Goal: Transaction & Acquisition: Purchase product/service

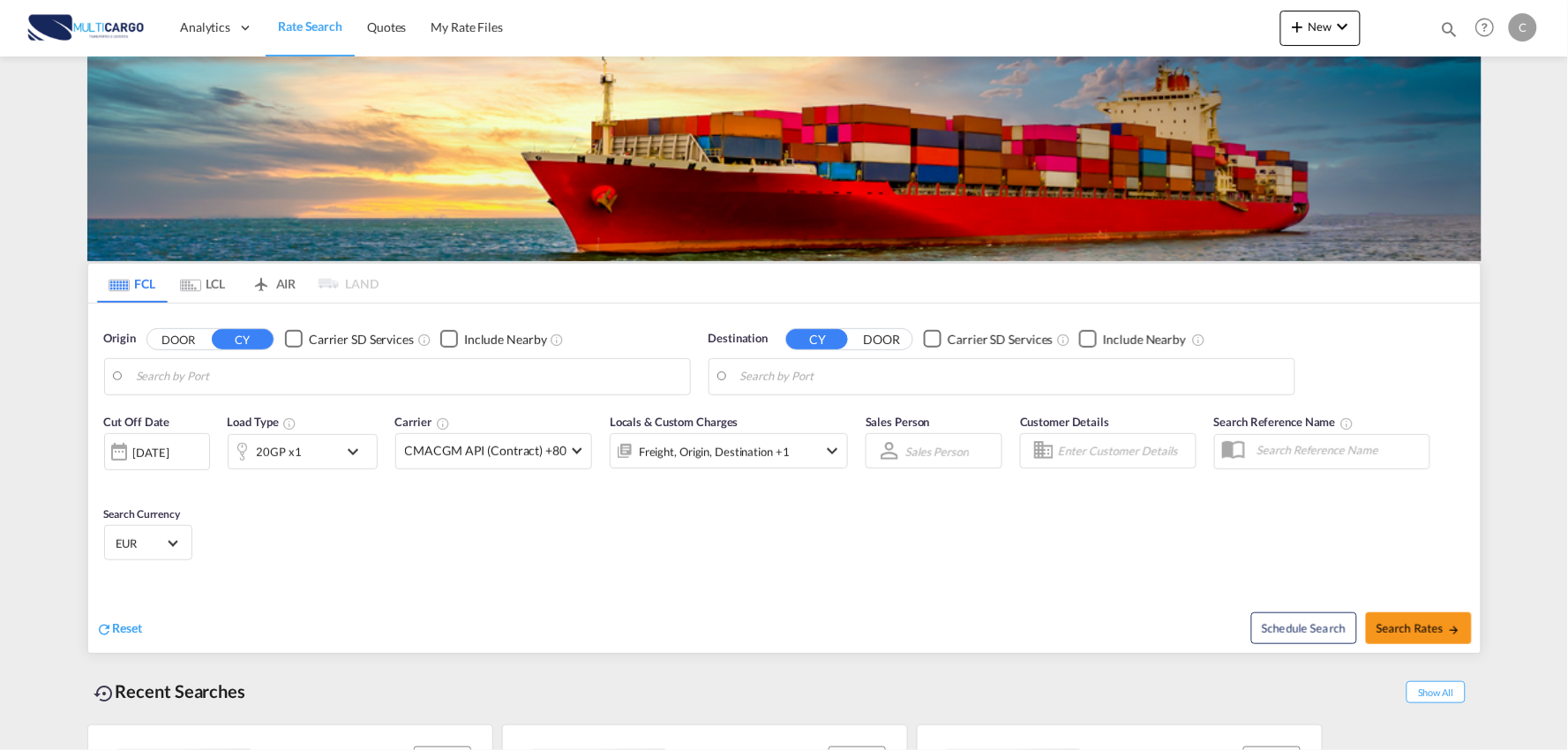
type input "Port of [GEOGRAPHIC_DATA], [GEOGRAPHIC_DATA], [GEOGRAPHIC_DATA]"
type input "Leixoes, Leixoes, PTLEI"
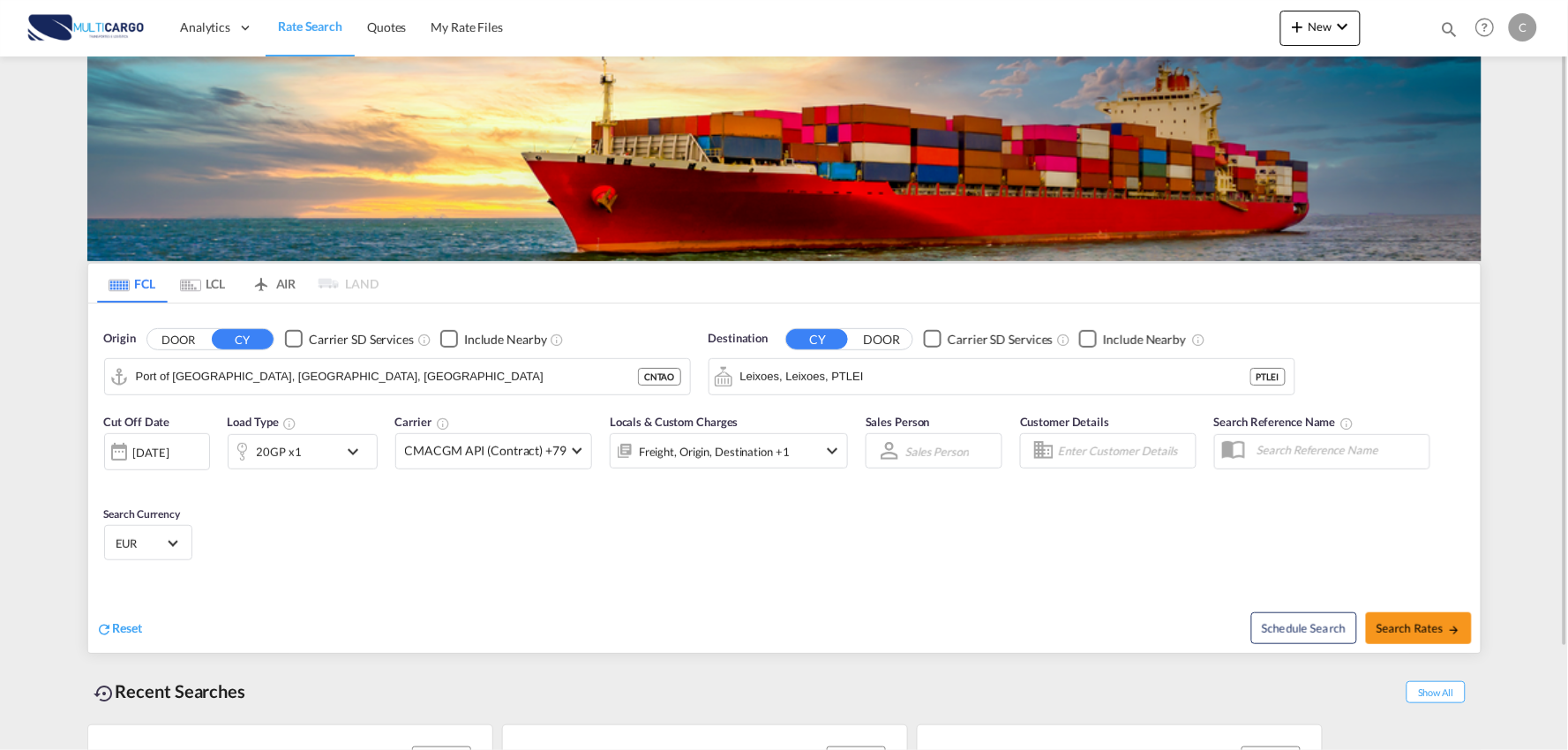
click at [605, 526] on div "Cut Off Date 09 Sep 2025 09/09/2025 Load Type 20GP x1 Carrier CMACGM API (Contr…" at bounding box center [784, 490] width 1393 height 172
click at [620, 554] on div "Cut Off Date 09 Sep 2025 09/09/2025 Load Type 20GP x1 Carrier CMACGM API (Contr…" at bounding box center [784, 490] width 1393 height 172
click at [1331, 20] on span "New" at bounding box center [1321, 26] width 66 height 14
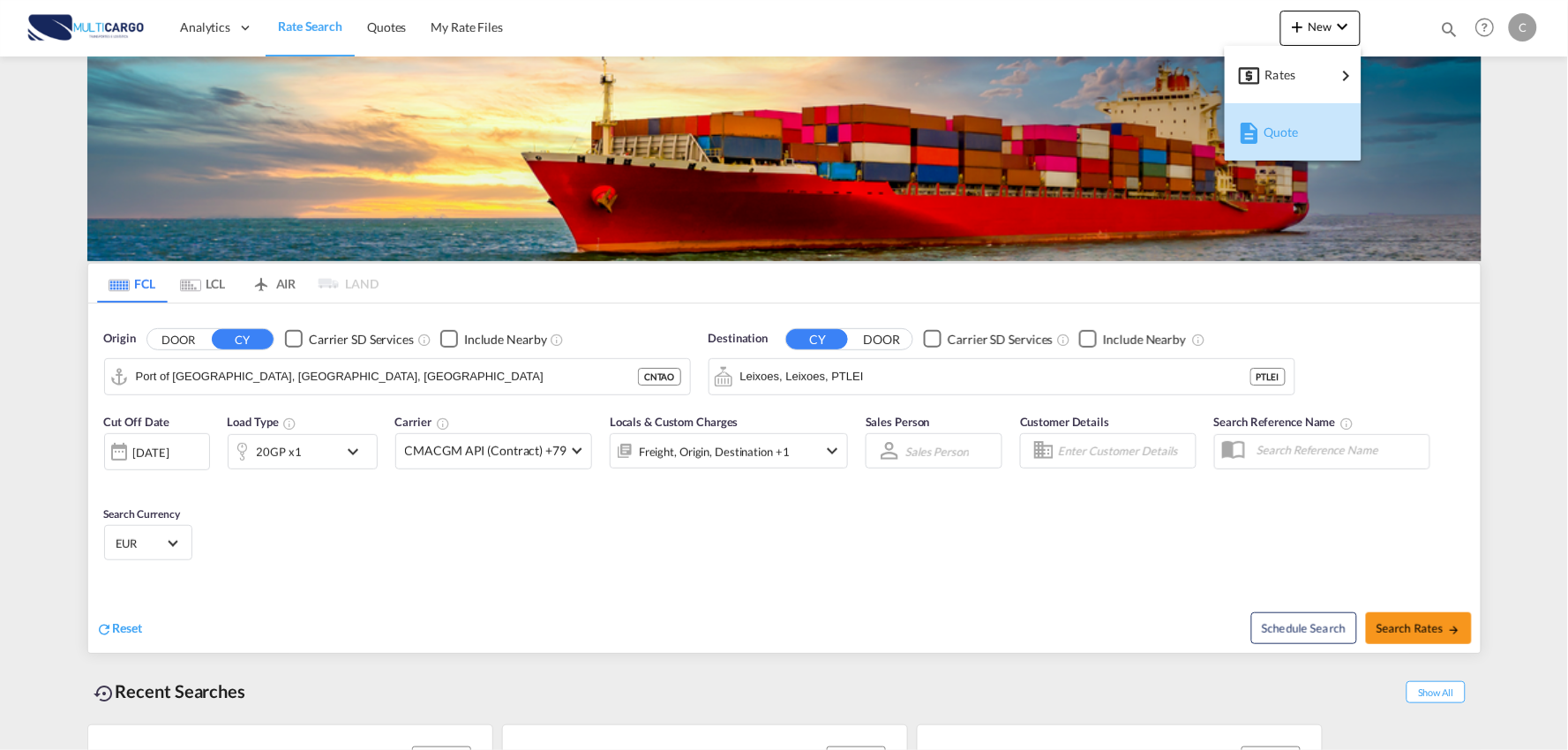
click at [1287, 141] on div "Quote" at bounding box center [1296, 132] width 65 height 44
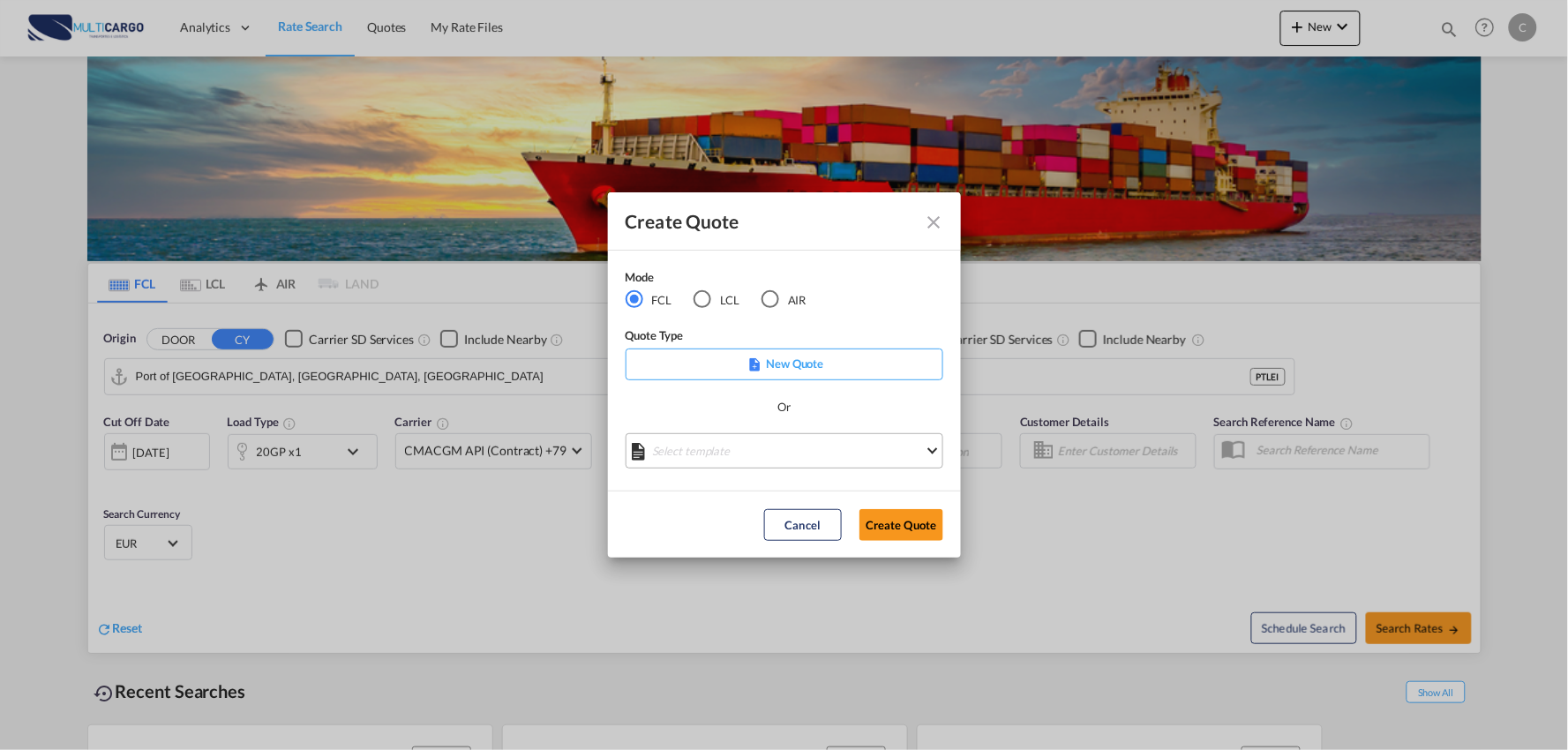
click at [860, 447] on md-select "Select template [DATE] IMP_EXW_FCL [PERSON_NAME] | [DATE] [DATE] IMP_DAP_FCL S/…" at bounding box center [785, 450] width 318 height 35
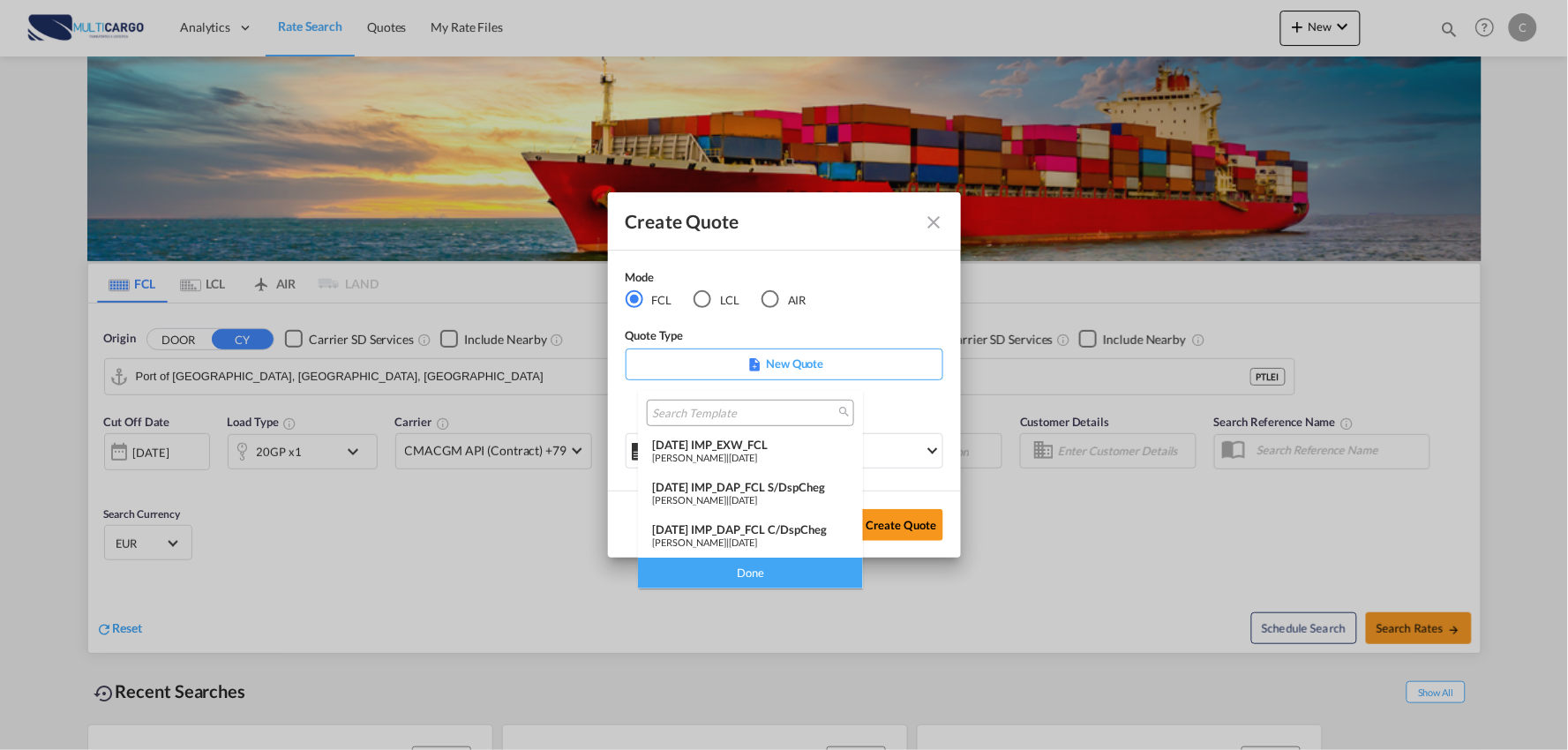
click at [810, 525] on div "[DATE] IMP_DAP_FCL C/DspCheg" at bounding box center [751, 529] width 197 height 14
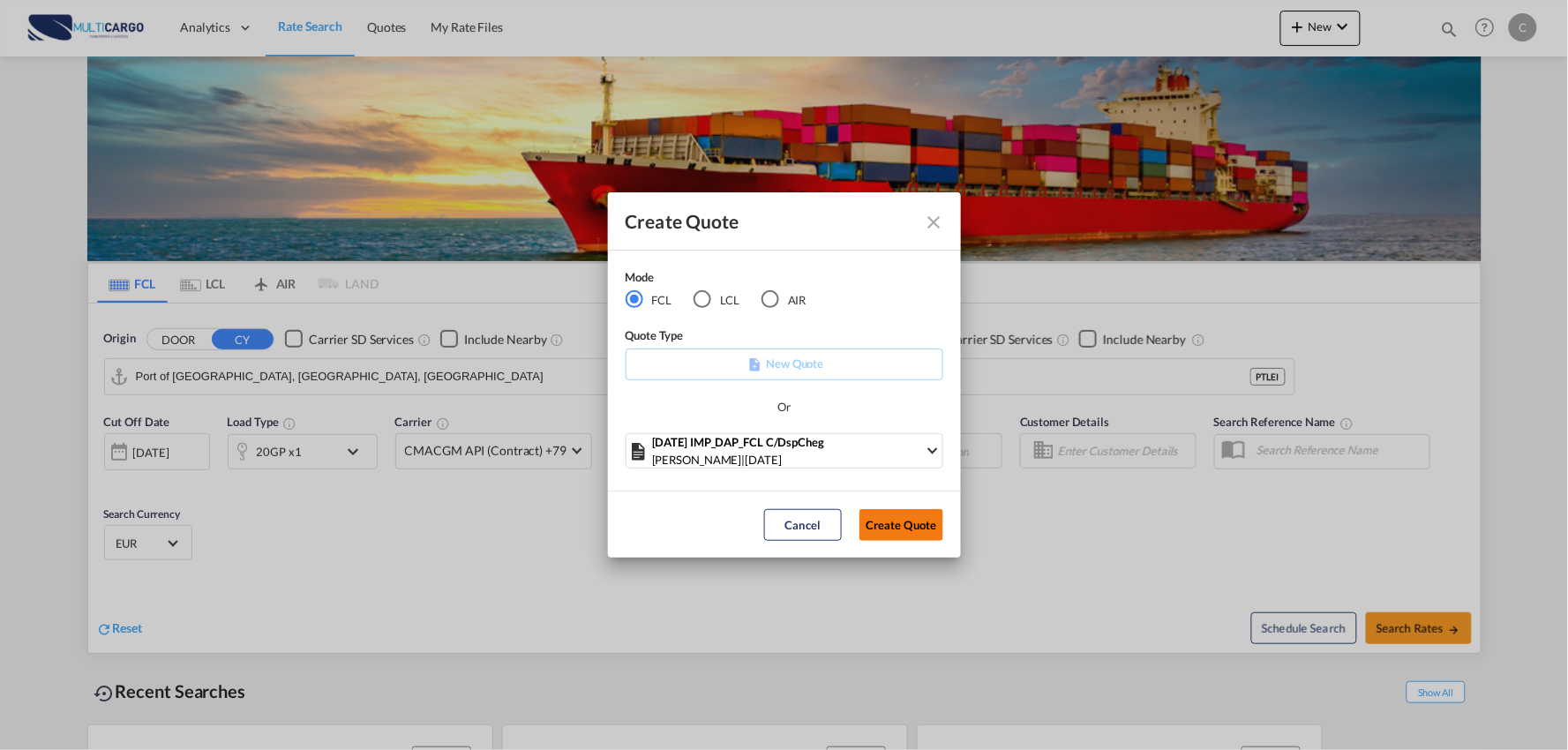
click at [918, 533] on button "Create Quote" at bounding box center [901, 525] width 84 height 32
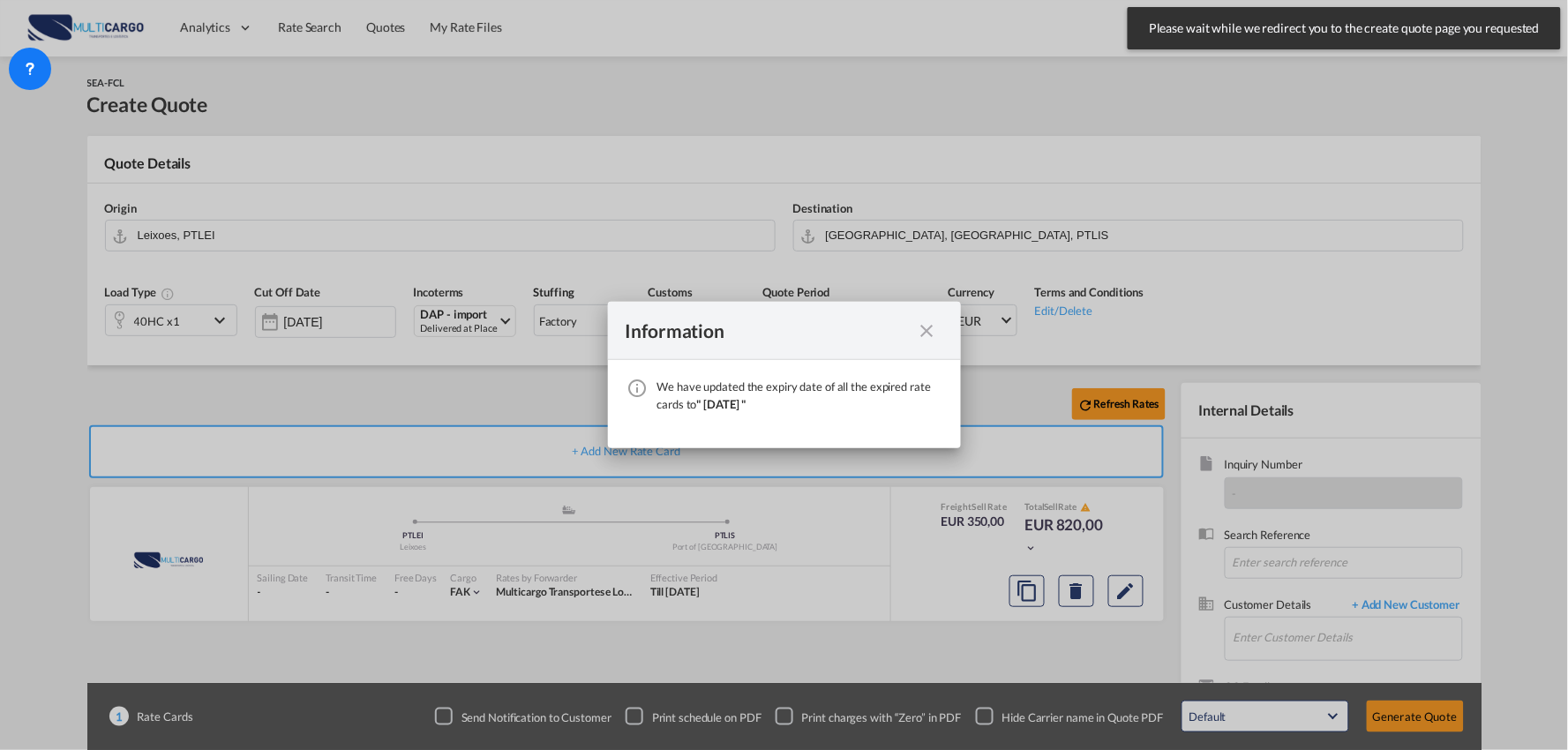
click at [928, 333] on md-icon "icon-close fg-AAA8AD cursor" at bounding box center [928, 331] width 21 height 21
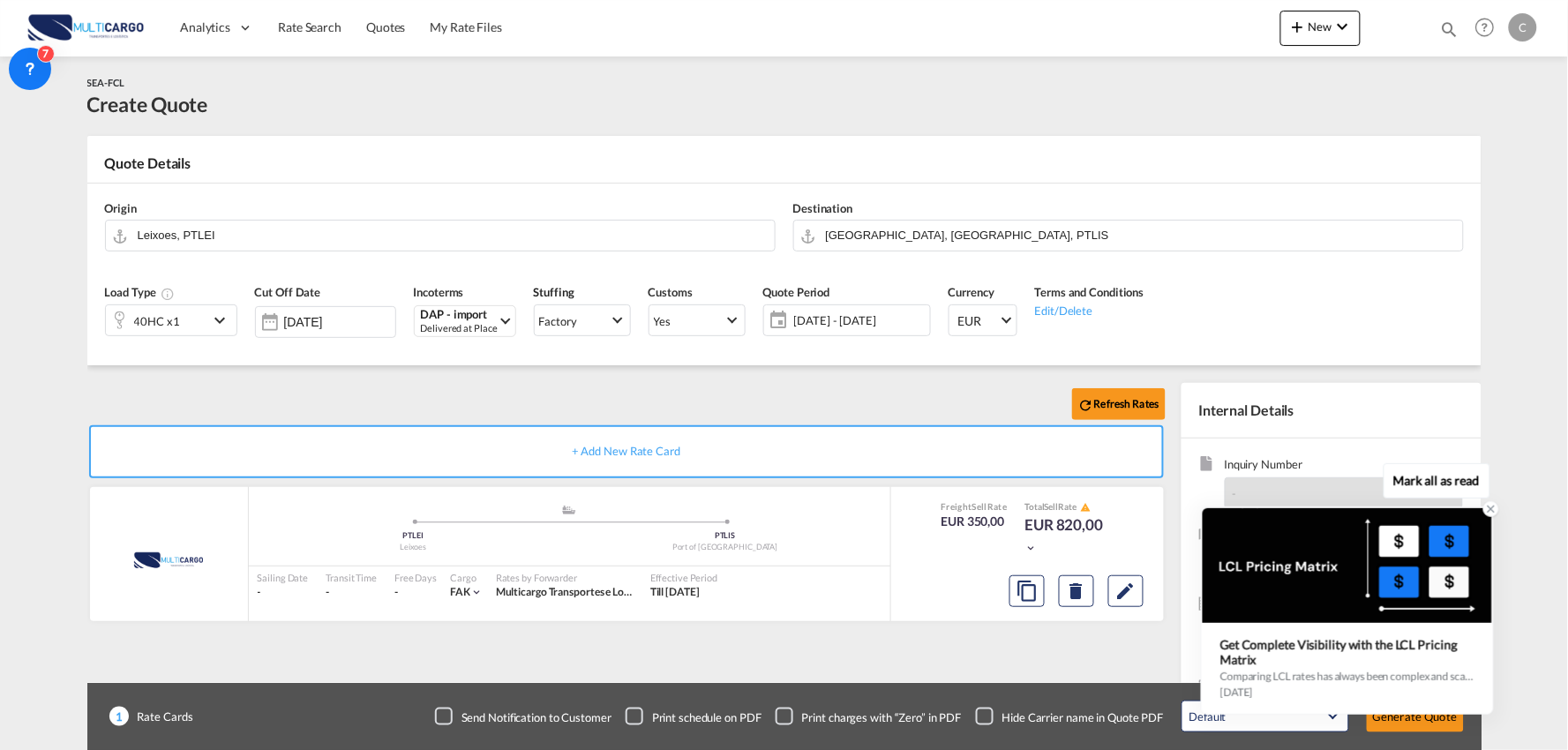
click at [1488, 510] on icon at bounding box center [1491, 509] width 12 height 12
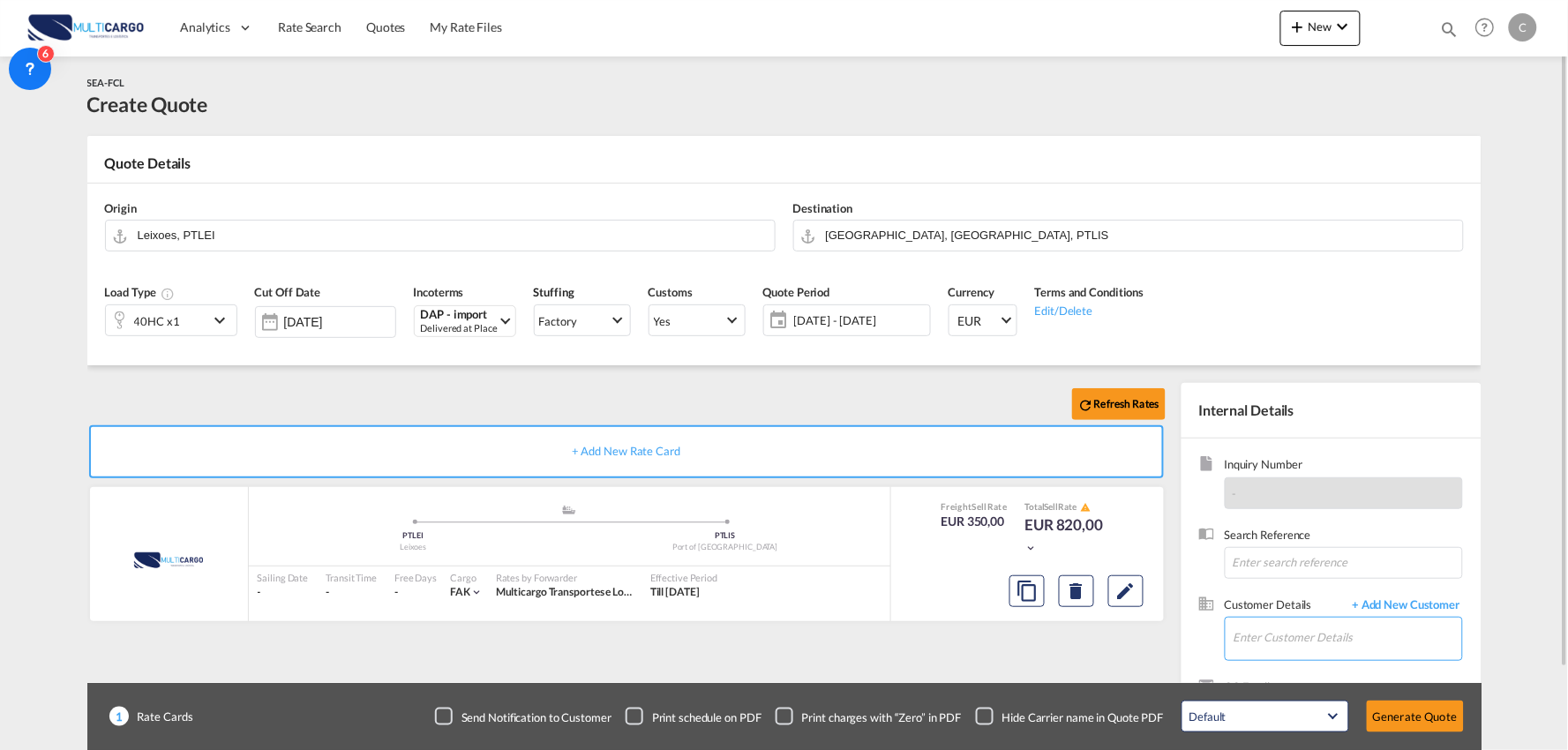
click at [1368, 640] on input "Enter Customer Details" at bounding box center [1349, 637] width 229 height 40
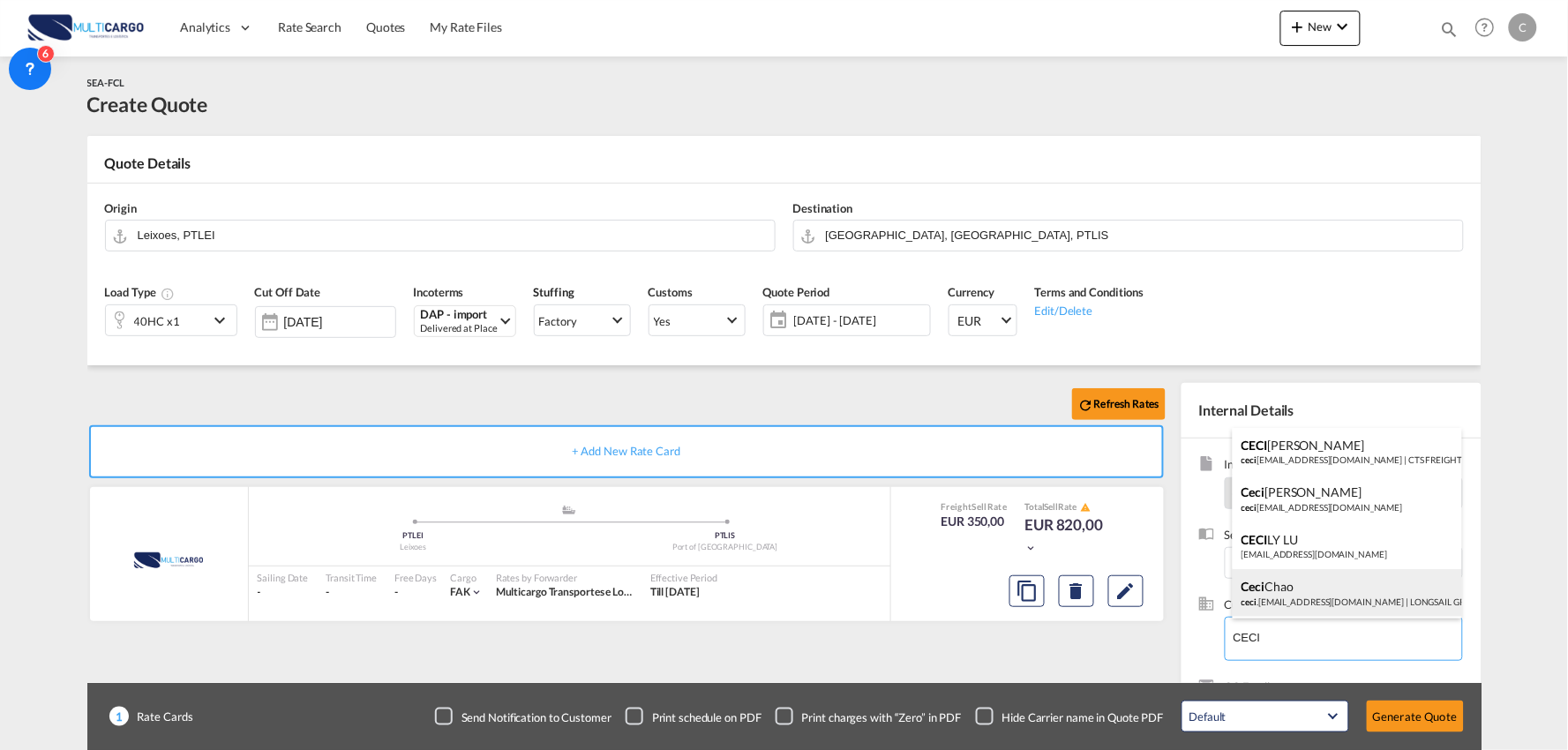
click at [1309, 601] on div "Ceci Chao ceci .chao@longsailing.net | LONGSAIL GROUP" at bounding box center [1348, 593] width 230 height 47
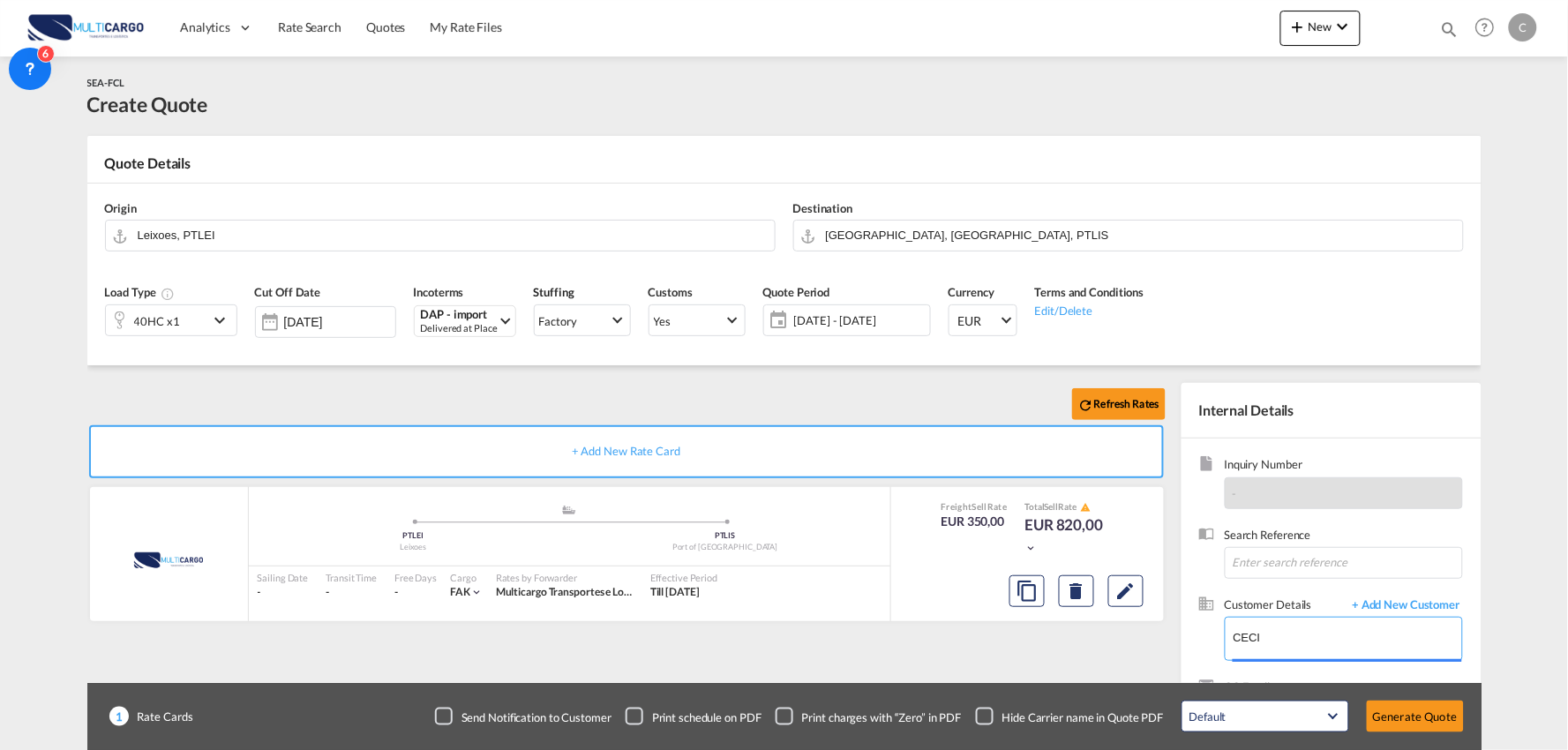
type input "LONGSAIL GROUP, Ceci Chao, ceci.chao@longsailing.net"
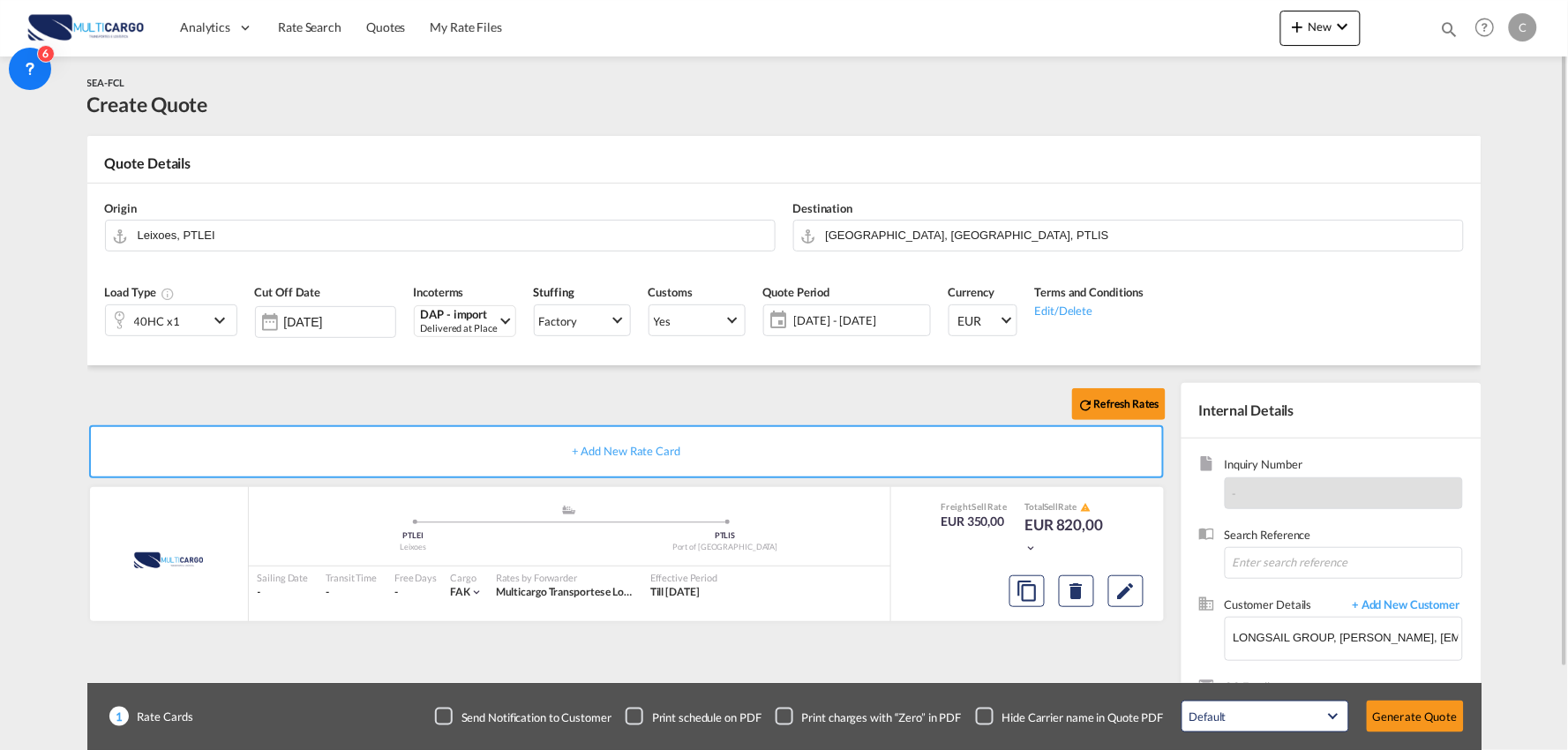
click at [989, 715] on div "Checkbox No Ink" at bounding box center [984, 716] width 18 height 18
click at [914, 654] on div "Refresh Rates + Add New Rate Card MultiCargo added by you .a{fill:#aaa8ad;} .a{…" at bounding box center [630, 567] width 1086 height 369
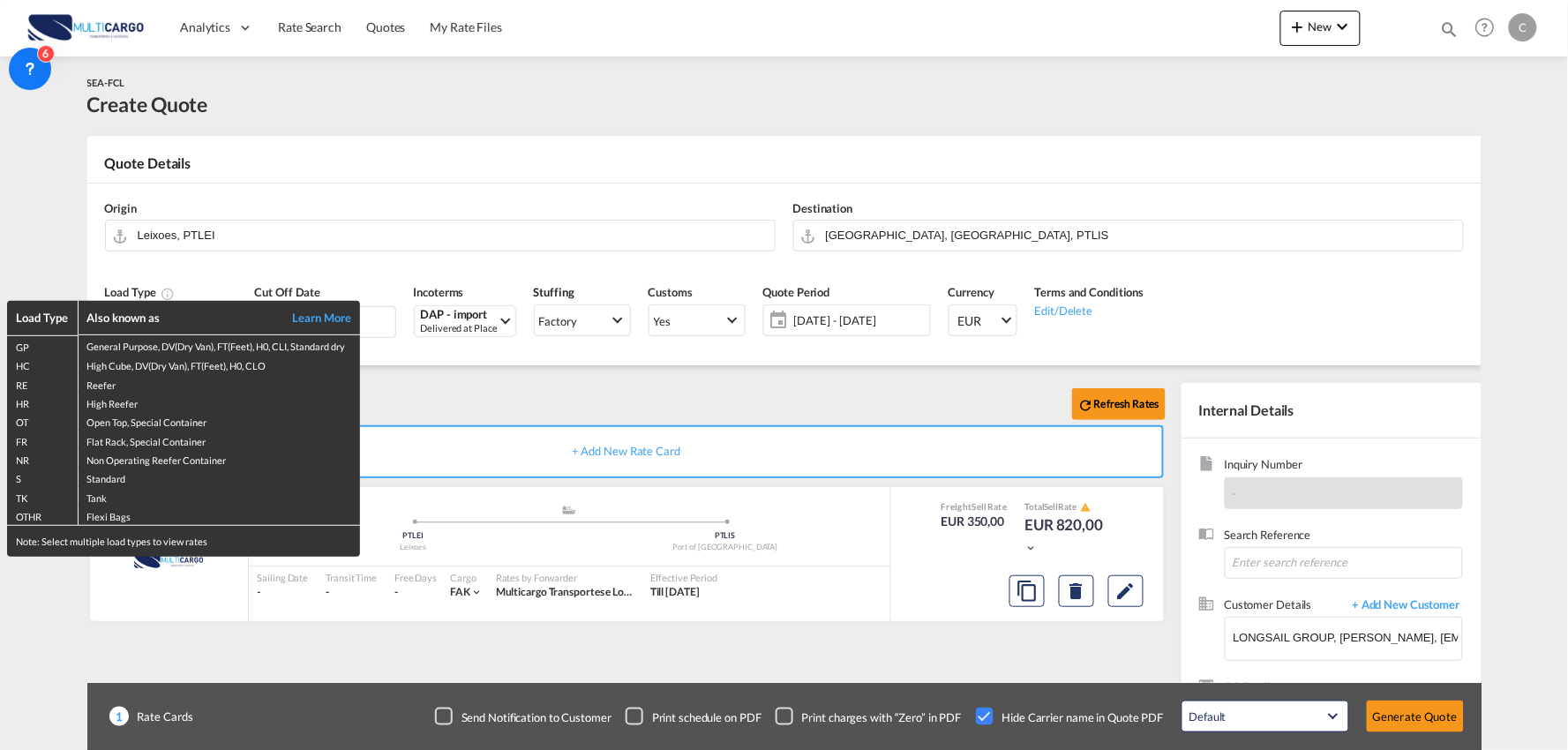
click at [949, 233] on div "Load Type Also known as Learn More GP General Purpose, DV(Dry Van), FT(Feet), H…" at bounding box center [784, 375] width 1568 height 750
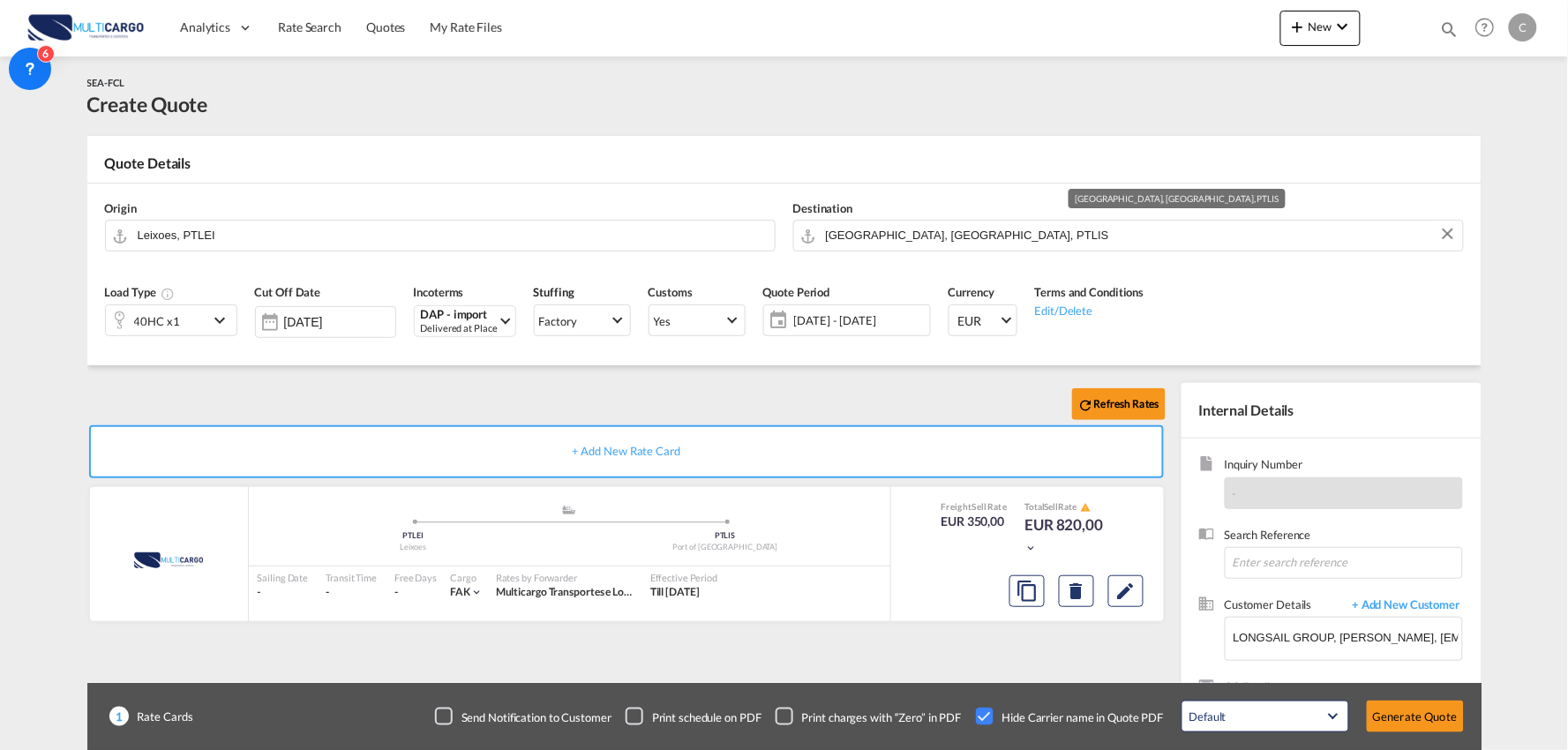
click at [949, 233] on input "[GEOGRAPHIC_DATA], [GEOGRAPHIC_DATA], PTLIS" at bounding box center [1140, 235] width 628 height 31
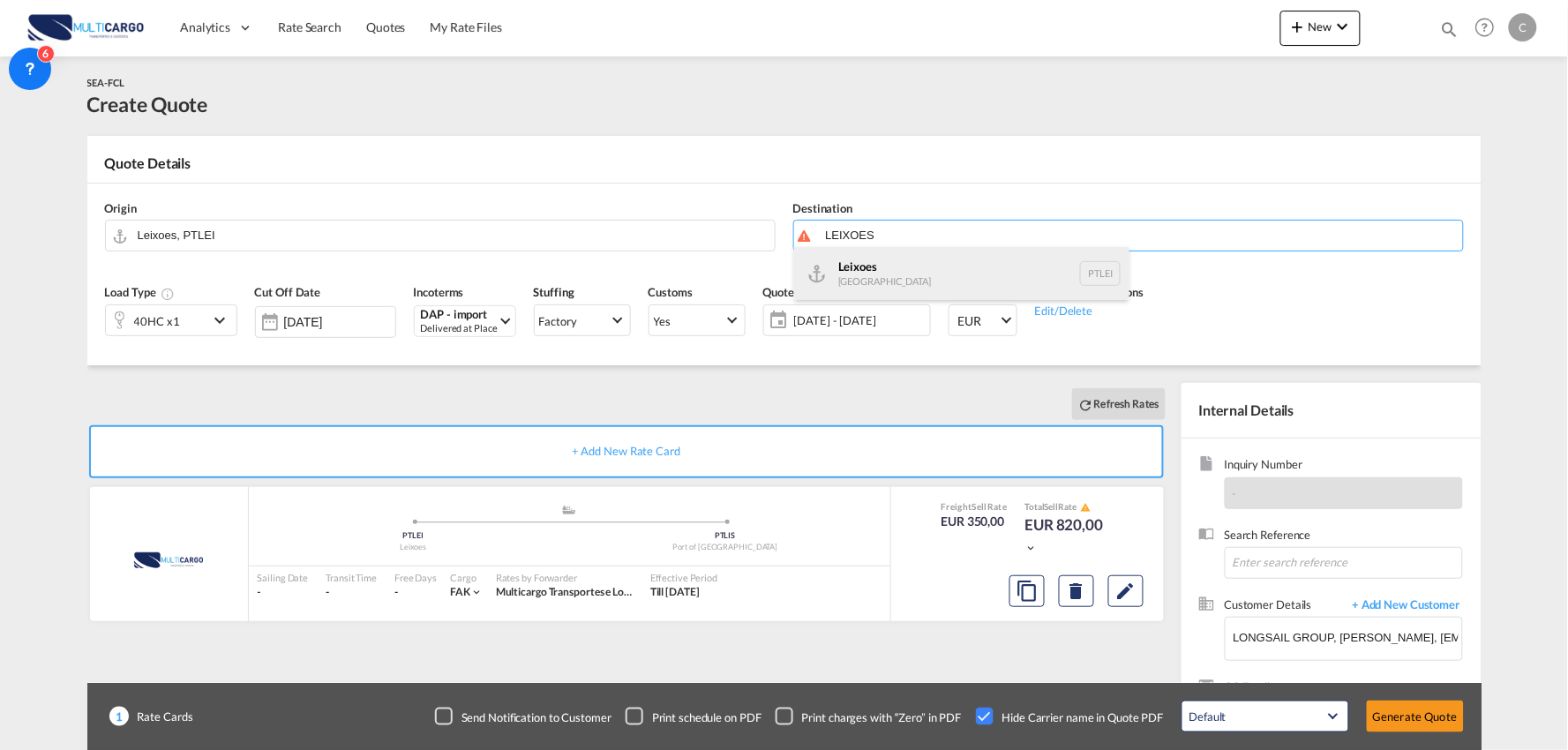
click at [842, 269] on div "Leixoes Portugal PTLEI" at bounding box center [962, 273] width 336 height 53
type input "Leixoes, PTLEI"
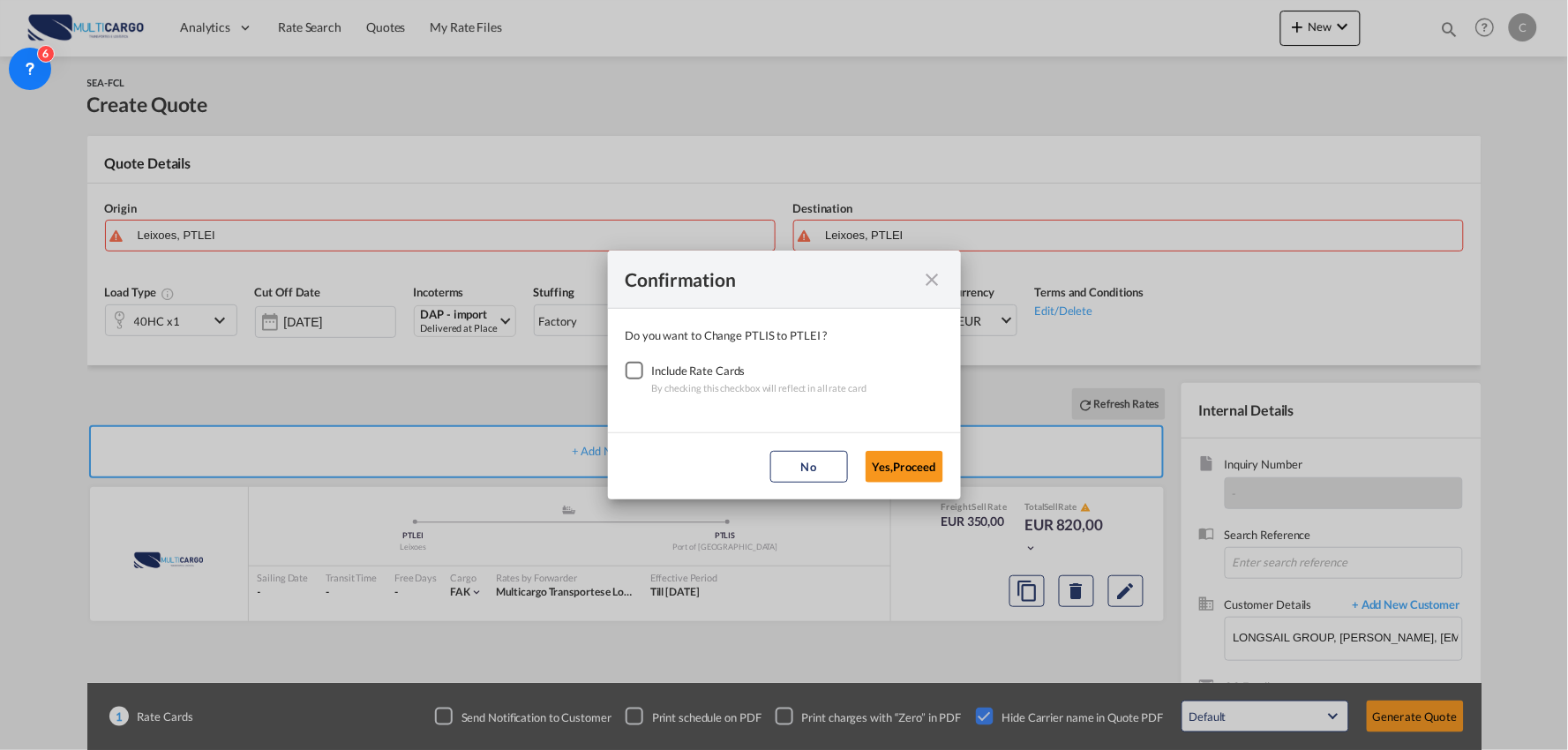
click at [638, 374] on div "Checkbox No Ink" at bounding box center [635, 371] width 18 height 18
click at [905, 470] on button "Yes,Proceed" at bounding box center [904, 467] width 78 height 32
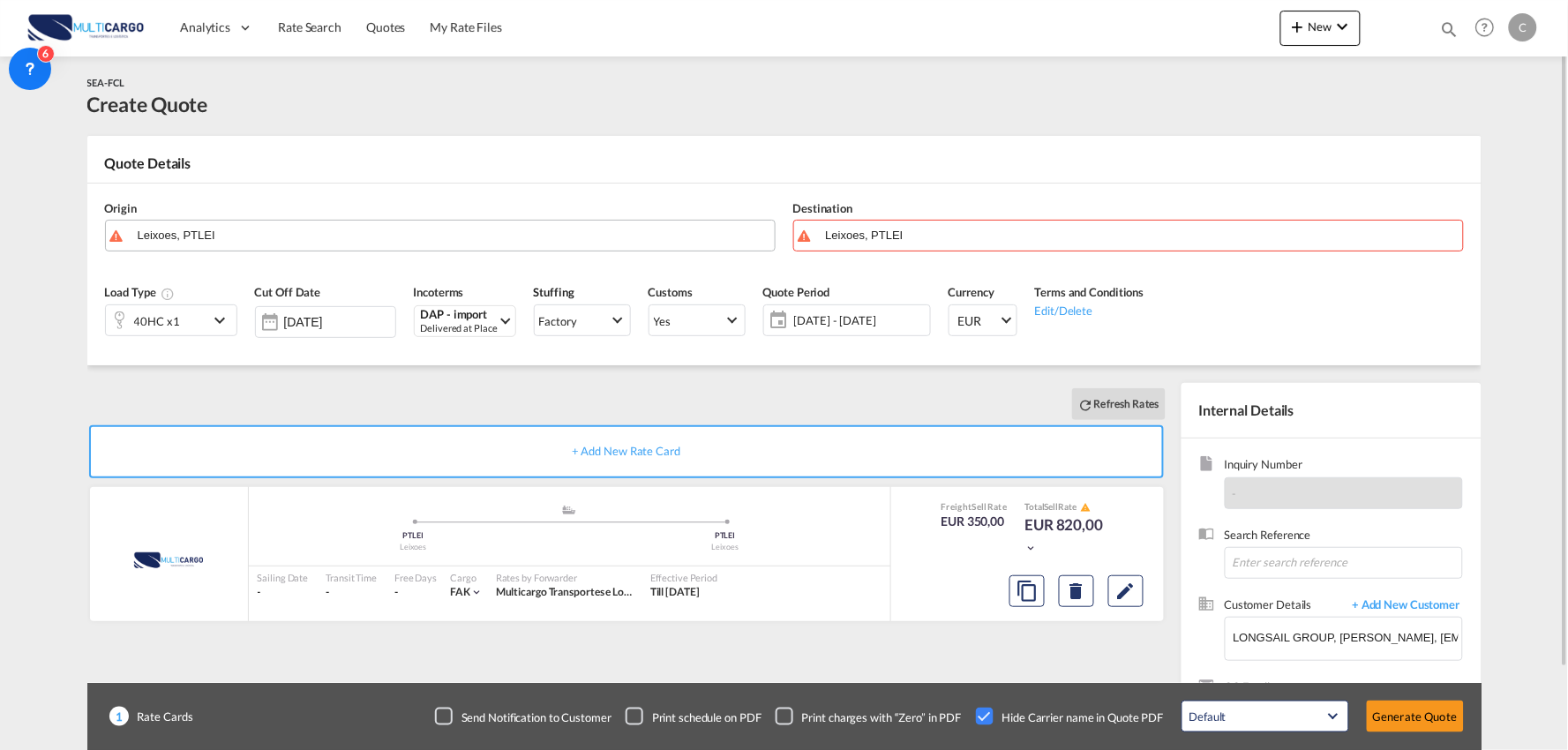
click at [251, 243] on input "Leixoes, PTLEI" at bounding box center [452, 235] width 628 height 31
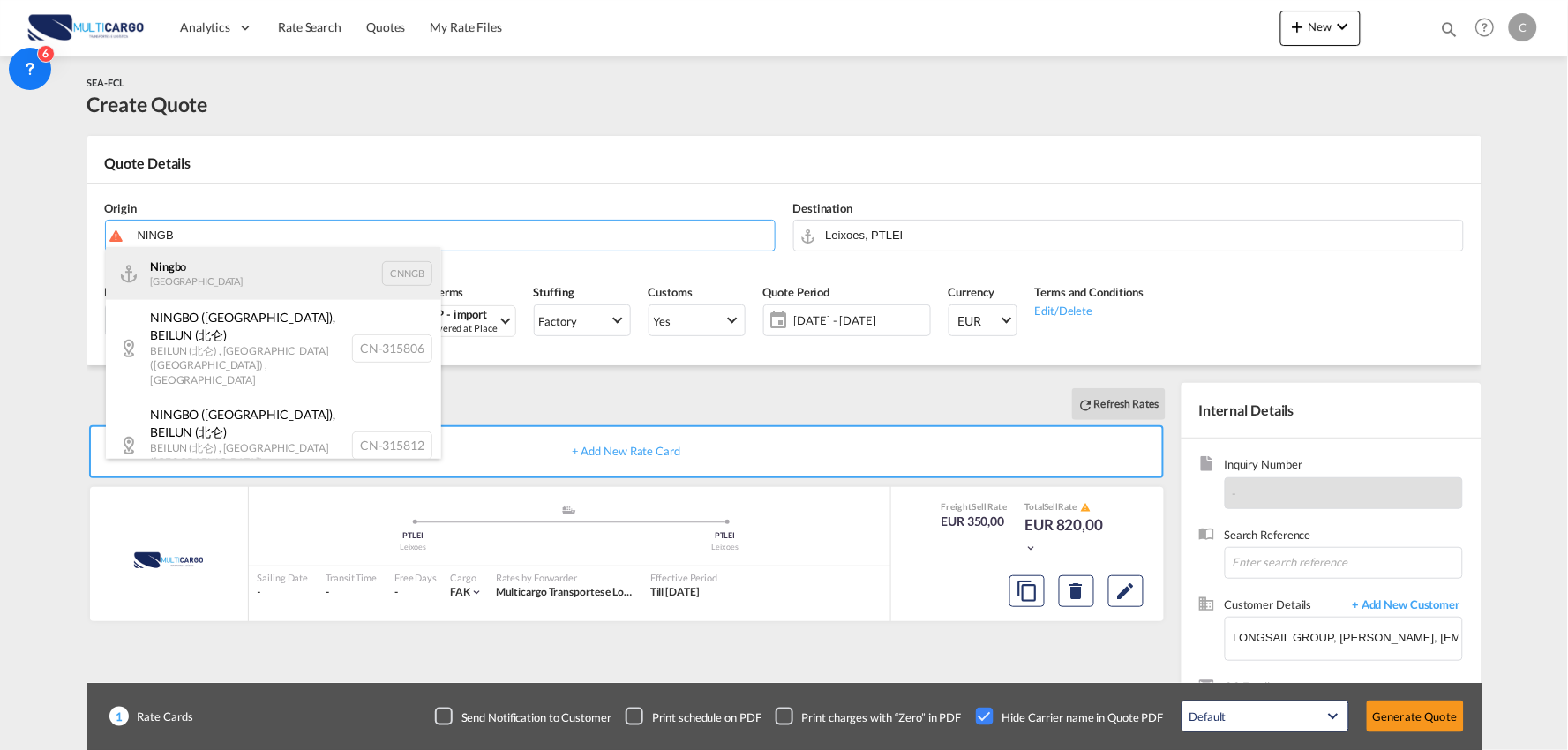
click at [224, 277] on div "Ningb o China CNNGB" at bounding box center [273, 273] width 336 height 53
type input "Ningbo, CNNGB"
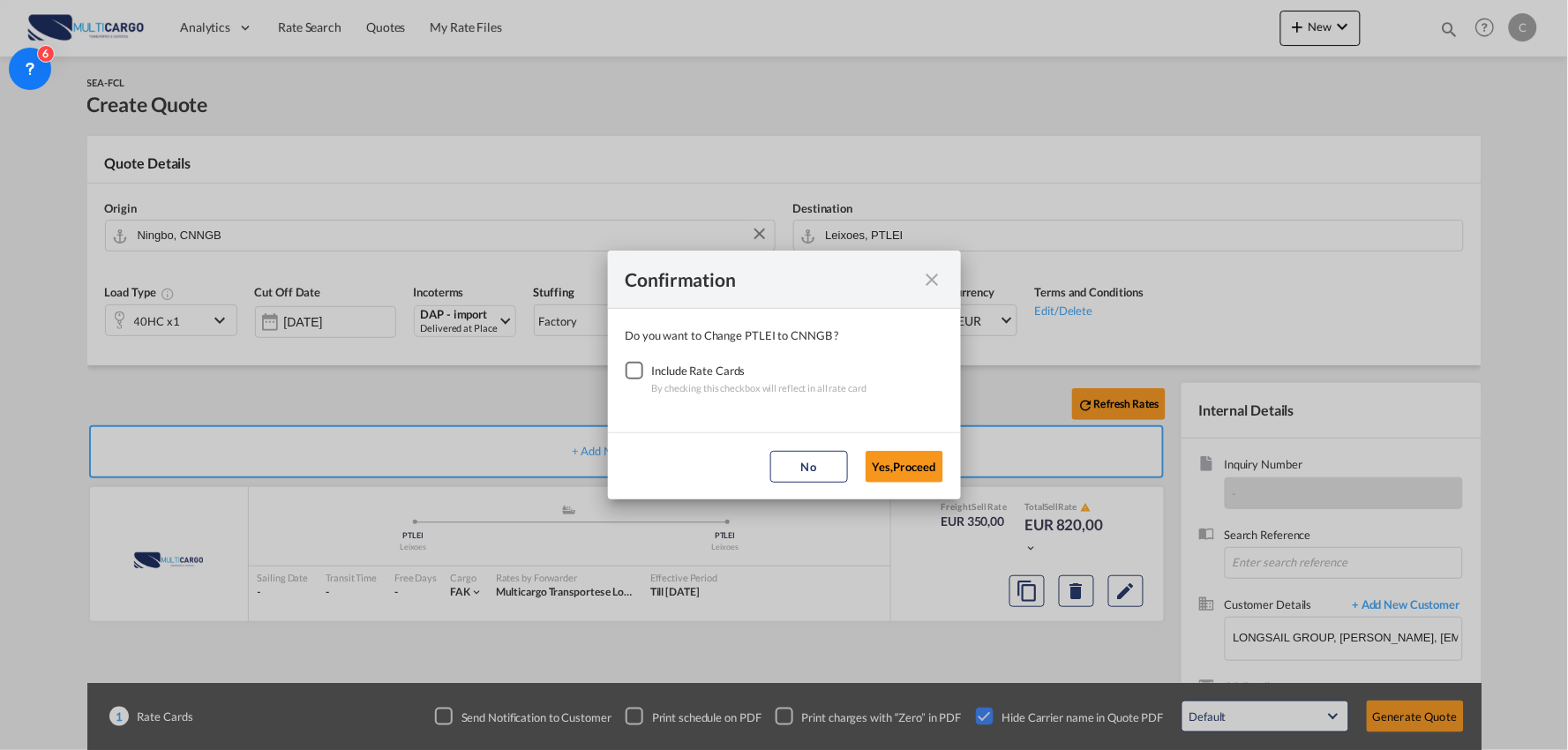
click at [634, 376] on div "Checkbox No Ink" at bounding box center [635, 371] width 18 height 18
click at [910, 466] on button "Yes,Proceed" at bounding box center [904, 467] width 78 height 32
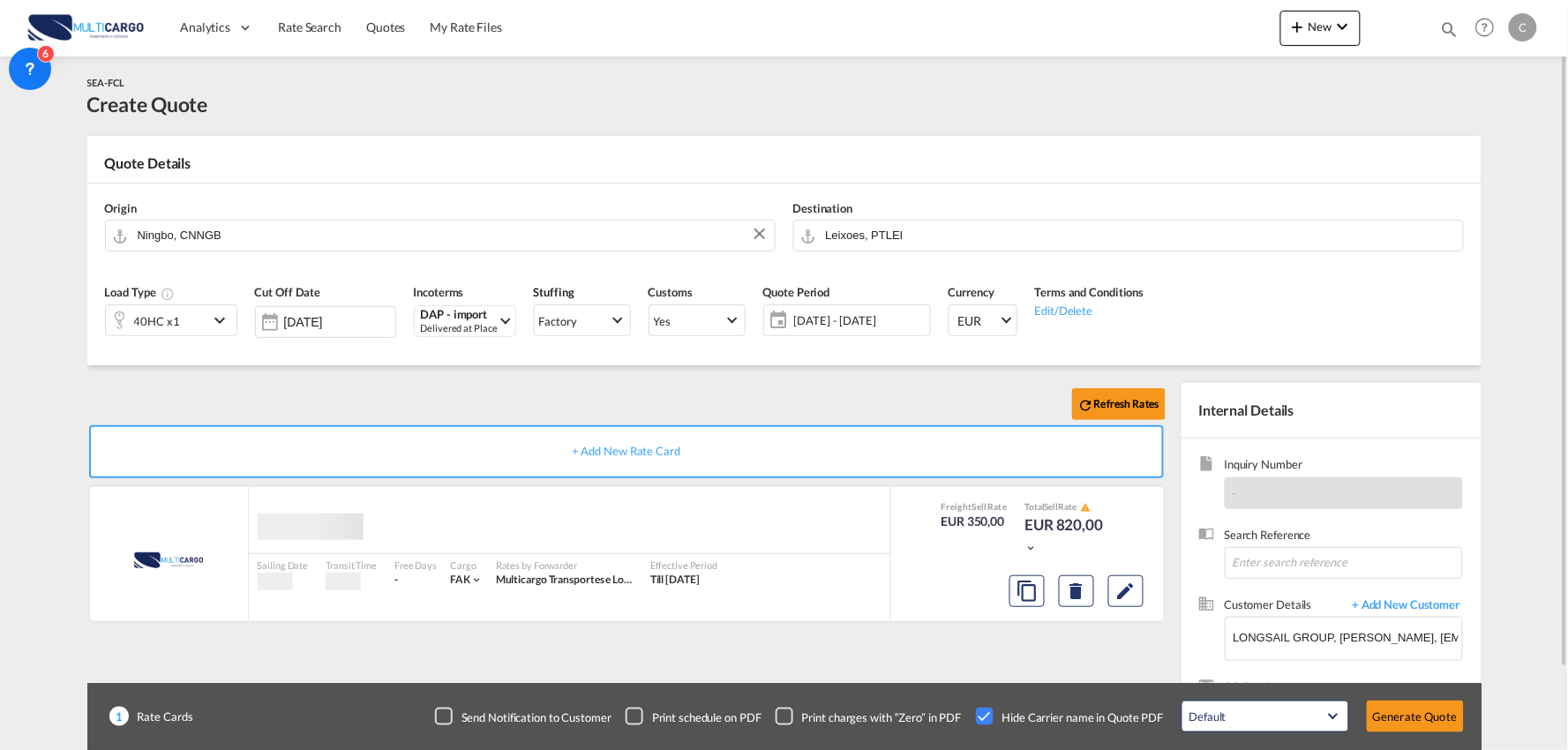
click at [403, 406] on div "Refresh Rates" at bounding box center [630, 404] width 1086 height 43
click at [165, 319] on div "40HC x1" at bounding box center [157, 322] width 46 height 25
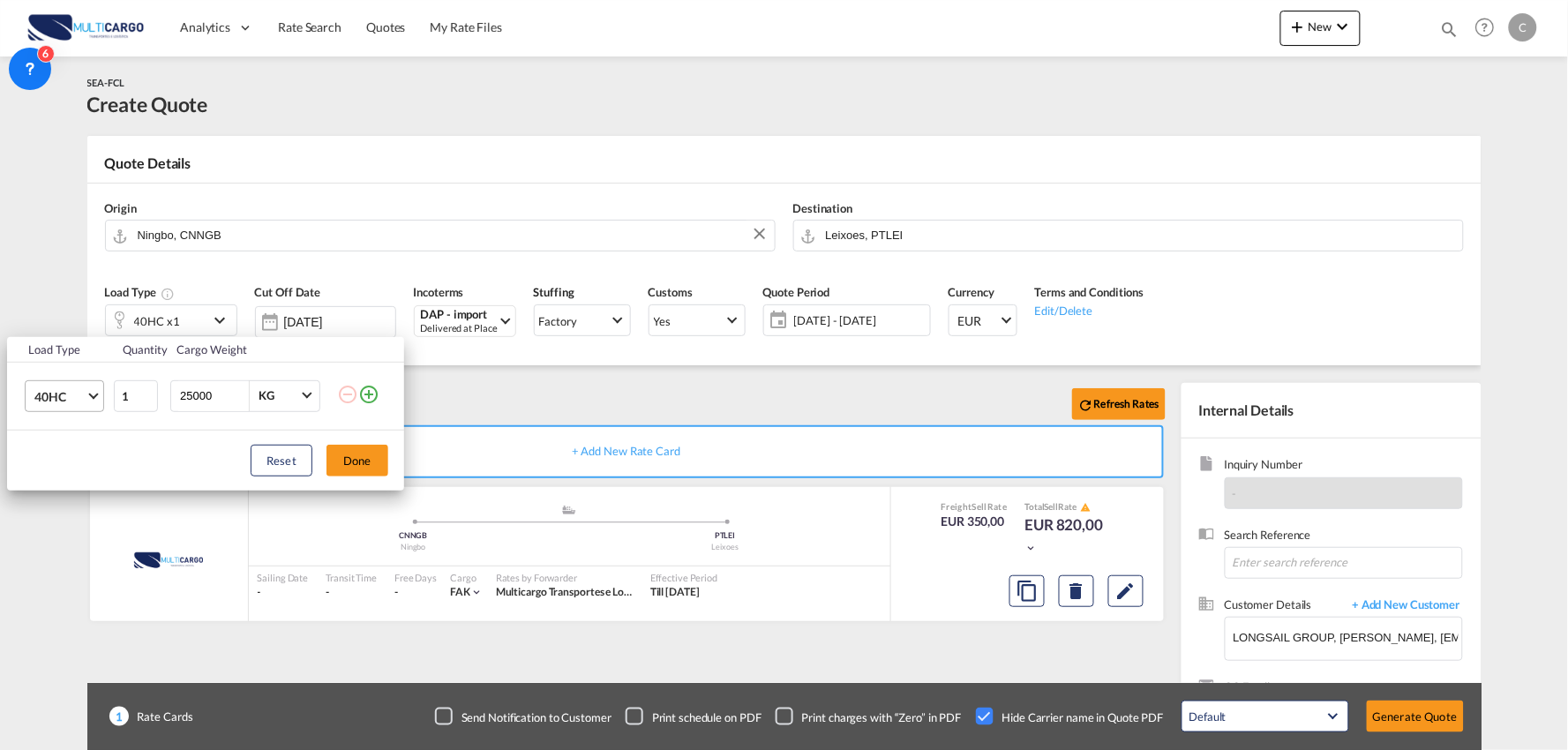
click at [43, 395] on span "40HC" at bounding box center [60, 397] width 51 height 18
click at [73, 310] on md-option "20GP" at bounding box center [79, 311] width 120 height 43
click at [367, 466] on button "Done" at bounding box center [357, 461] width 61 height 32
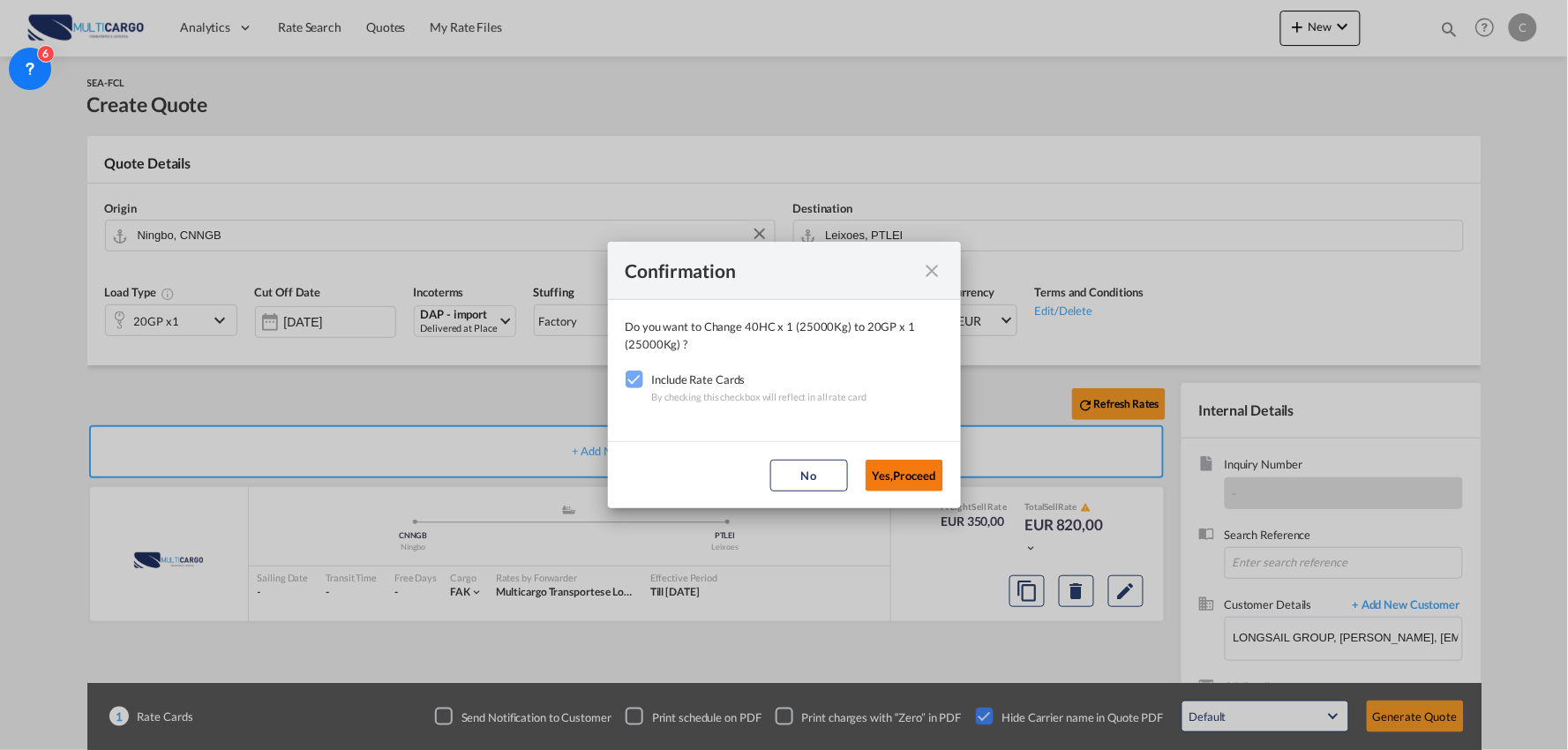
drag, startPoint x: 892, startPoint y: 472, endPoint x: 861, endPoint y: 465, distance: 31.8
click at [893, 474] on button "Yes,Proceed" at bounding box center [904, 476] width 78 height 32
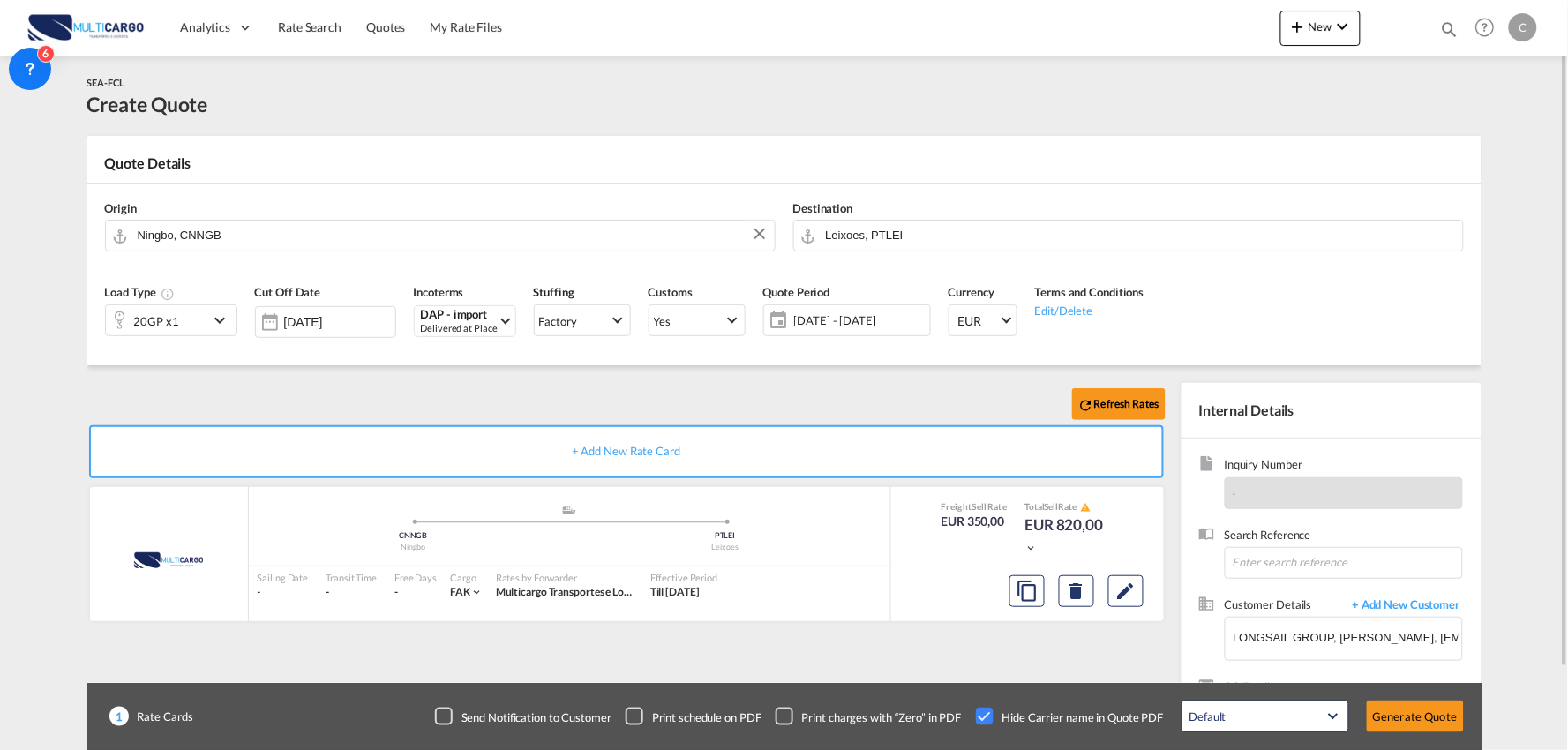
click at [593, 389] on div "Confirmation Do you want to Change 20GP x 1 (25000Kg) to 20GP x 1 (25000Kg) ? I…" at bounding box center [784, 375] width 1568 height 750
click at [1431, 709] on button "Generate Quote" at bounding box center [1416, 717] width 97 height 32
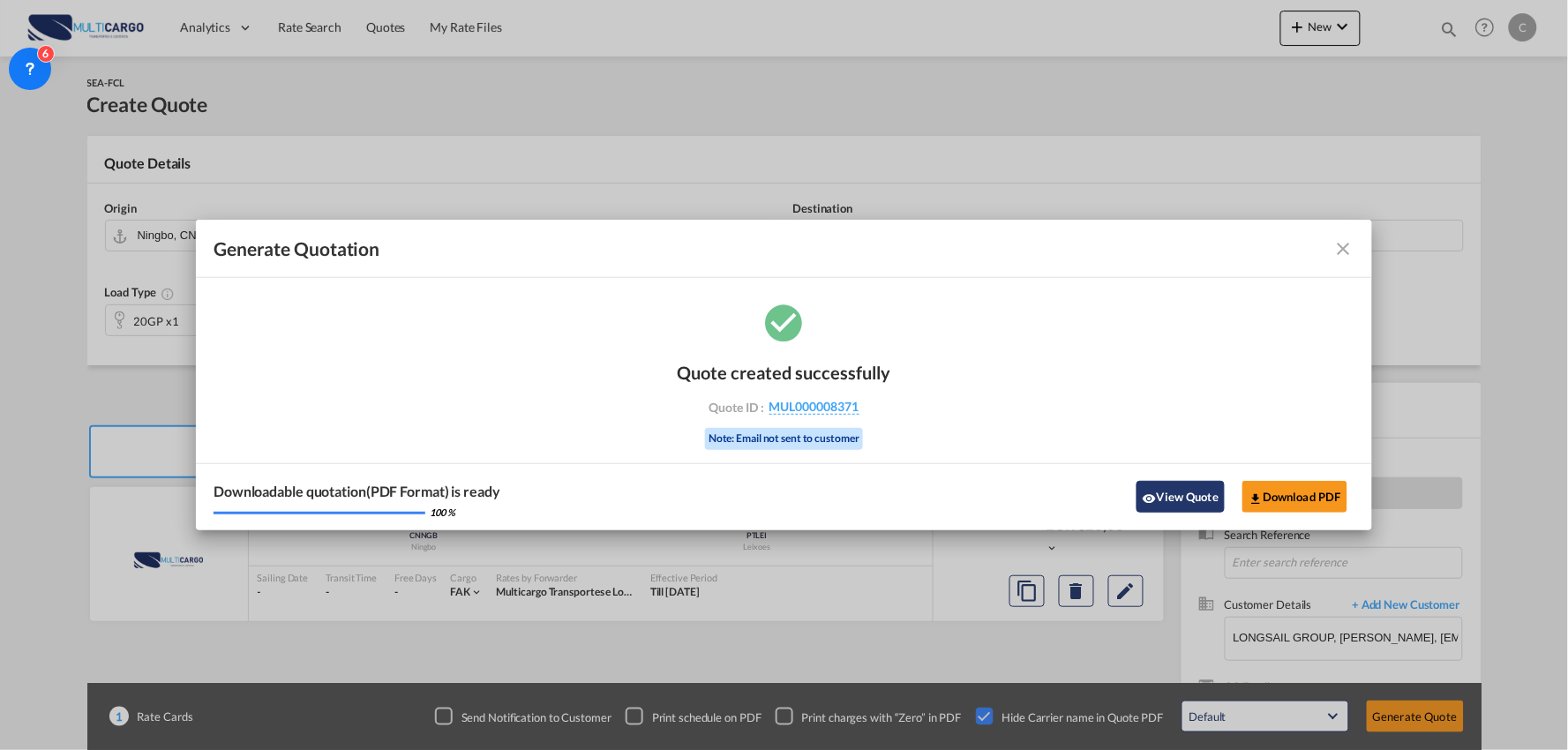
click at [1177, 491] on button "View Quote" at bounding box center [1180, 497] width 88 height 32
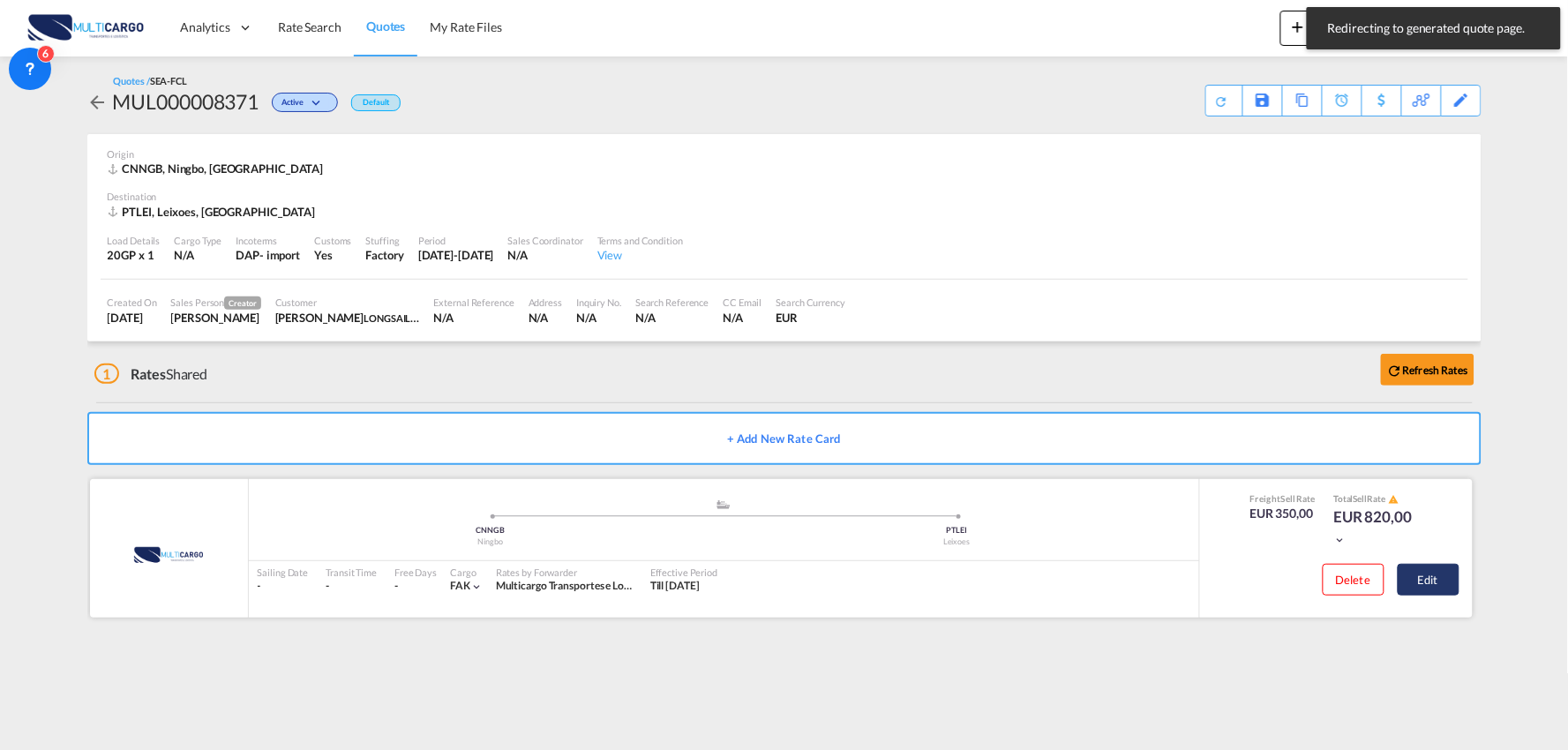
click at [1434, 578] on button "Edit" at bounding box center [1428, 580] width 61 height 32
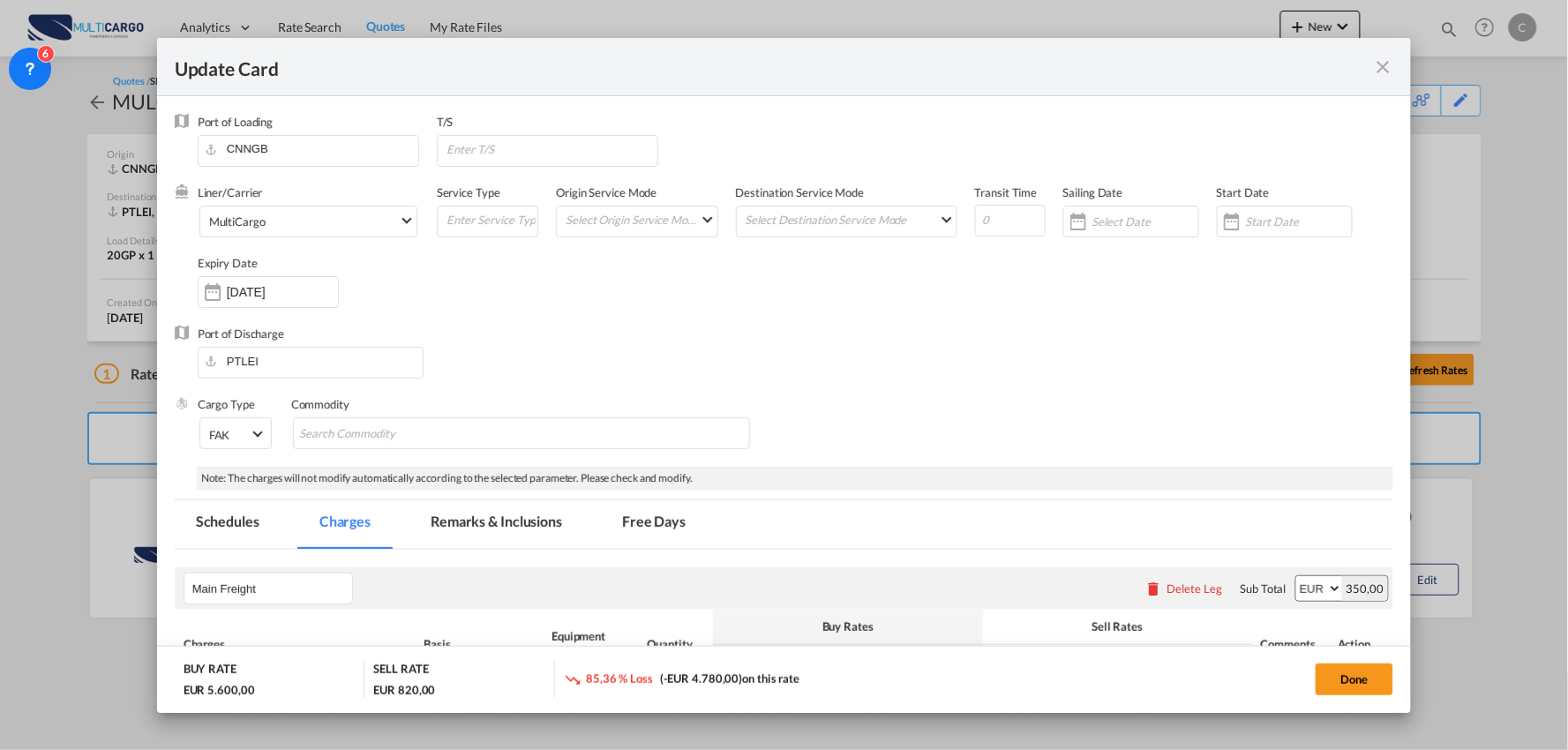
select select "per container"
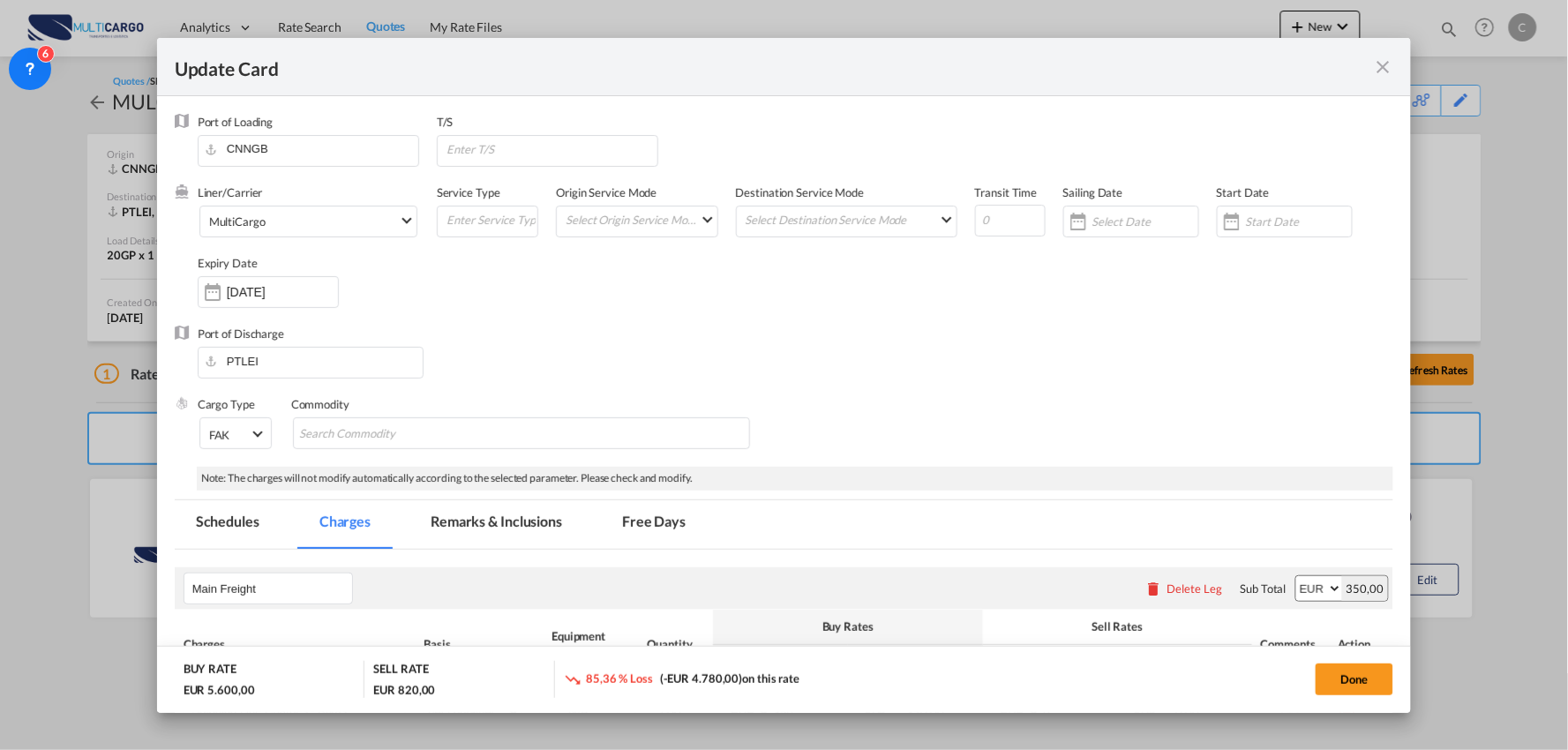
select select "per container"
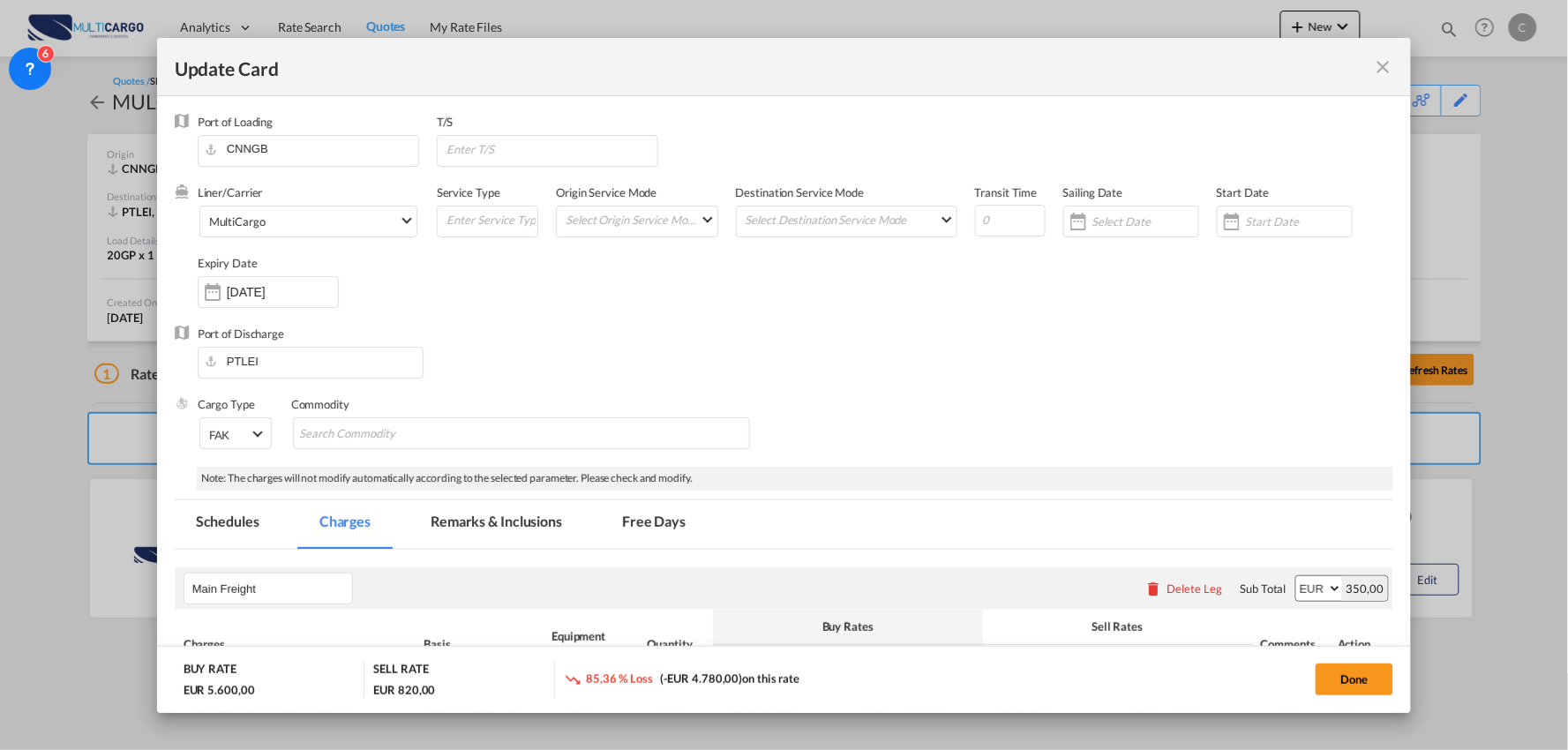
select select "per container"
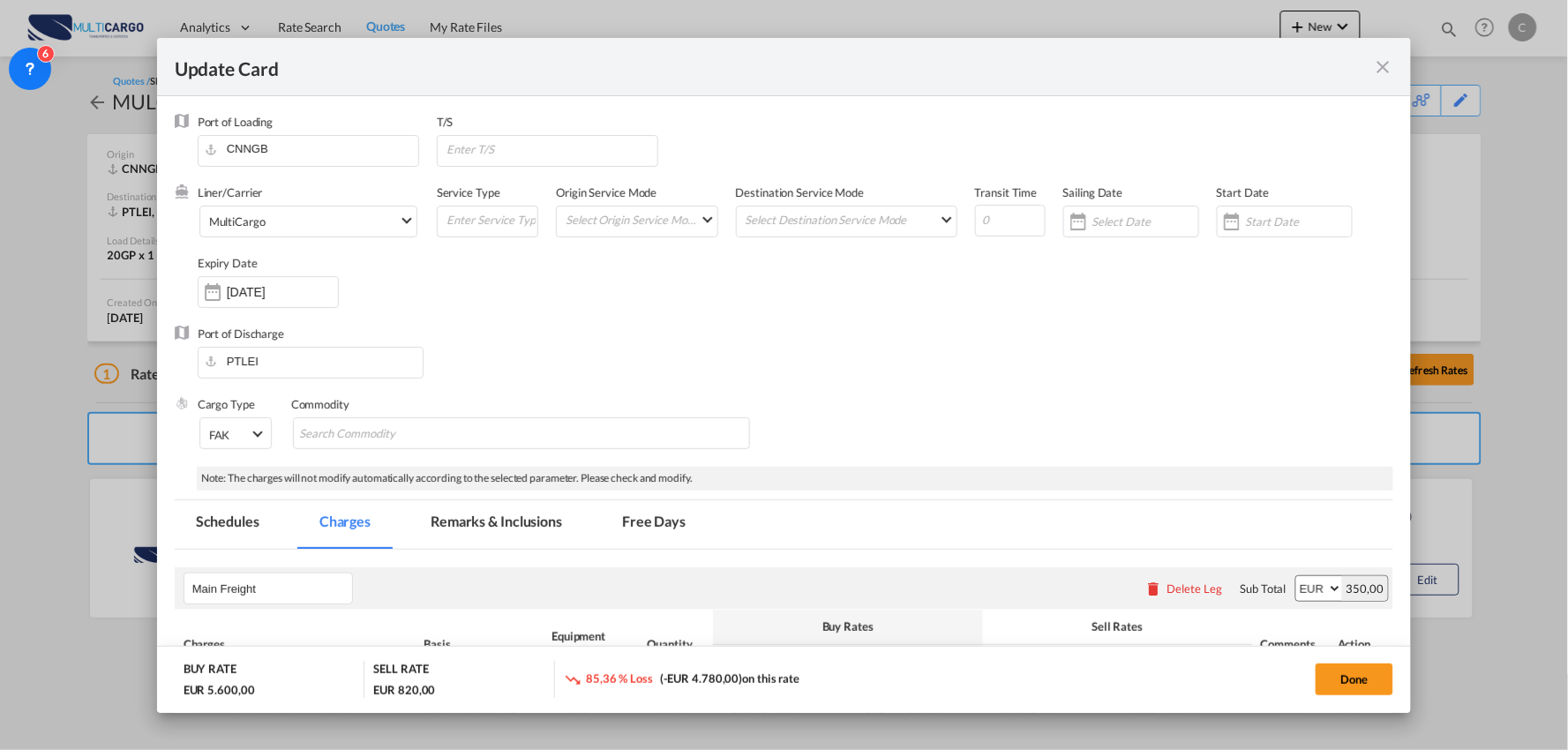
select select "per B/L"
select select "per container"
select select "per B/L"
select select "per container"
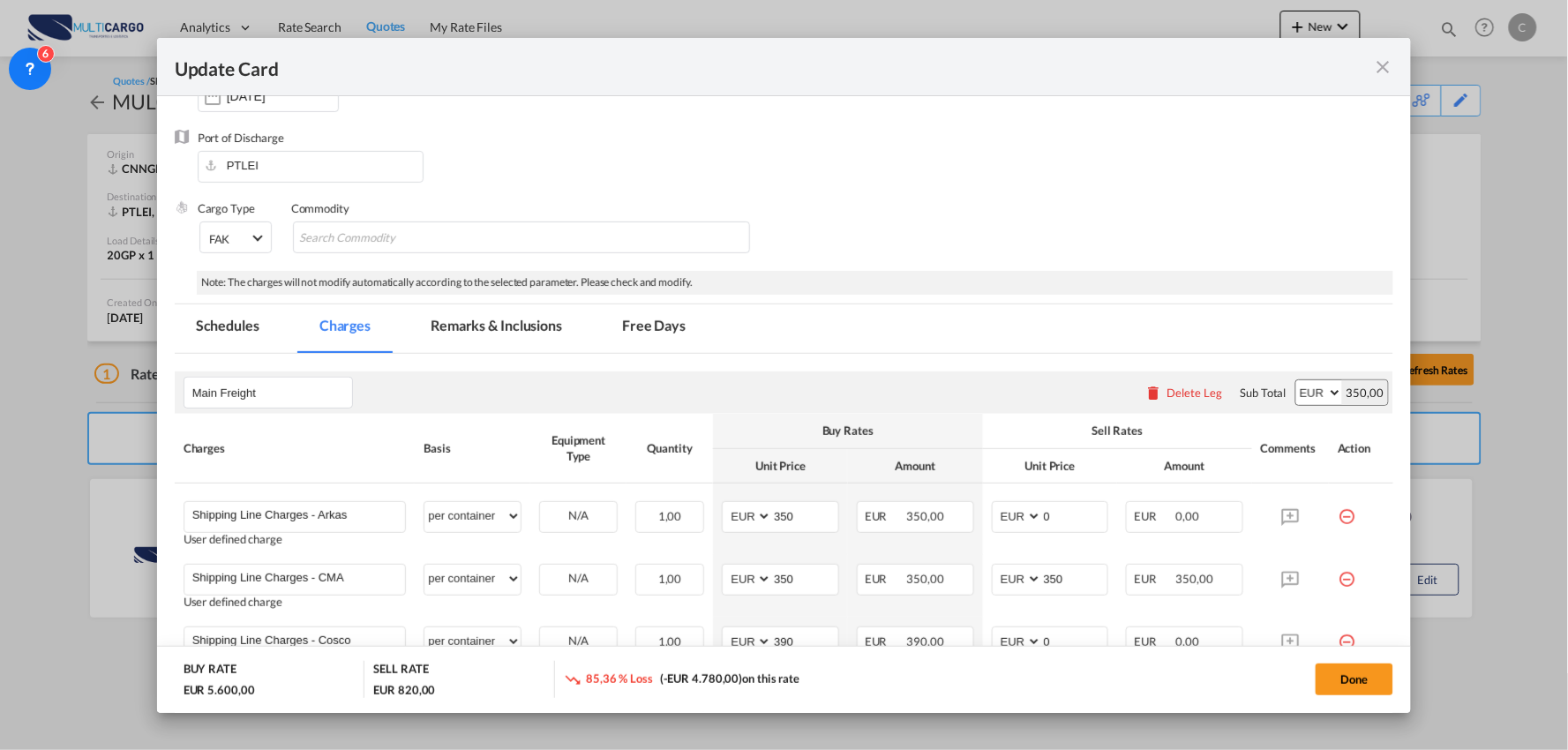
click at [1193, 387] on div "Delete Leg" at bounding box center [1195, 392] width 56 height 14
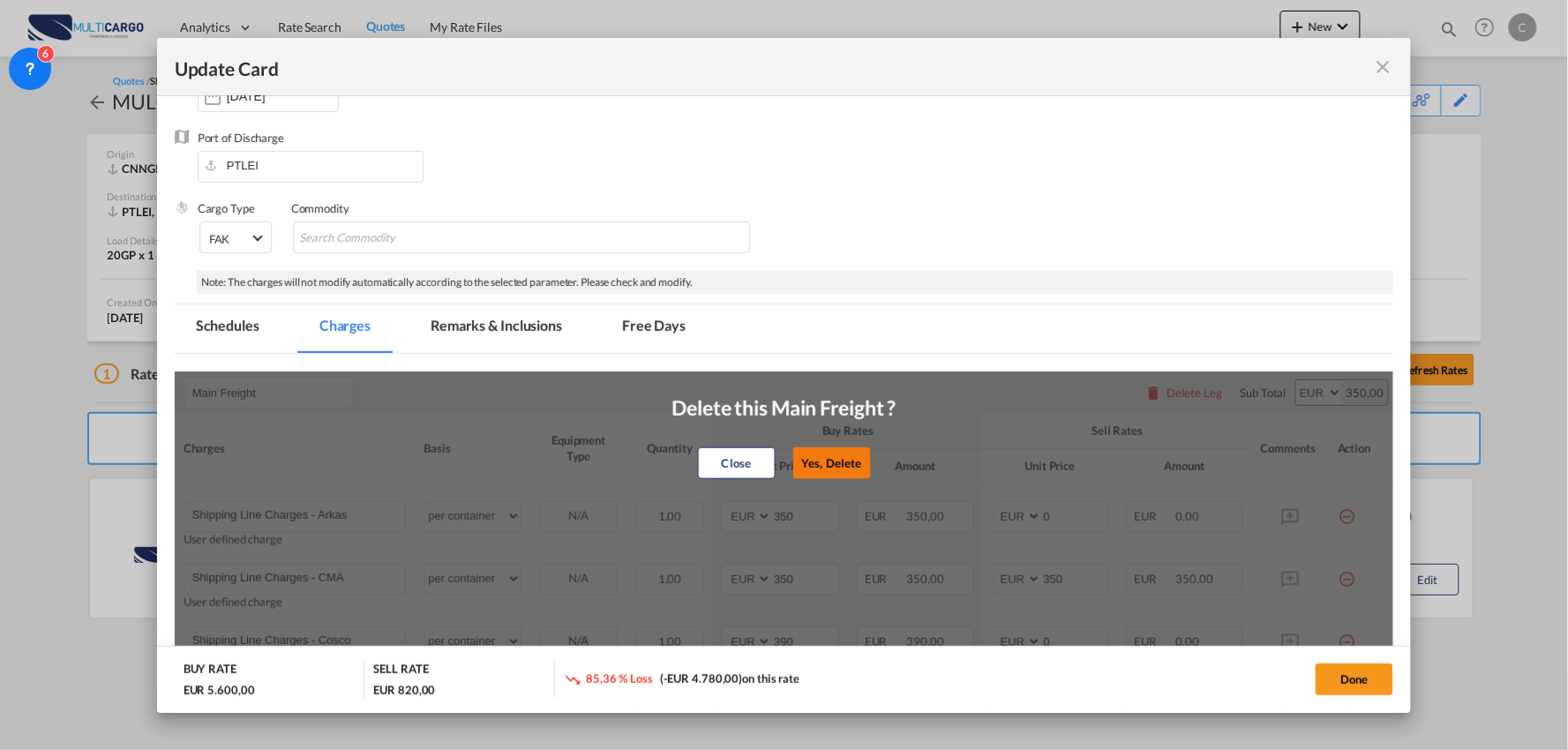
click at [844, 464] on button "Yes, Delete" at bounding box center [832, 463] width 78 height 32
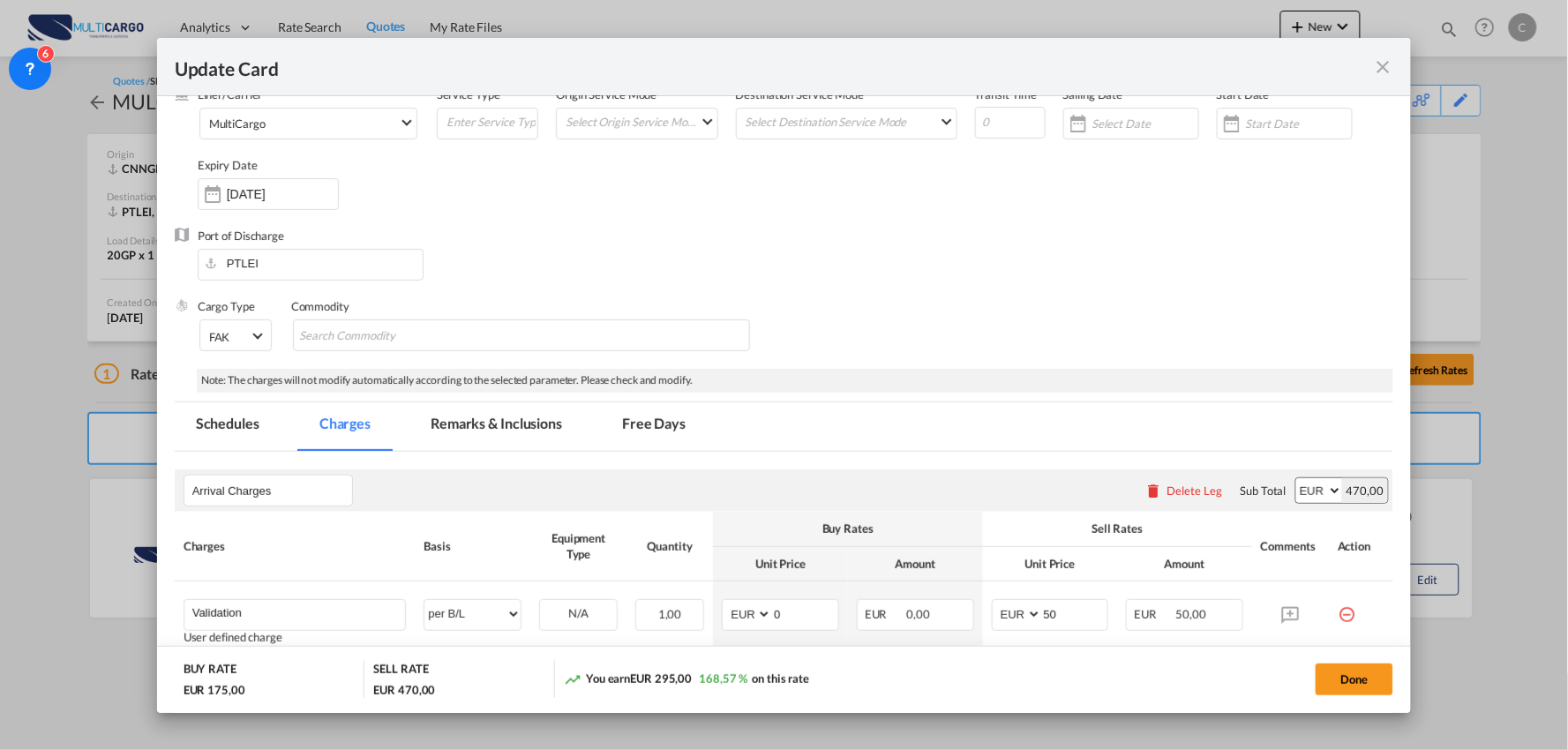
scroll to position [401, 0]
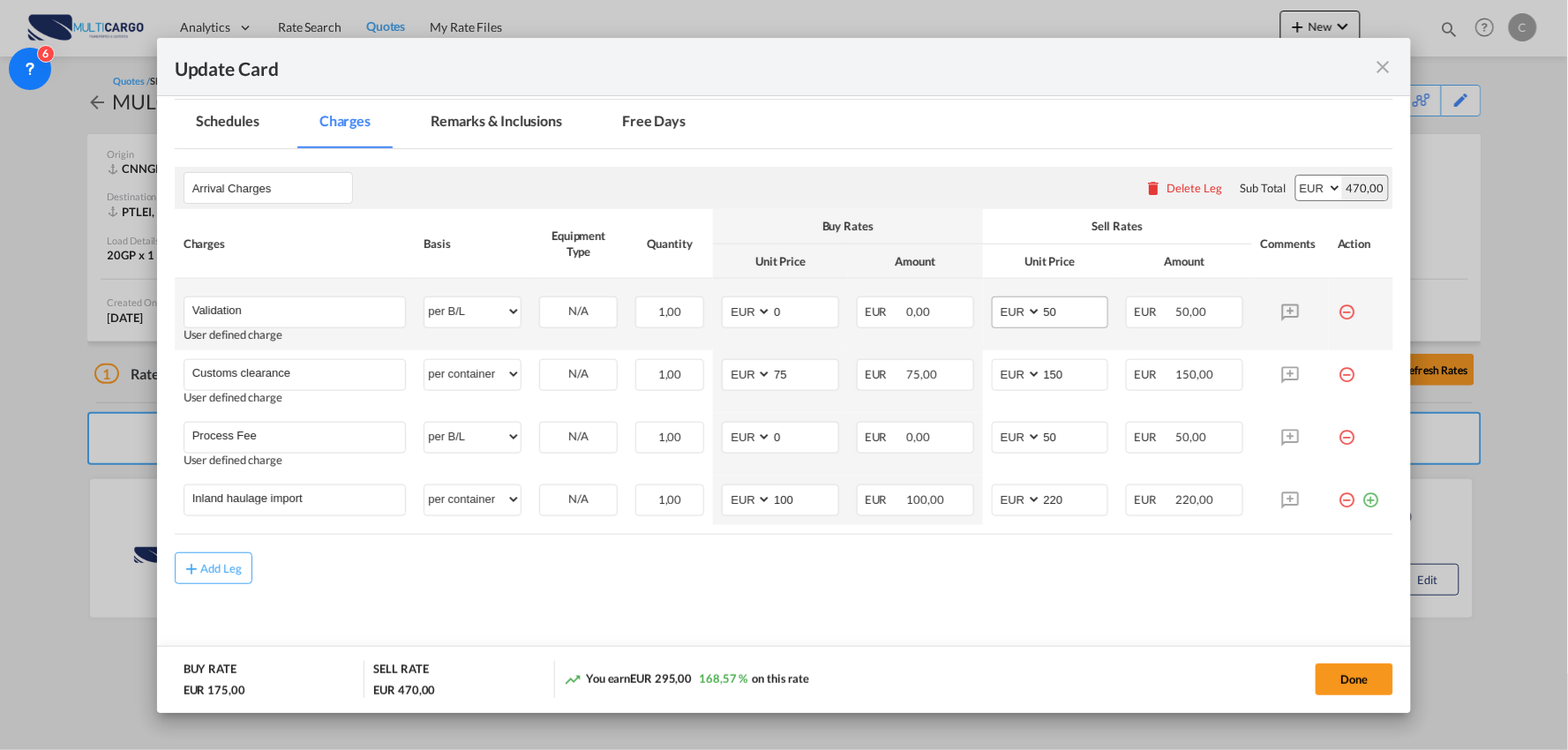
click at [1065, 323] on md-input-container "50" at bounding box center [1074, 312] width 67 height 30
drag, startPoint x: 1069, startPoint y: 310, endPoint x: 984, endPoint y: 311, distance: 85.0
click at [992, 311] on md-input-container "AED AFN ALL AMD ANG AOA ARS AUD AWG AZN BAM BBD BDT BGN BHD BIF BMD BND BOB BRL…" at bounding box center [1051, 313] width 117 height 32
type input "140"
click at [1338, 432] on md-icon "icon-minus-circle-outline red-400-fg" at bounding box center [1347, 430] width 18 height 18
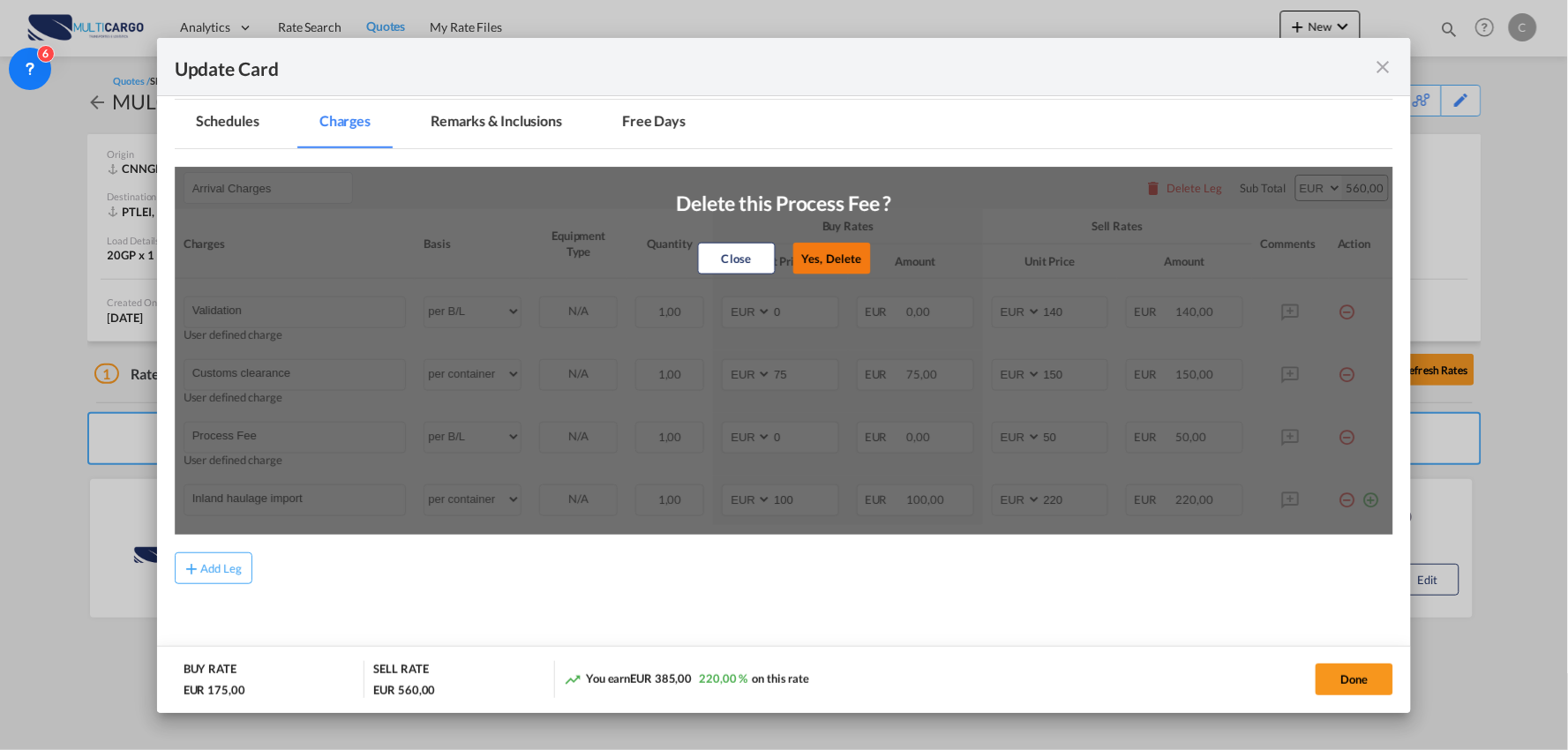
click at [817, 243] on button "Yes, Delete" at bounding box center [831, 259] width 78 height 32
type input "Inland haulage import"
select select "per container"
type input "100"
type input "220"
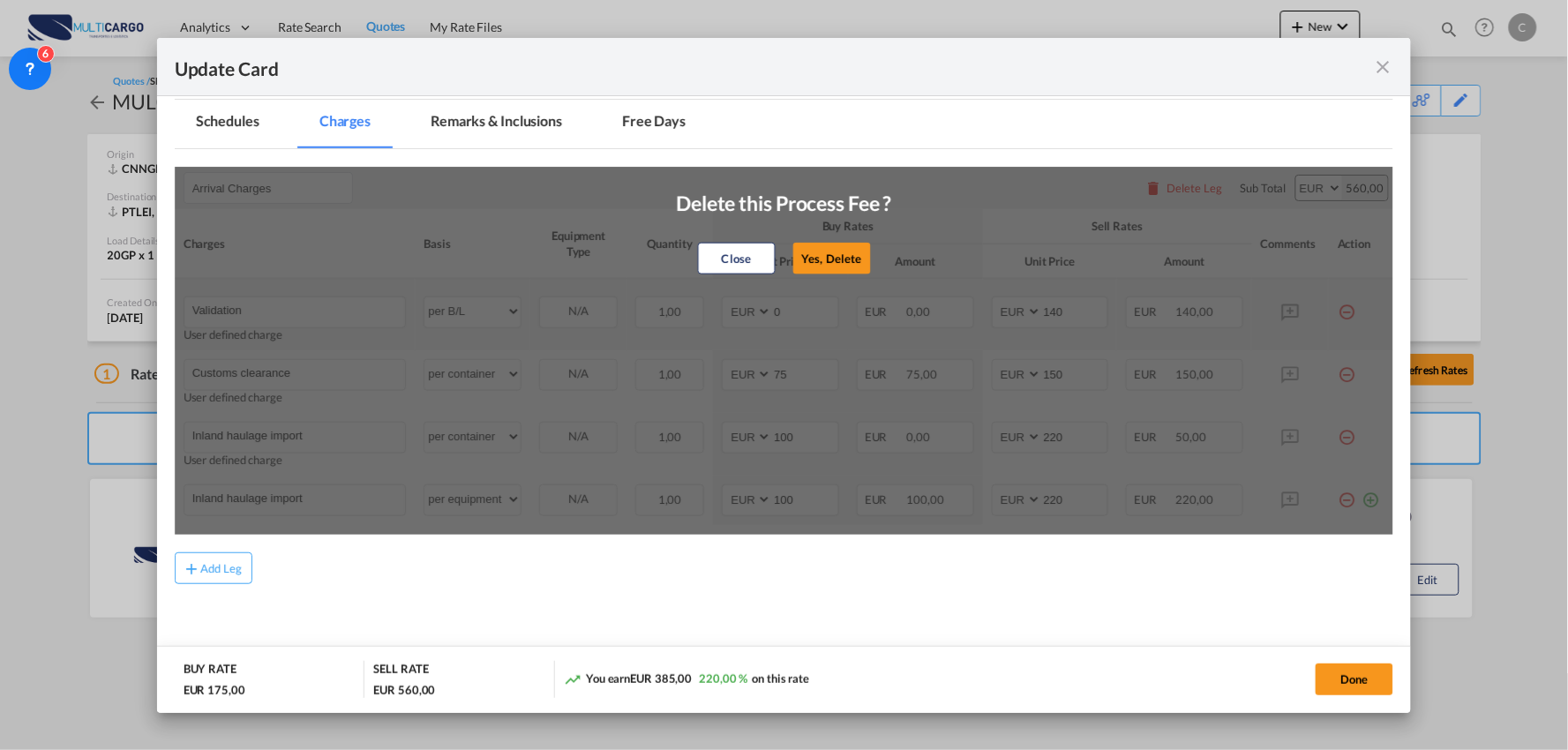
scroll to position [338, 0]
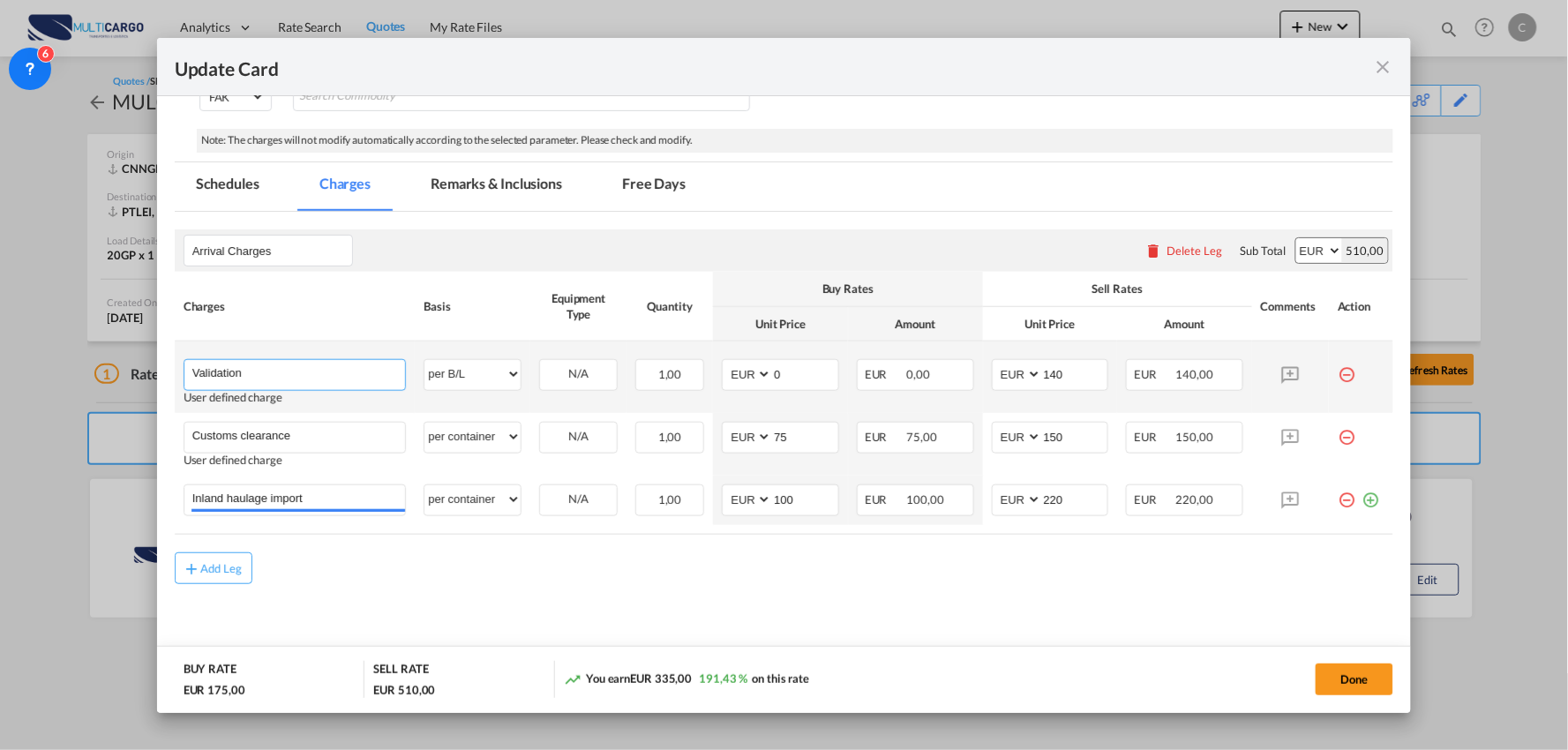
click at [313, 376] on input "Validation" at bounding box center [299, 374] width 214 height 26
type input "Validation + Process Fee"
click at [475, 380] on select "per equipment per container per B/L per shipping bill per shipment per pallet p…" at bounding box center [473, 375] width 96 height 28
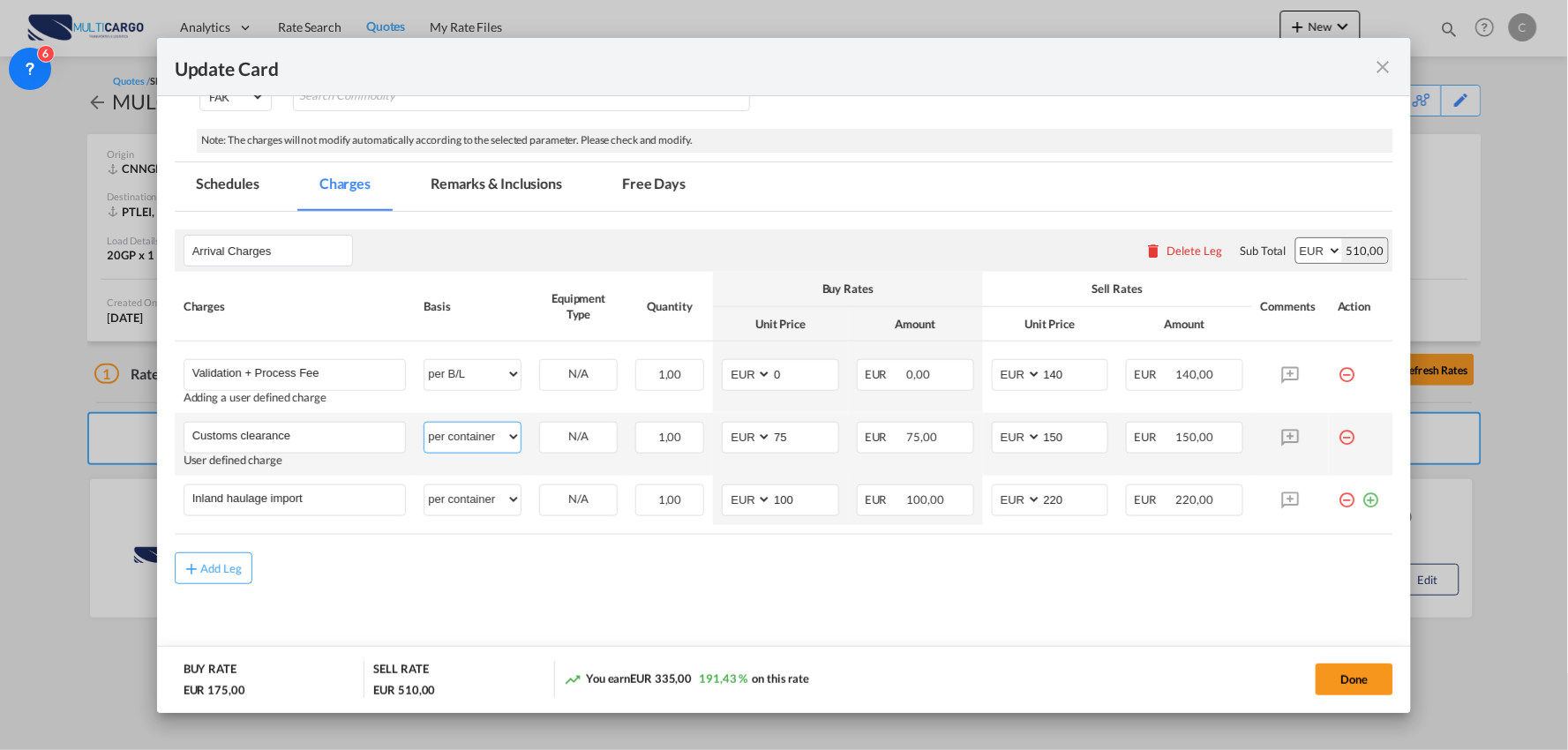
click at [487, 432] on select "per equipment per container per B/L per shipping bill per shipment per pallet p…" at bounding box center [473, 437] width 96 height 28
select select "per_document"
click at [425, 423] on select "per equipment per container per B/L per shipping bill per shipment per pallet p…" at bounding box center [473, 437] width 96 height 28
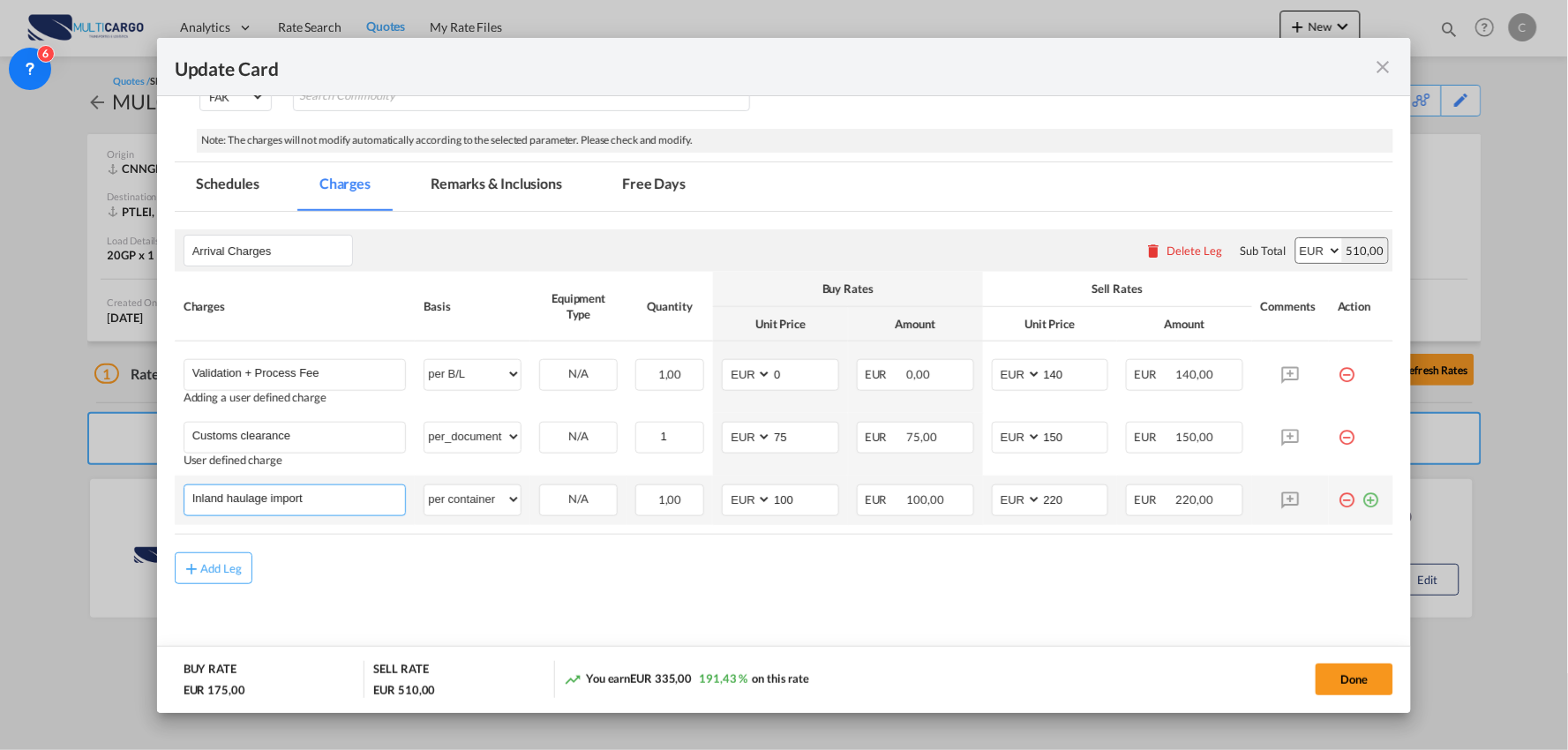
click at [328, 492] on input "Inland haulage import" at bounding box center [299, 498] width 214 height 26
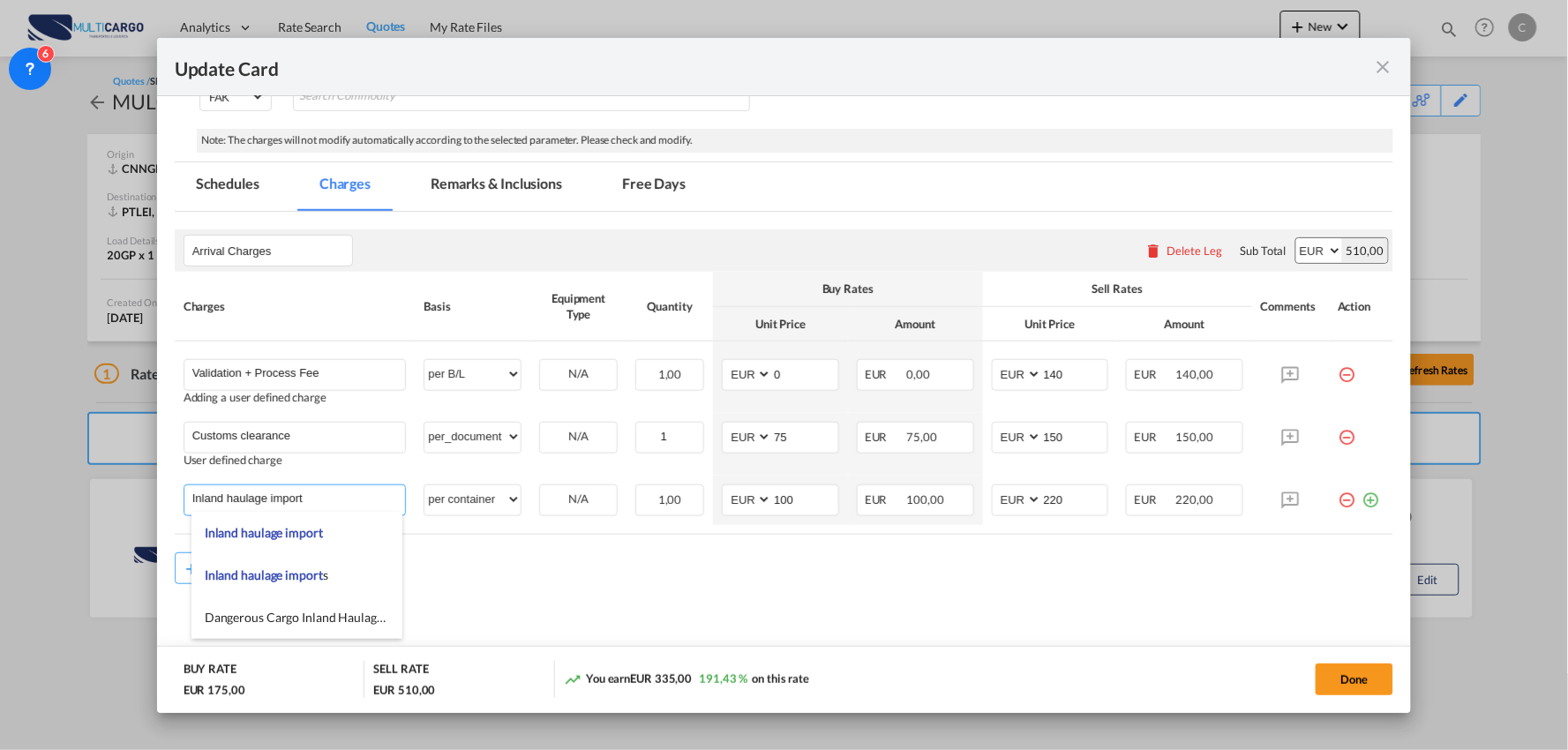
drag, startPoint x: 337, startPoint y: 495, endPoint x: 82, endPoint y: 480, distance: 255.4
click at [82, 480] on div "Update Card Port of Loading CNNGB T/S Liner/Carrier MultiCargo 2HM LOGISTICS D.…" at bounding box center [784, 375] width 1568 height 750
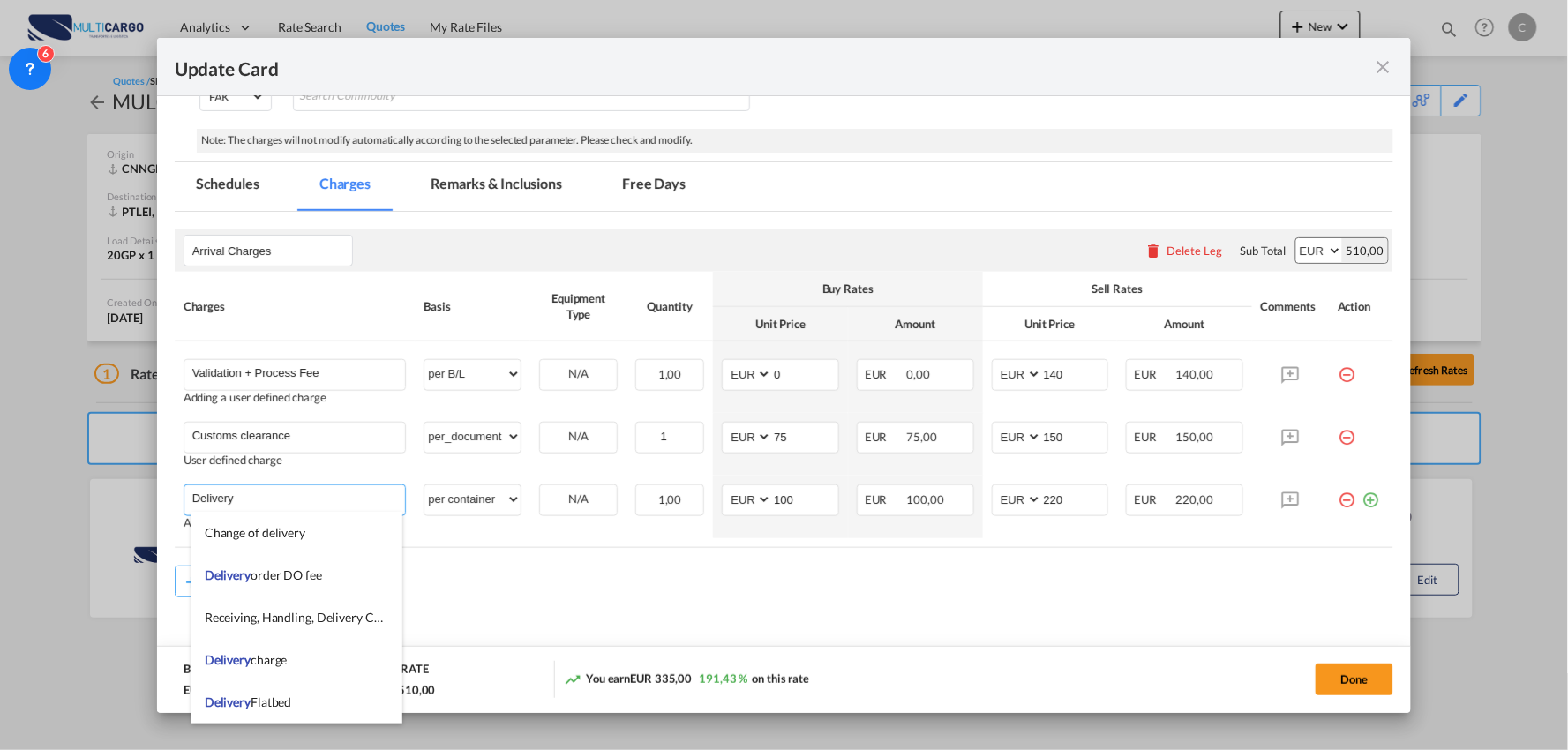
type input "Delivery"
click at [709, 610] on md-content "Arrival Charges Please enter leg name Leg Name Already Exists Delete Leg Sub To…" at bounding box center [785, 446] width 1220 height 470
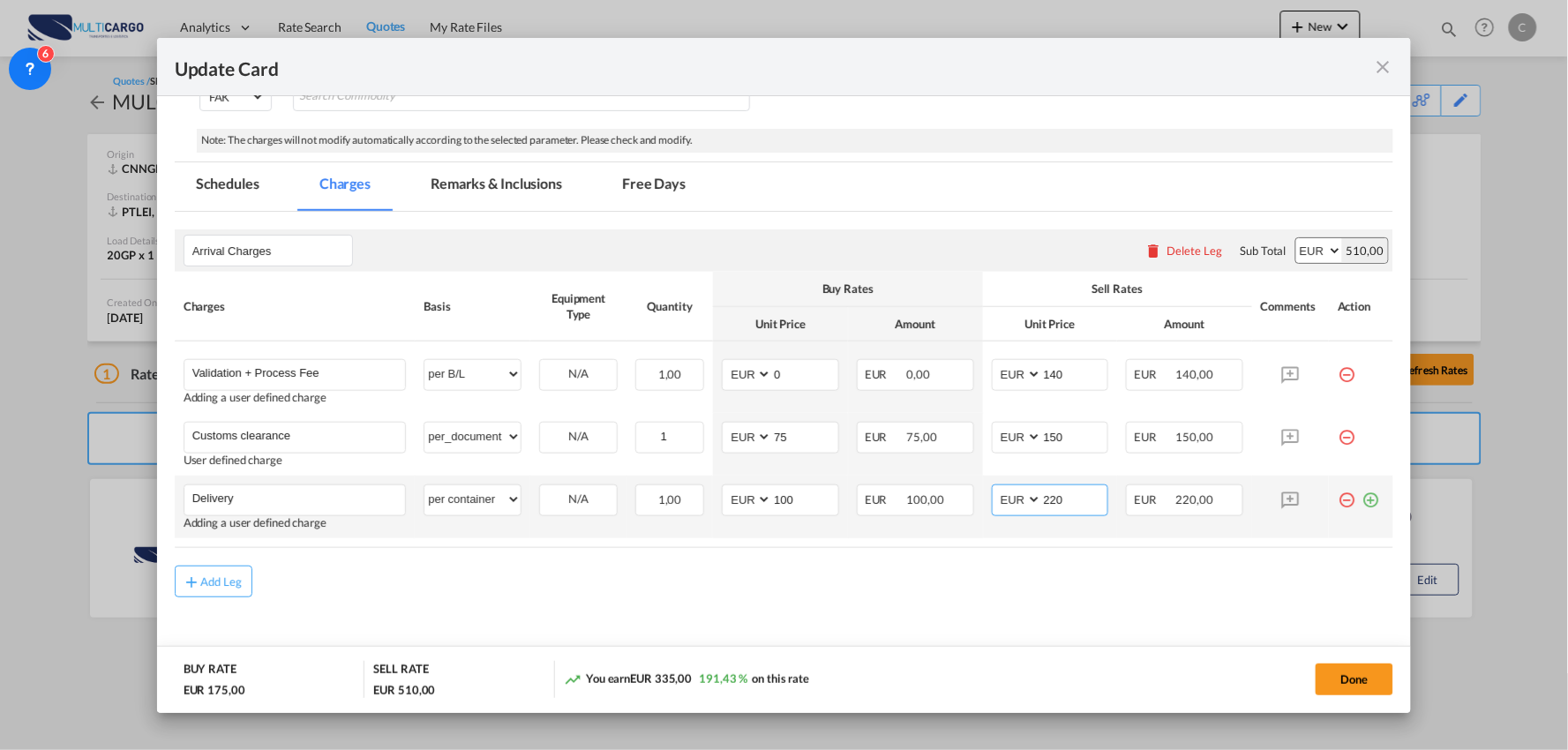
drag, startPoint x: 1070, startPoint y: 498, endPoint x: 965, endPoint y: 499, distance: 105.0
click at [969, 499] on tr "Delivery Please Enter User Defined Charges Cannot Be Published Adding a user de…" at bounding box center [785, 507] width 1220 height 62
type input "295"
drag, startPoint x: 769, startPoint y: 496, endPoint x: 707, endPoint y: 496, distance: 62.0
click at [713, 496] on td "AED AFN ALL AMD ANG AOA ARS AUD AWG AZN BAM BBD BDT BGN BHD BIF BMD BND BOB BRL…" at bounding box center [780, 507] width 135 height 62
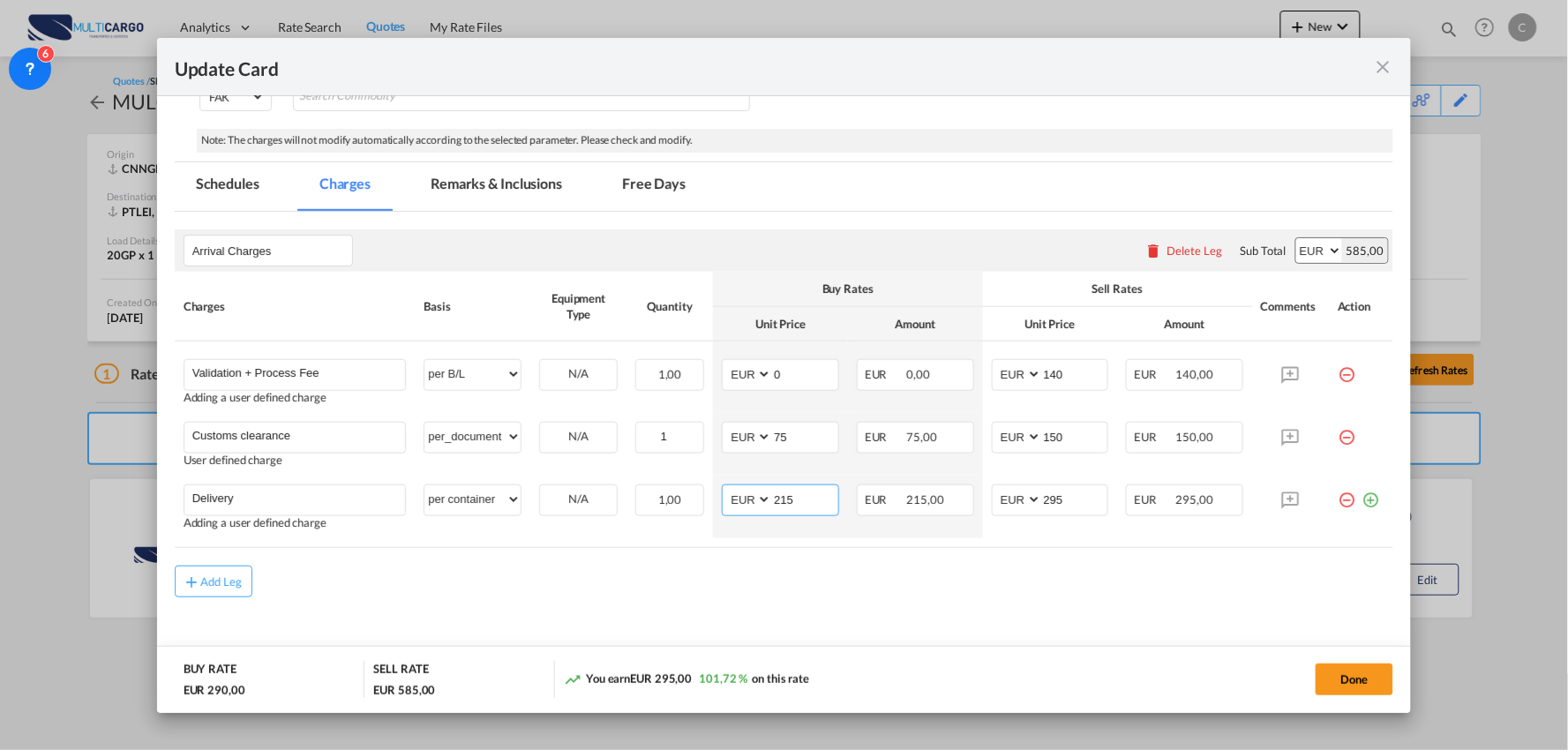
type input "215"
click at [799, 569] on div "Add Leg" at bounding box center [785, 582] width 1220 height 32
click at [1046, 554] on rate-modification "Arrival Charges Please enter leg name Leg Name Already Exists Delete Leg Sub To…" at bounding box center [785, 405] width 1220 height 386
click at [1378, 680] on button "Done" at bounding box center [1354, 680] width 78 height 32
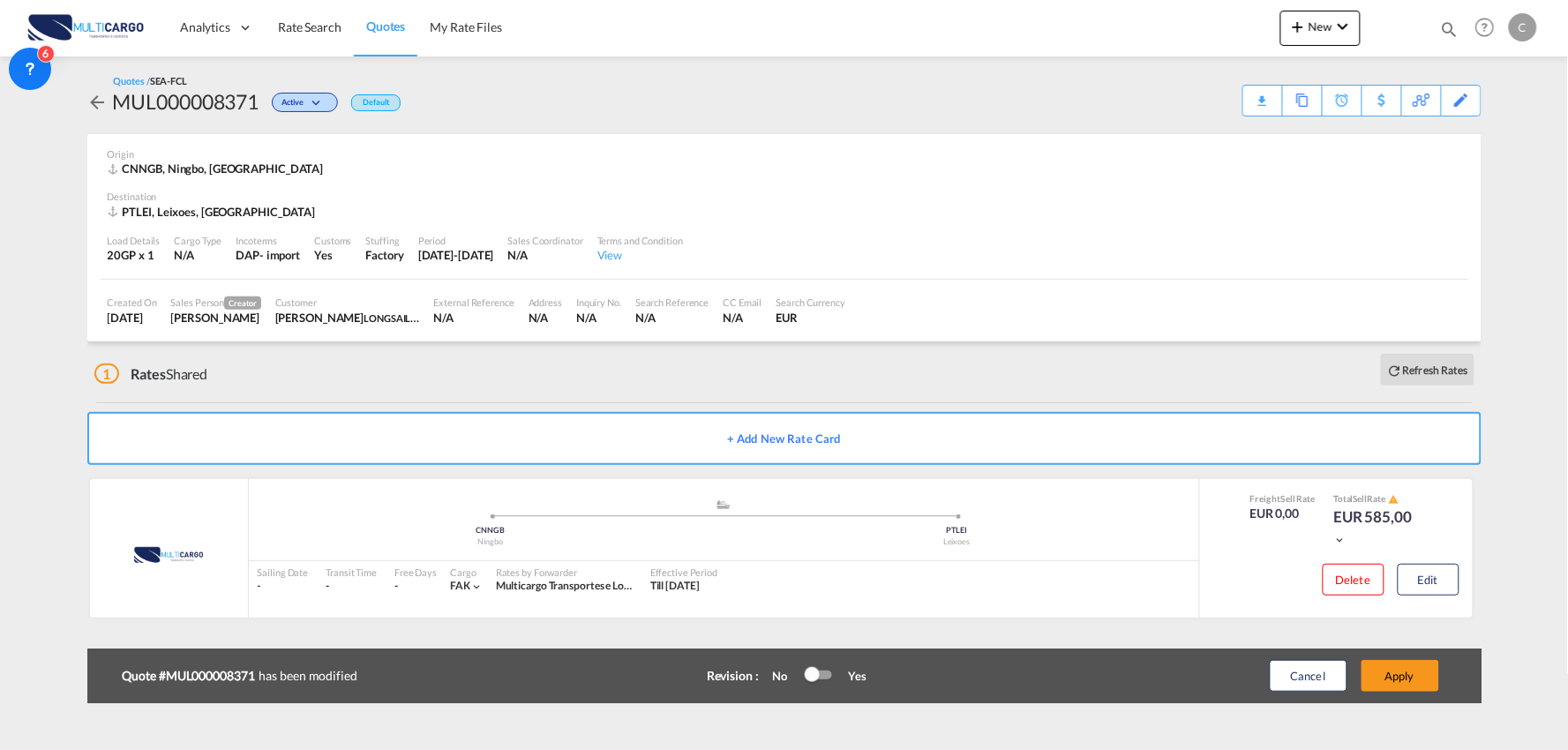
click at [1410, 669] on div "Update Card Port of Loading CNNGB T/S Liner/Carrier MultiCargo 2HM LOGISTICS D.…" at bounding box center [784, 375] width 1568 height 750
click at [1460, 585] on div "Delete Edit" at bounding box center [1336, 584] width 272 height 51
click at [1440, 585] on button "Edit" at bounding box center [1428, 580] width 61 height 32
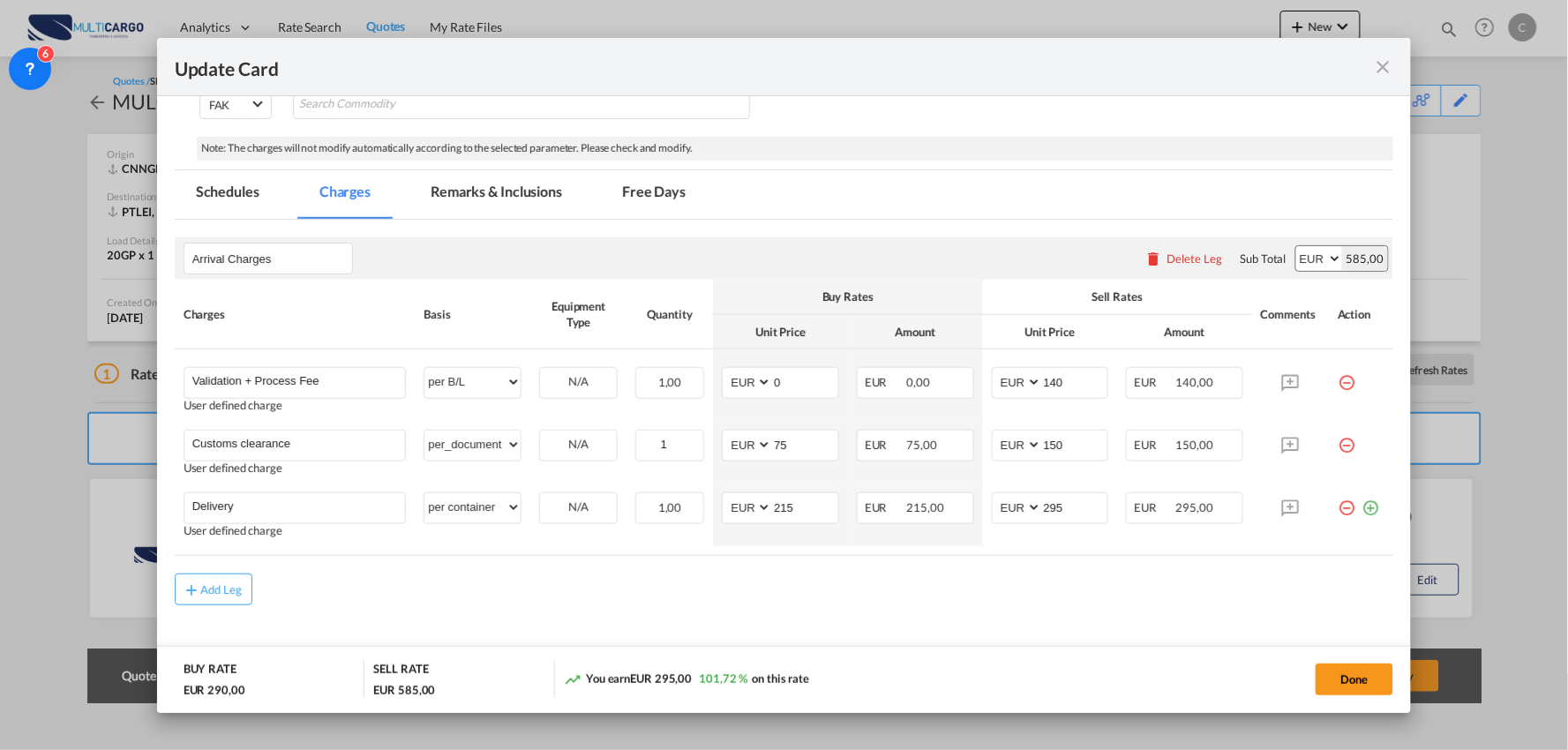
scroll to position [350, 0]
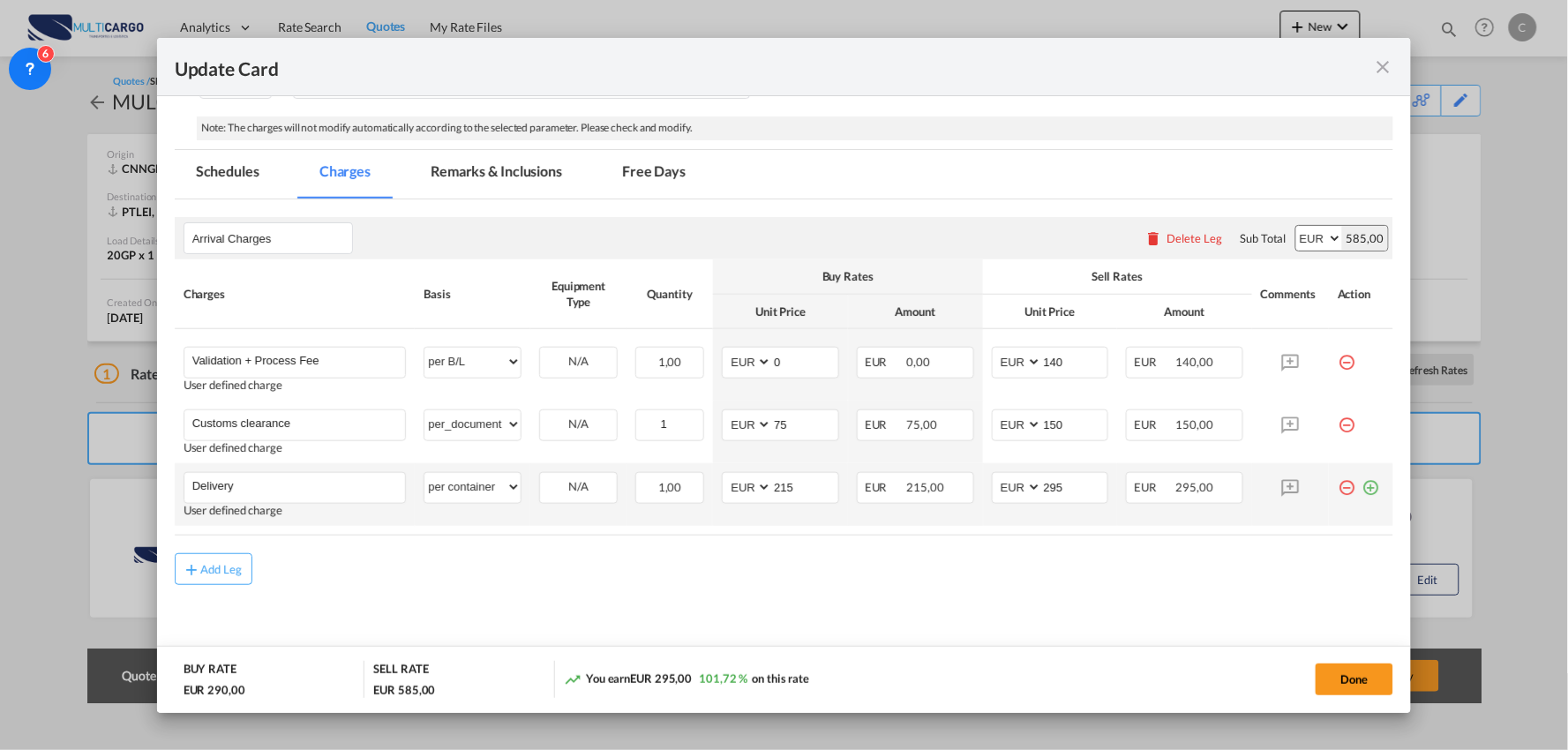
click at [1366, 490] on md-icon "icon-plus-circle-outline green-400-fg" at bounding box center [1370, 480] width 18 height 18
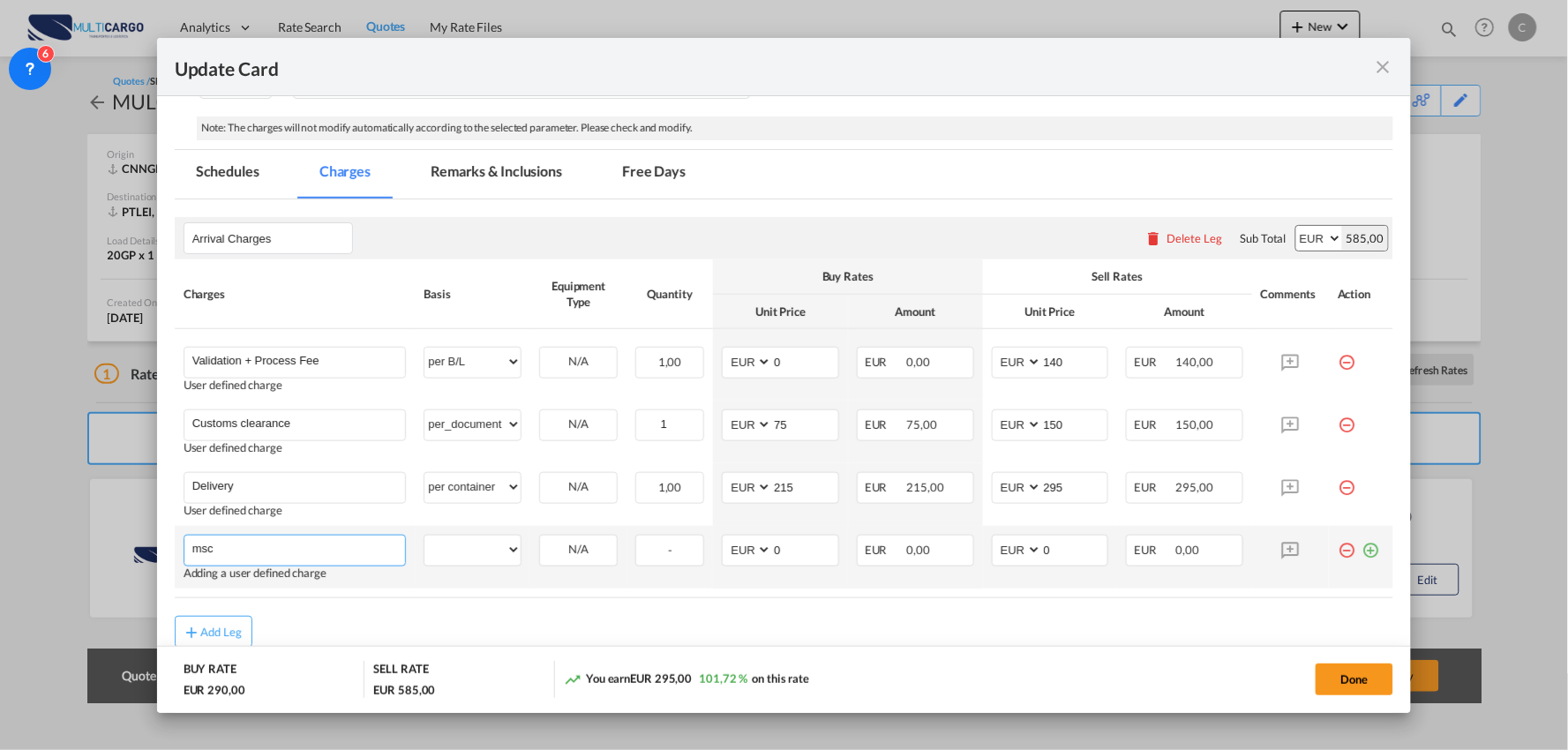
click at [228, 551] on input "msc" at bounding box center [299, 549] width 214 height 26
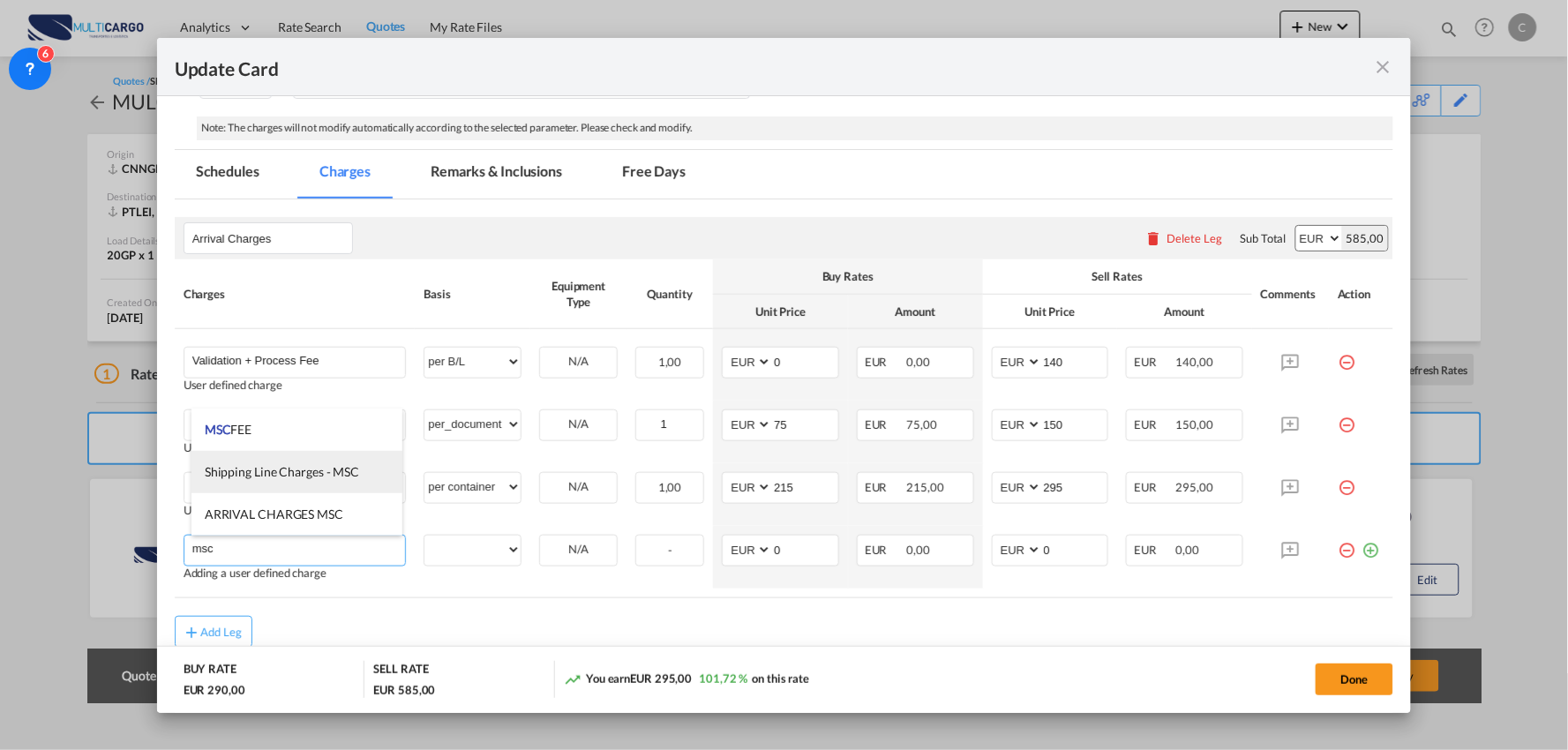
click at [302, 465] on span "Shipping Line Charges - MSC" at bounding box center [281, 472] width 154 height 15
type input "Shipping Line Charges - MSC"
select select "per container"
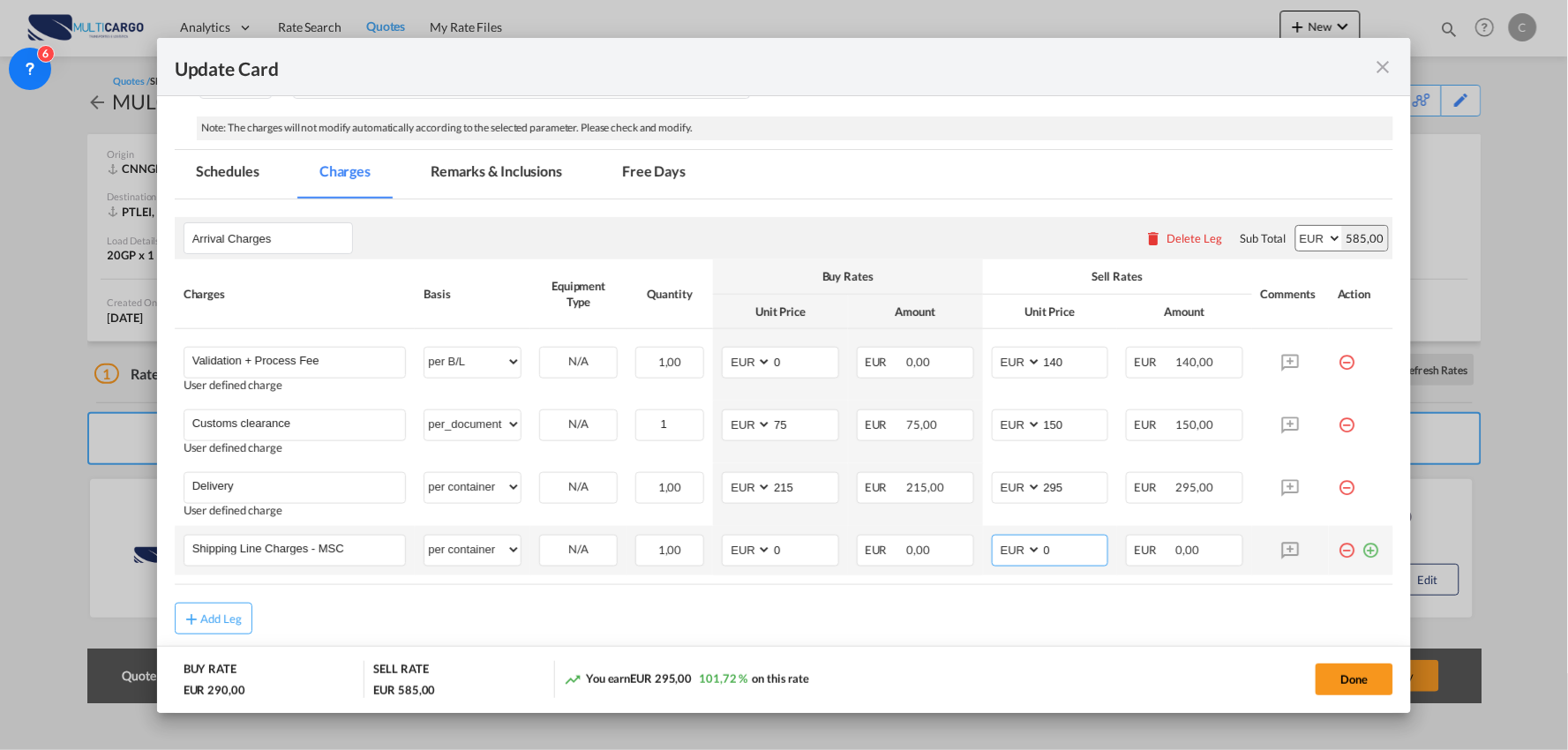
drag, startPoint x: 1056, startPoint y: 545, endPoint x: 980, endPoint y: 530, distance: 77.5
click at [992, 548] on md-input-container "AED AFN ALL AMD ANG AOA ARS AUD AWG AZN BAM BBD BDT BGN BHD BIF BMD BND BOB BRL…" at bounding box center [1051, 551] width 117 height 32
type input "347"
drag, startPoint x: 782, startPoint y: 556, endPoint x: 772, endPoint y: 542, distance: 17.2
click at [758, 556] on md-input-container "AED AFN ALL AMD ANG AOA ARS AUD AWG AZN BAM BBD BDT BGN BHD BIF BMD BND BOB BRL…" at bounding box center [780, 551] width 117 height 32
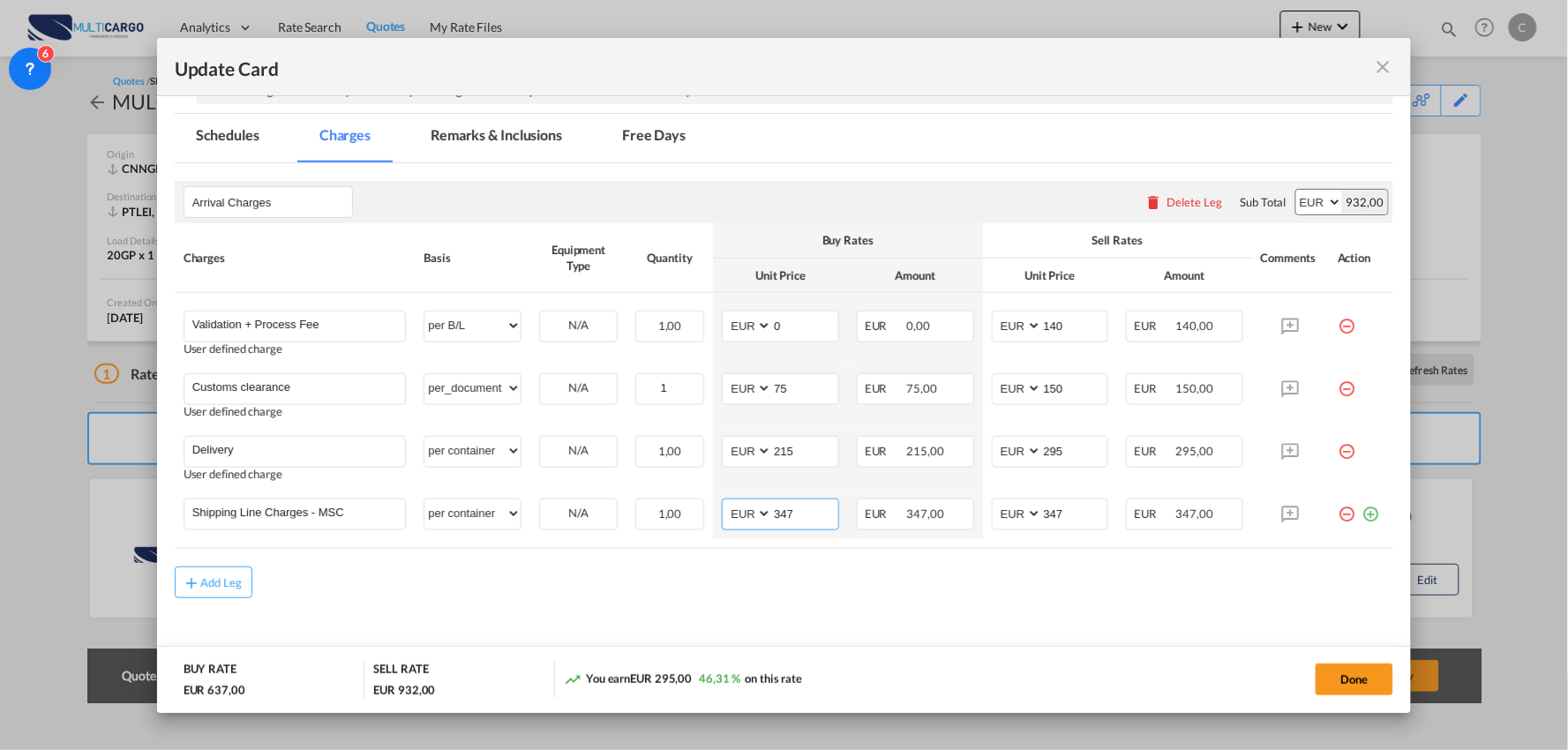
scroll to position [401, 0]
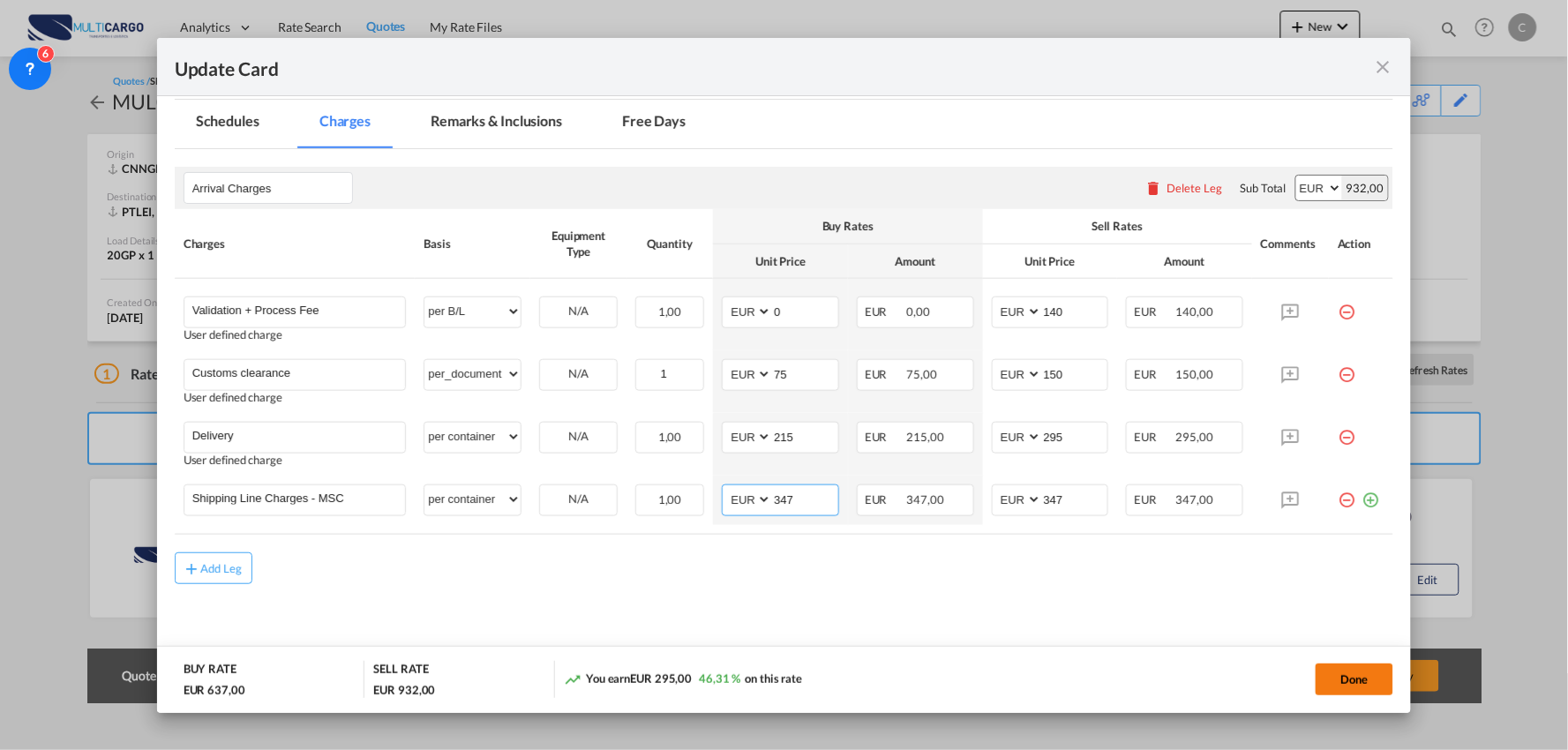
type input "347"
click at [1348, 677] on button "Done" at bounding box center [1354, 680] width 78 height 32
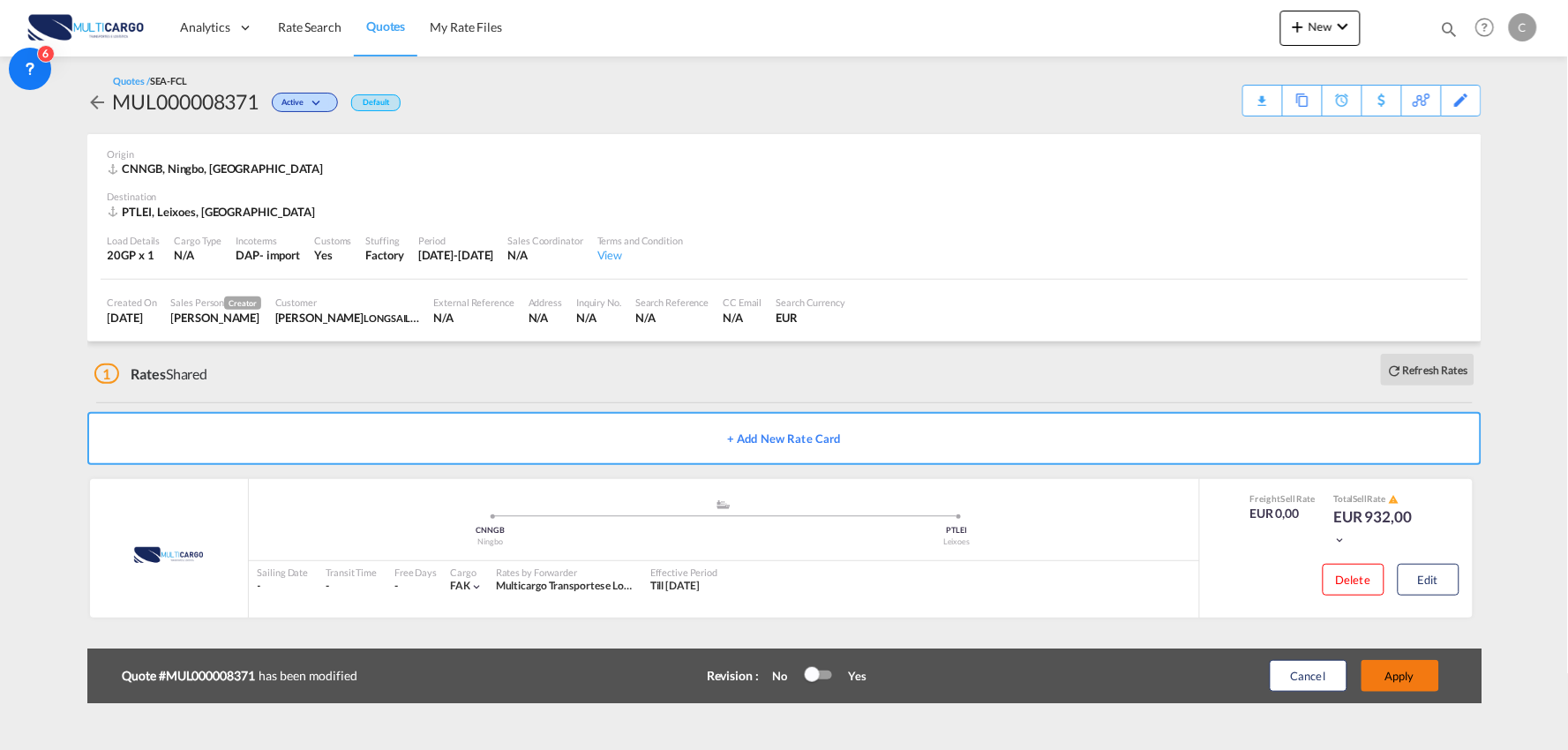
click at [1422, 677] on button "Apply" at bounding box center [1401, 676] width 78 height 32
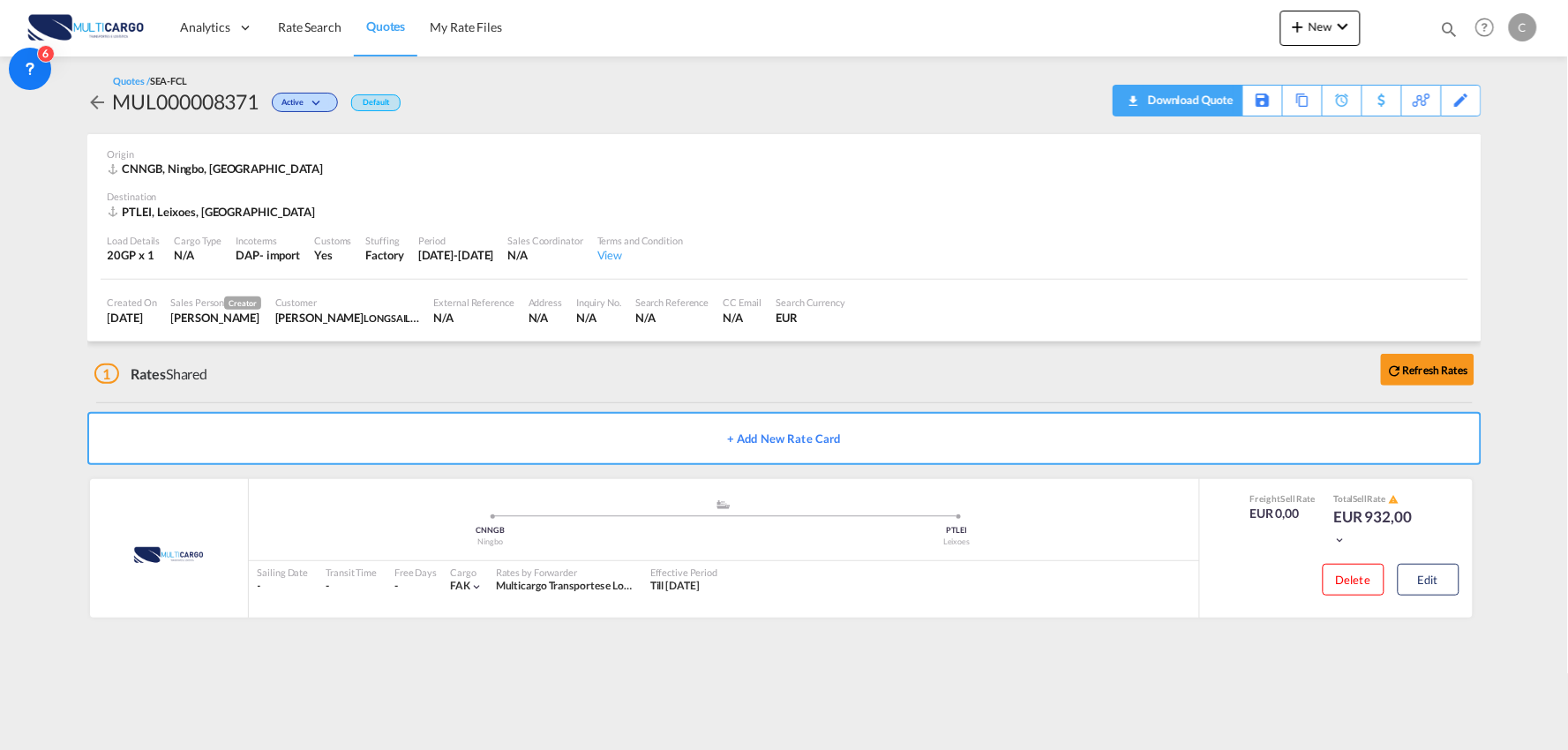
click at [1210, 94] on div "Download Quote" at bounding box center [1188, 100] width 90 height 28
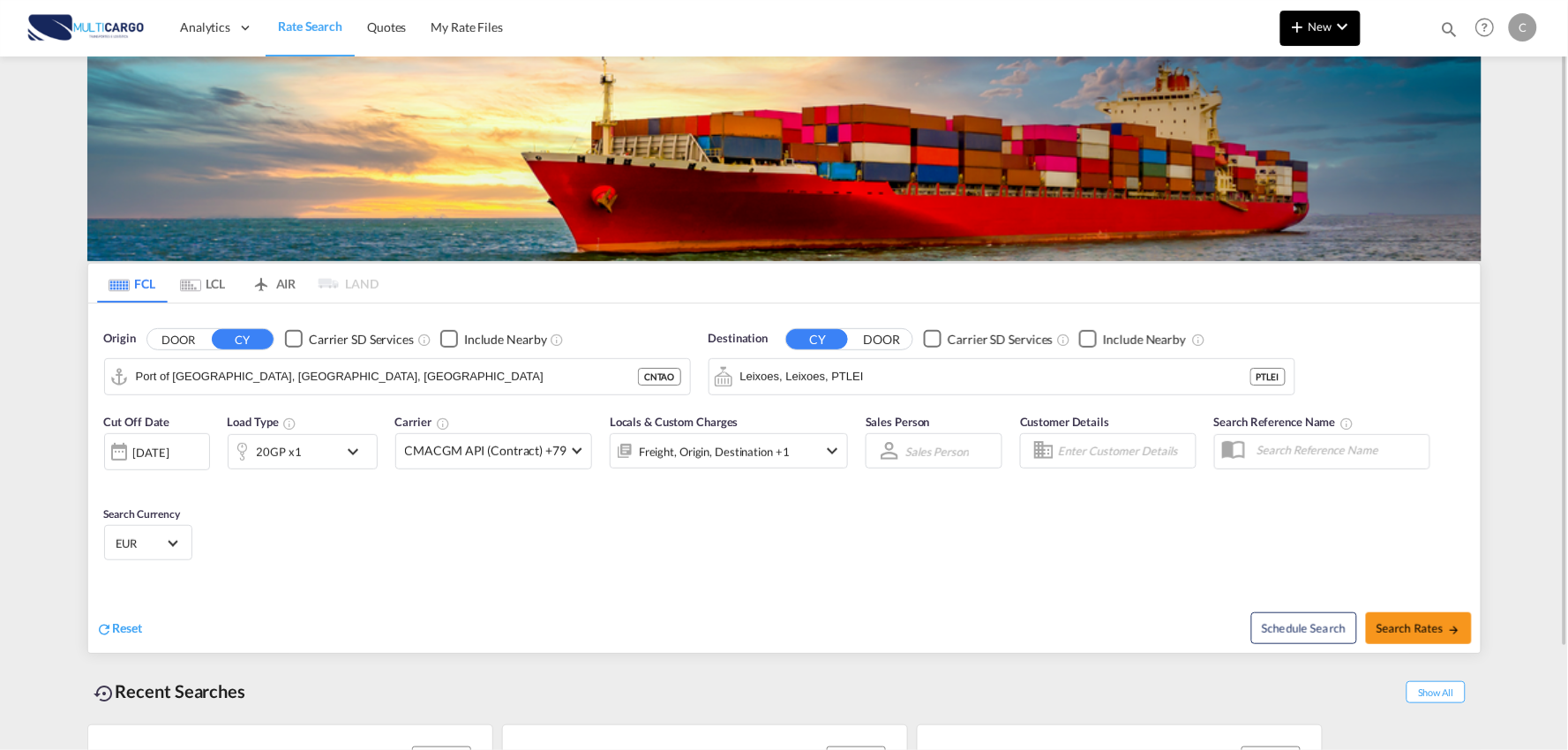
click at [1287, 38] on button "New" at bounding box center [1320, 27] width 80 height 35
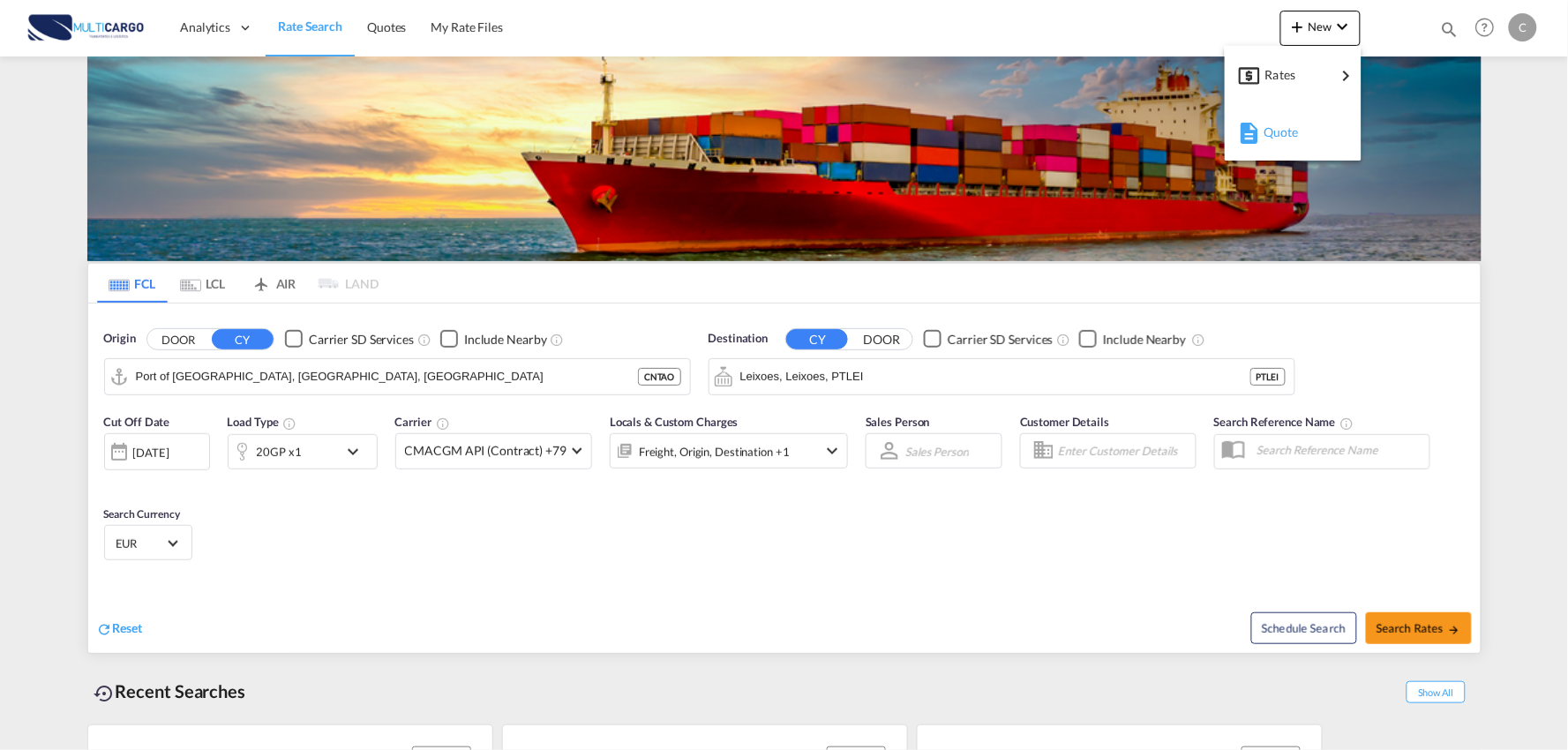
click at [1275, 138] on span "Quote" at bounding box center [1273, 131] width 20 height 35
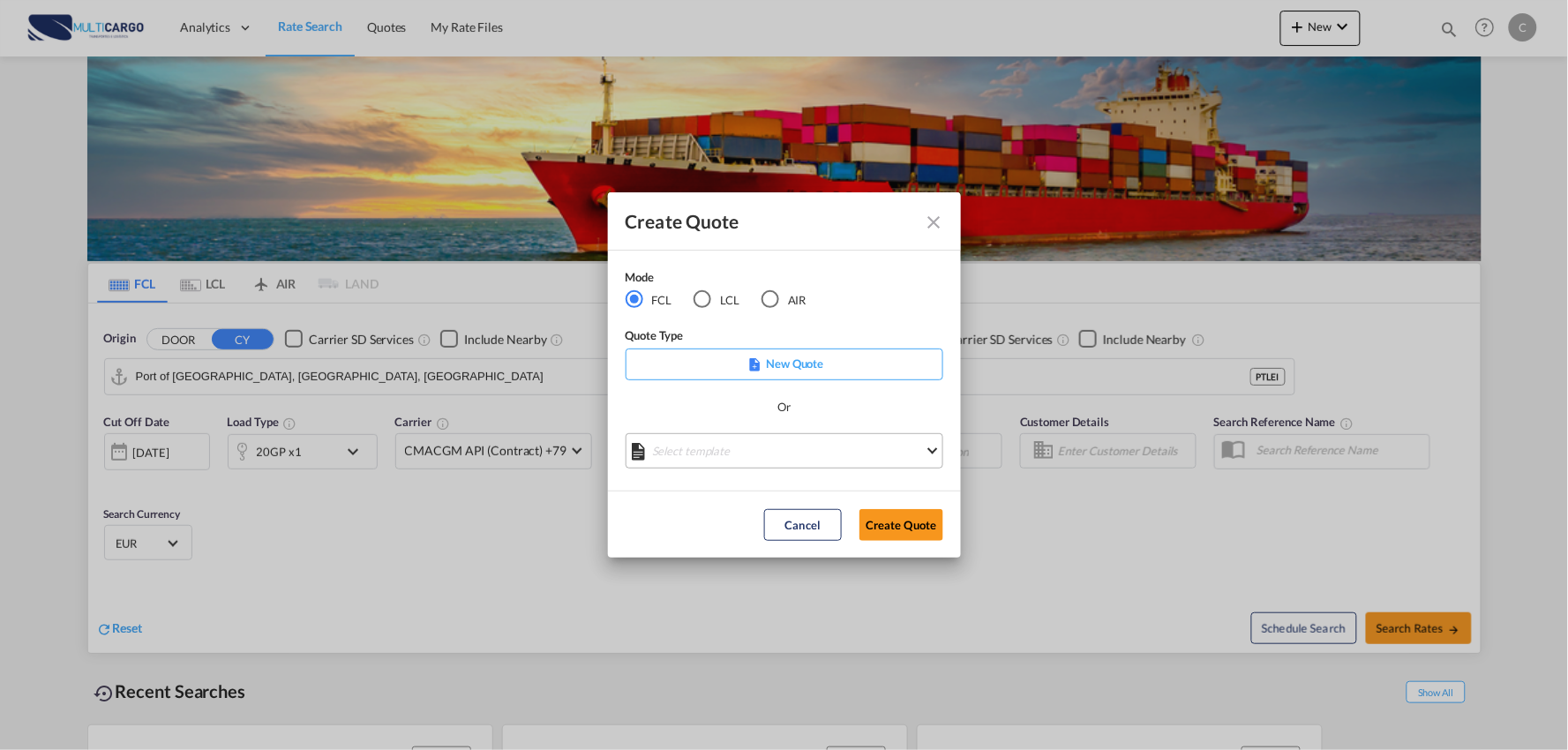
click at [783, 443] on md-select "Select template [DATE] IMP_EXW_FCL [PERSON_NAME] | [DATE] [DATE] IMP_DAP_FCL S/…" at bounding box center [785, 450] width 318 height 35
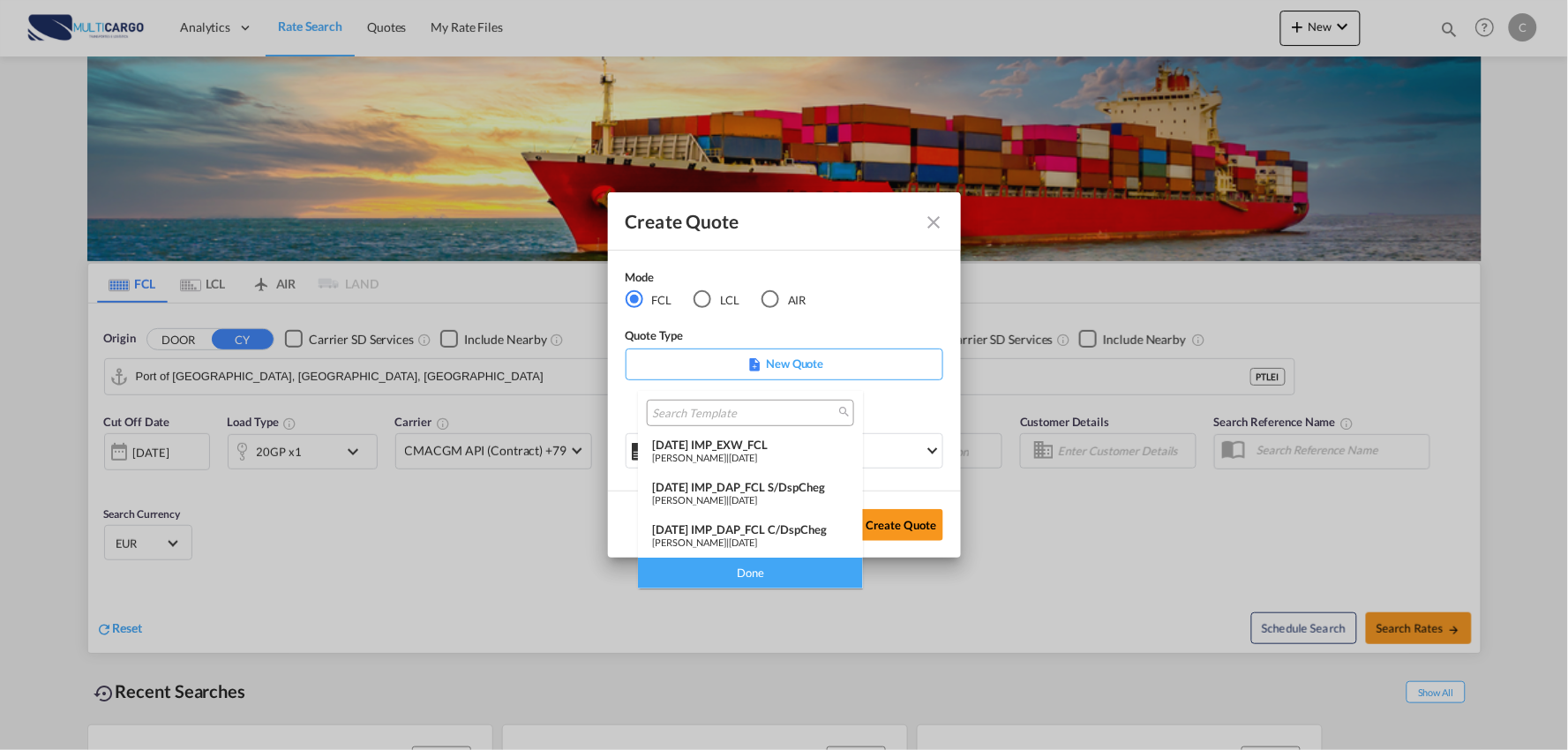
click at [780, 527] on div "[DATE] IMP_DAP_FCL C/DspCheg" at bounding box center [751, 529] width 197 height 14
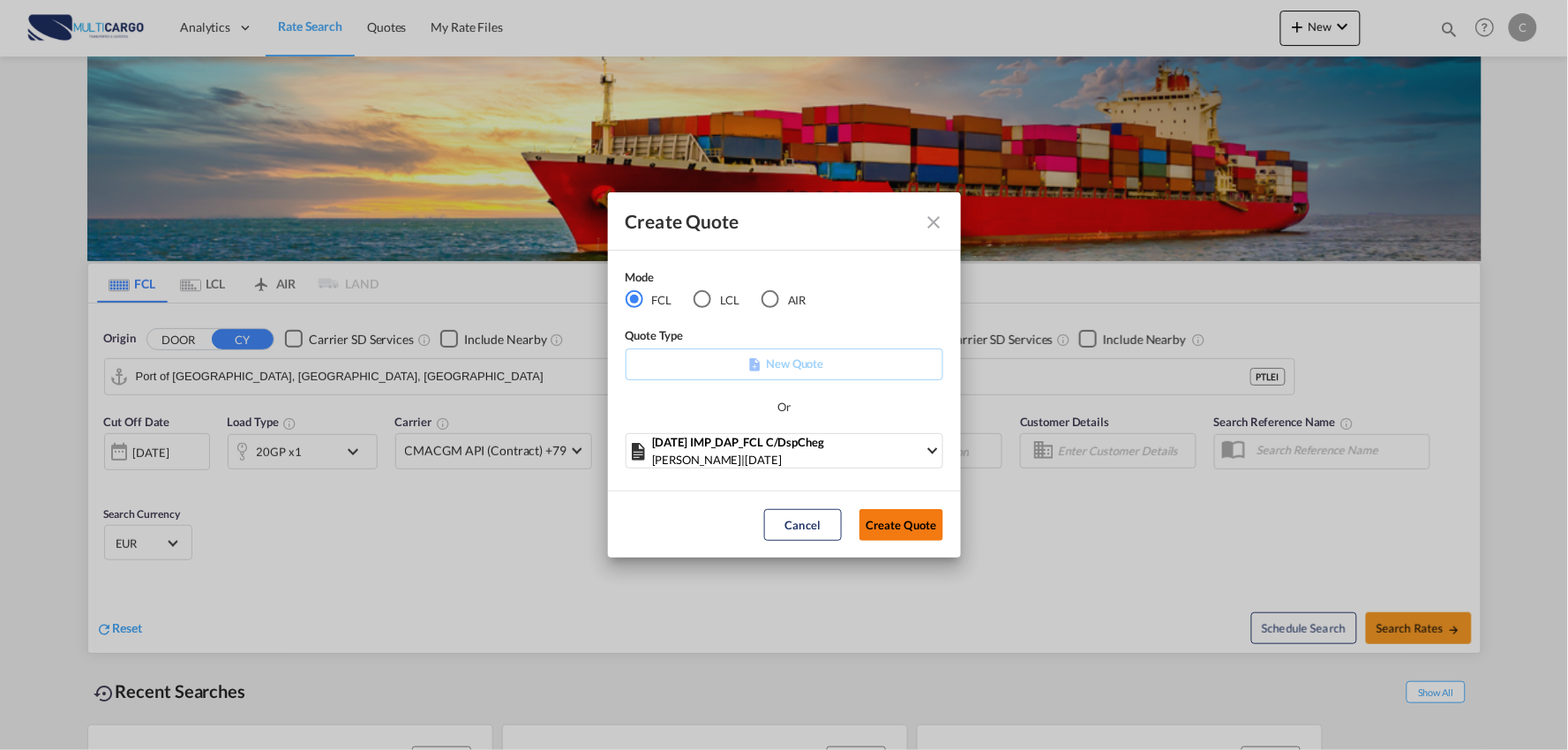
click at [918, 524] on button "Create Quote" at bounding box center [901, 525] width 84 height 32
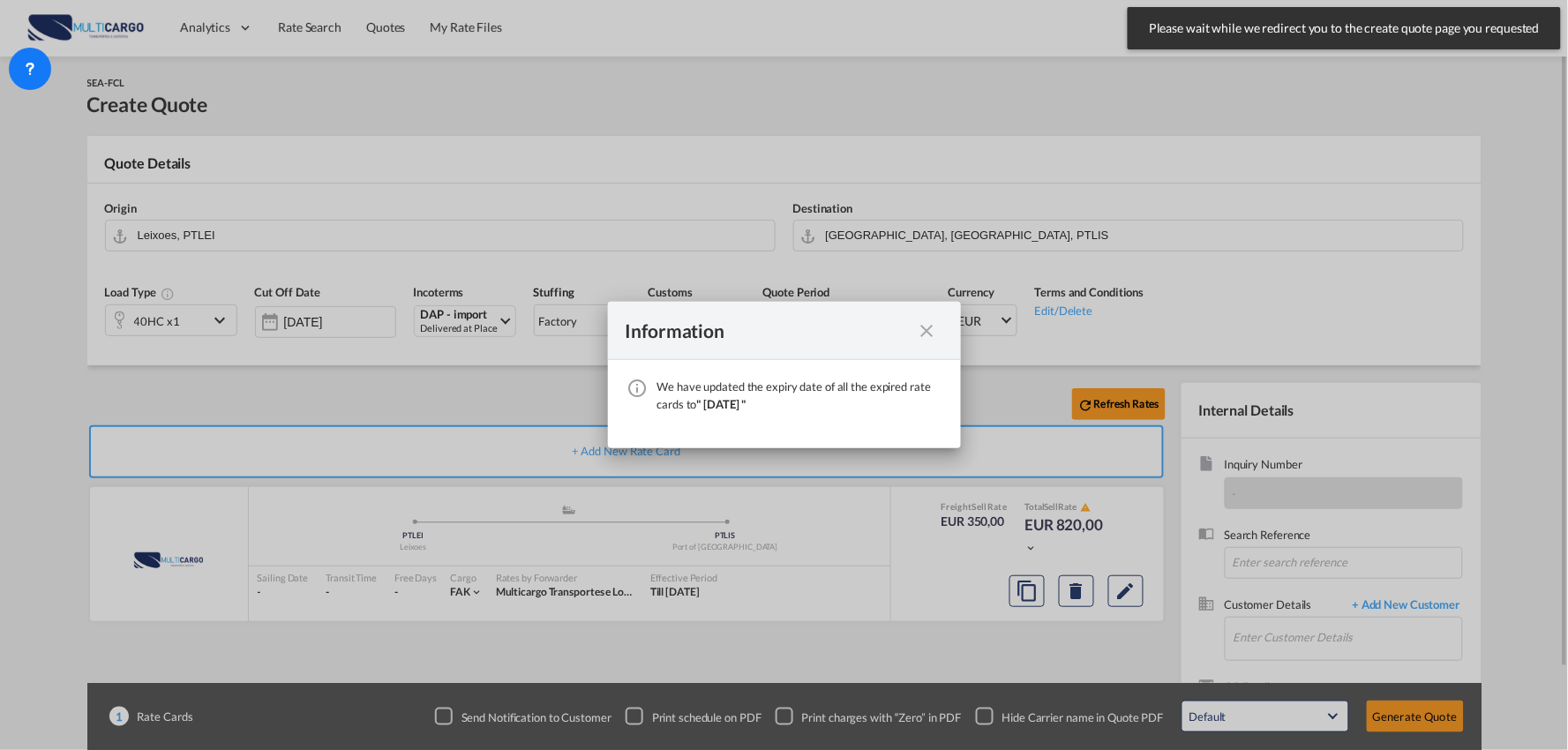
click at [932, 328] on div "We have ..." at bounding box center [928, 330] width 32 height 22
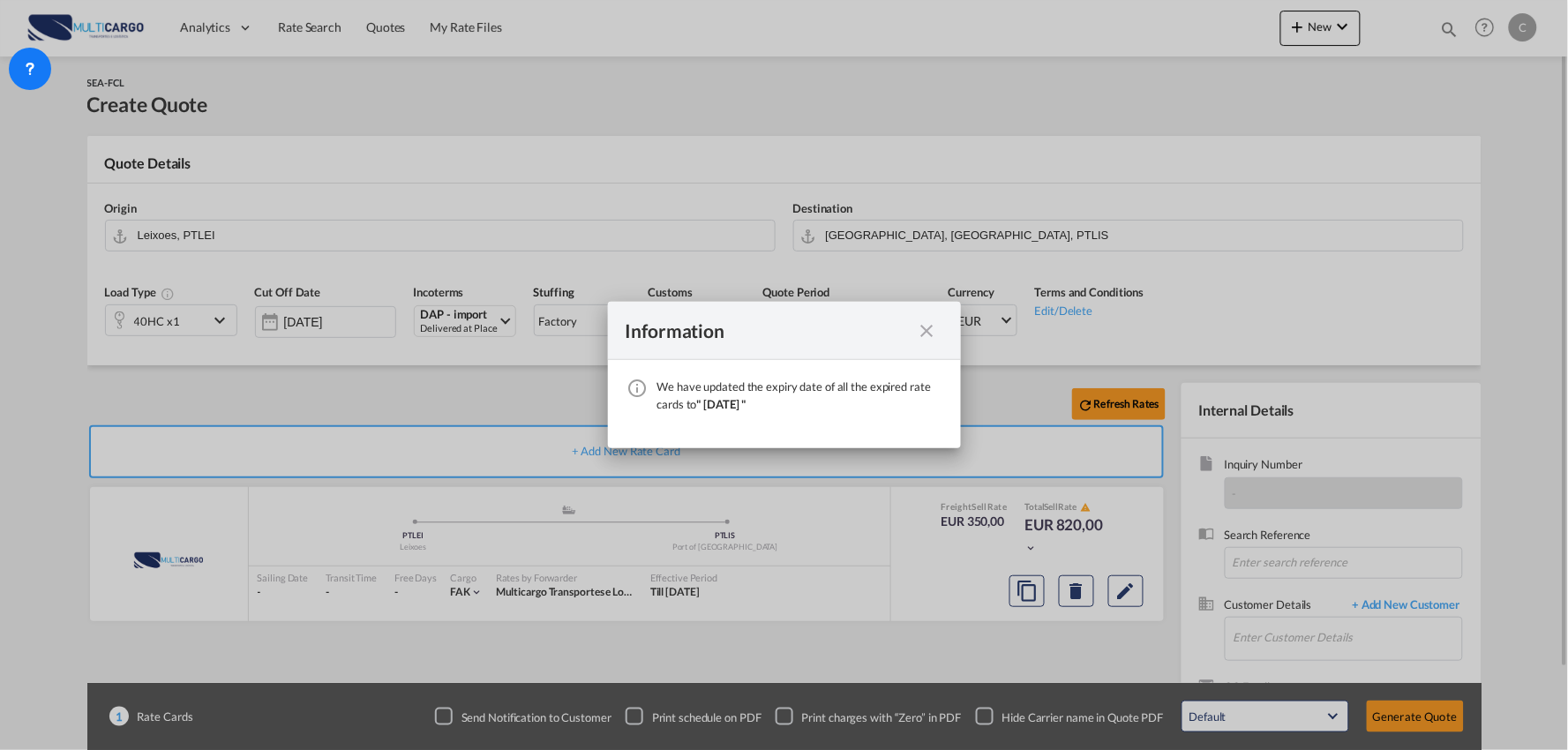
click at [931, 333] on md-icon "icon-close fg-AAA8AD cursor" at bounding box center [928, 331] width 21 height 21
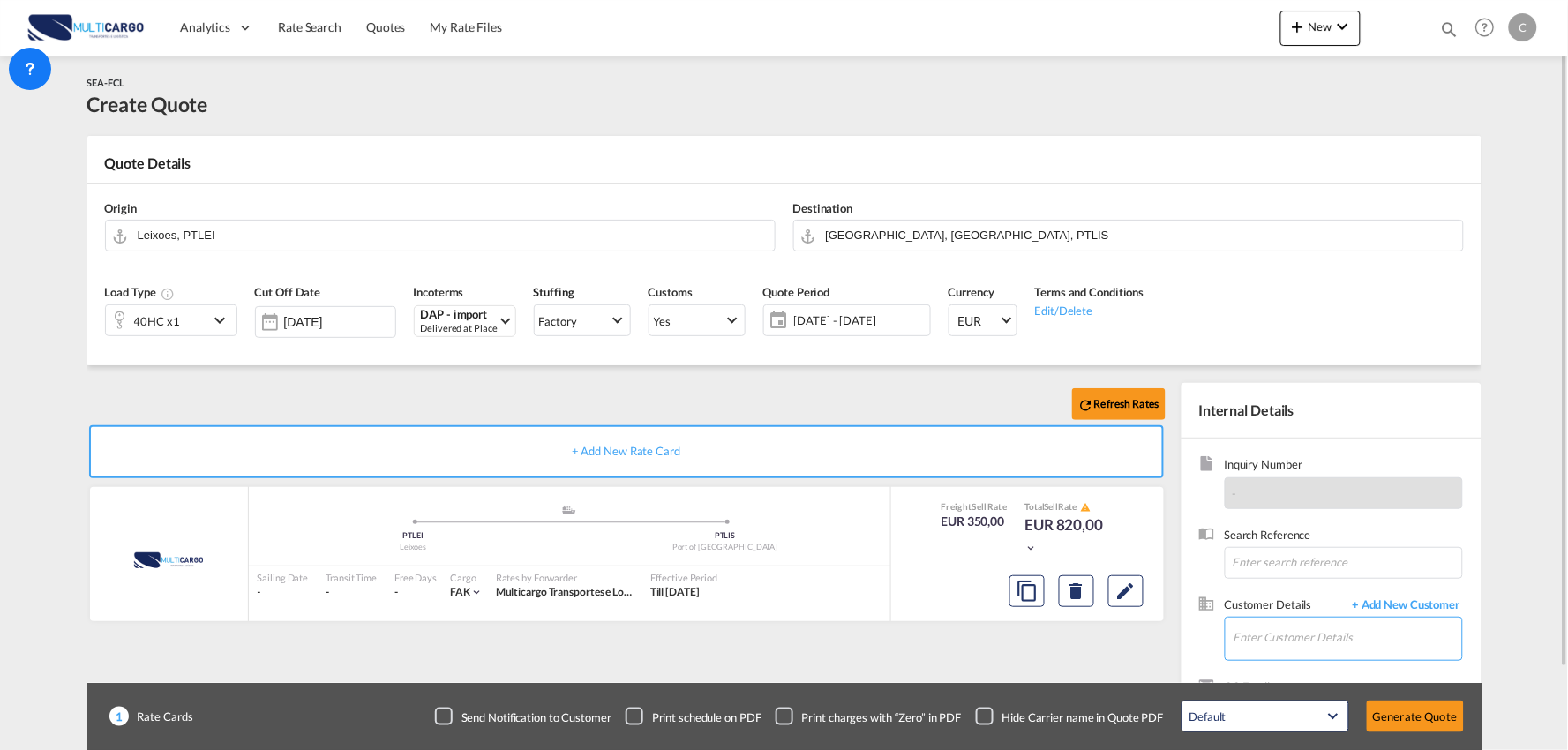
click at [1365, 631] on input "Enter Customer Details" at bounding box center [1349, 637] width 229 height 40
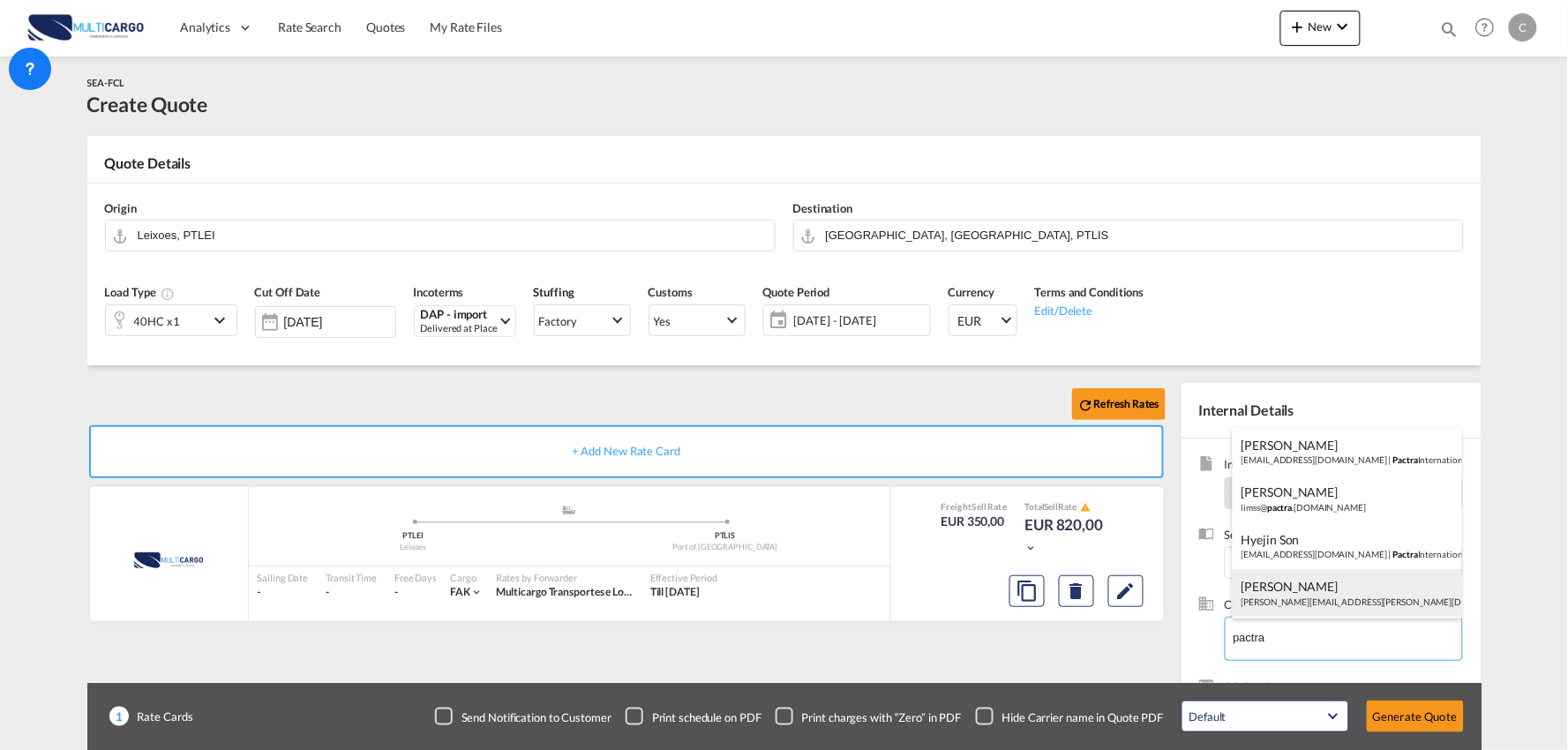
click at [1309, 587] on div "[PERSON_NAME] [PERSON_NAME][EMAIL_ADDRESS][PERSON_NAME][DOMAIN_NAME] | Pactra I…" at bounding box center [1348, 593] width 230 height 47
type input "Pactra International ([GEOGRAPHIC_DATA]) GmbH, [PERSON_NAME], [PERSON_NAME][EMA…"
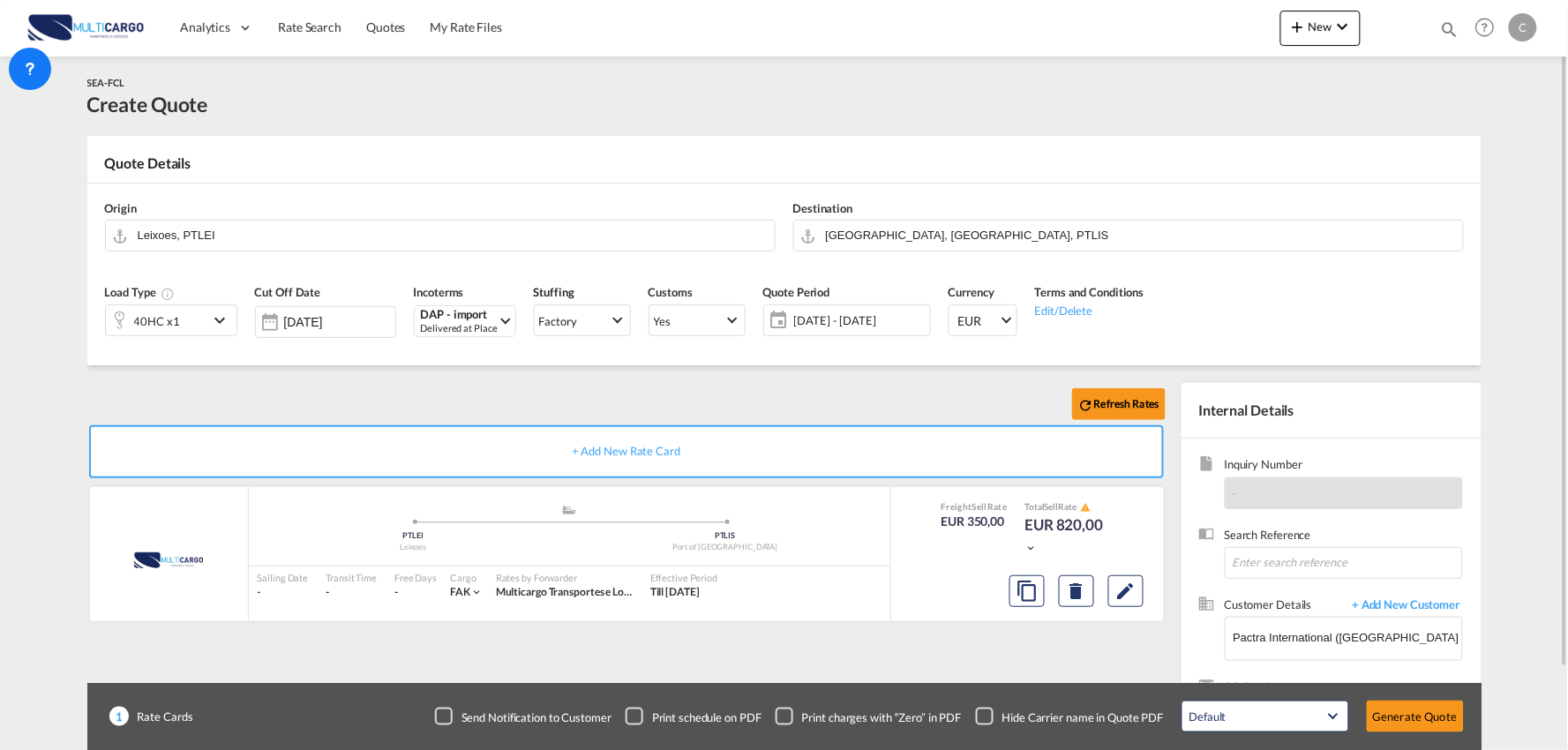
click at [984, 710] on div "Checkbox No Ink" at bounding box center [984, 716] width 18 height 18
drag, startPoint x: 746, startPoint y: 403, endPoint x: 493, endPoint y: 366, distance: 255.7
click at [742, 401] on div "Refresh Rates" at bounding box center [630, 404] width 1086 height 43
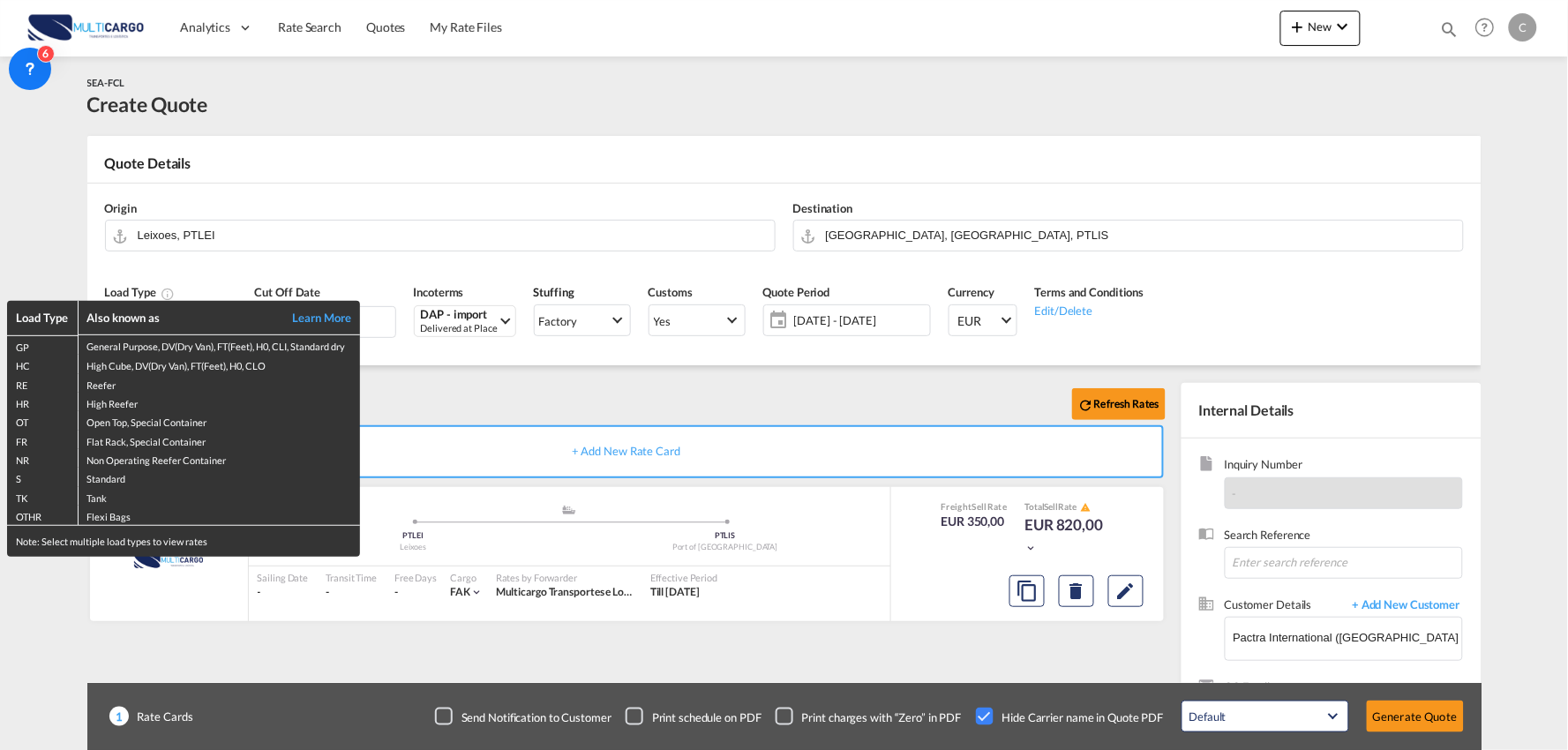
click at [920, 242] on div "Load Type Also known as Learn More GP General Purpose, DV(Dry Van), FT(Feet), H…" at bounding box center [784, 375] width 1568 height 750
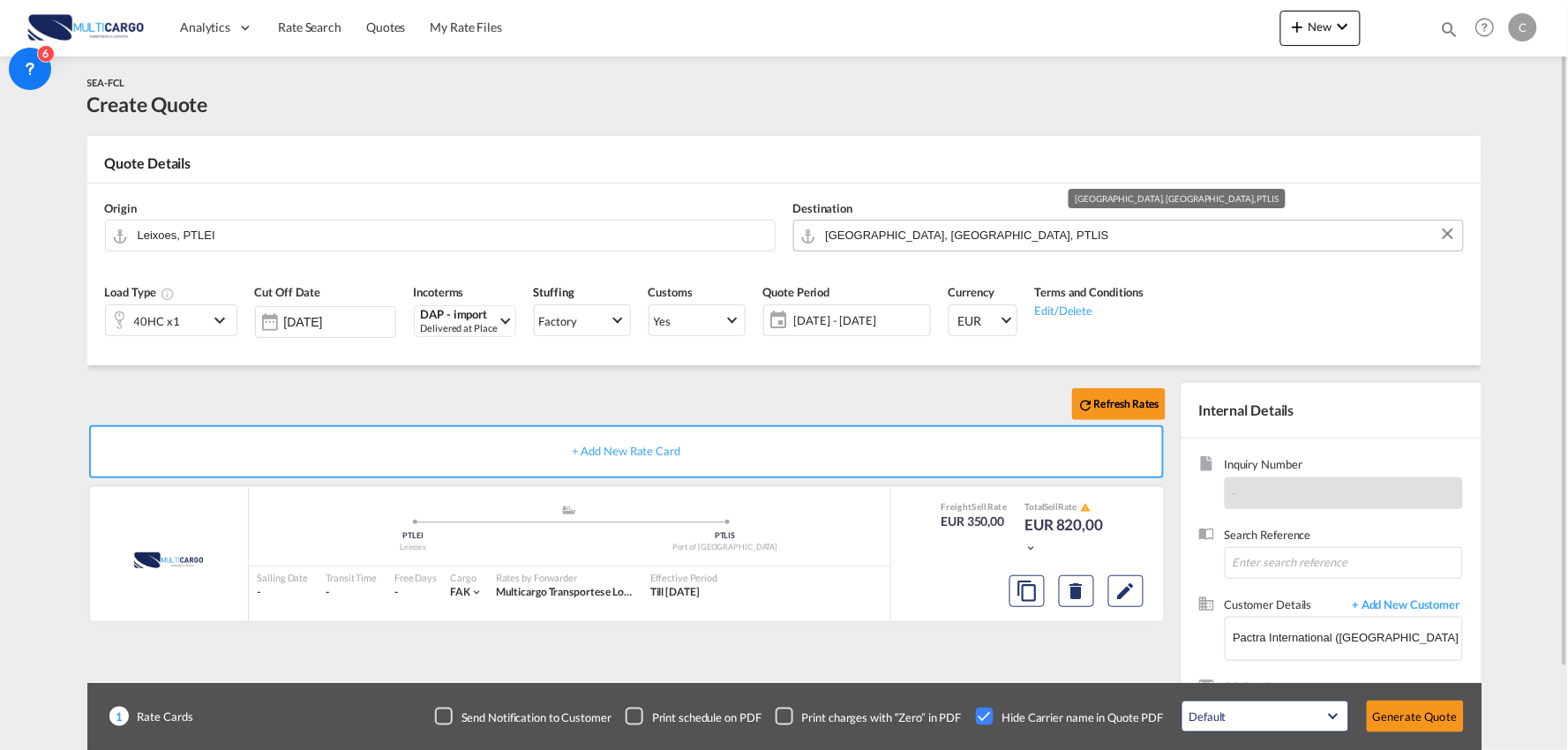
click at [920, 241] on input "[GEOGRAPHIC_DATA], [GEOGRAPHIC_DATA], PTLIS" at bounding box center [1140, 235] width 628 height 31
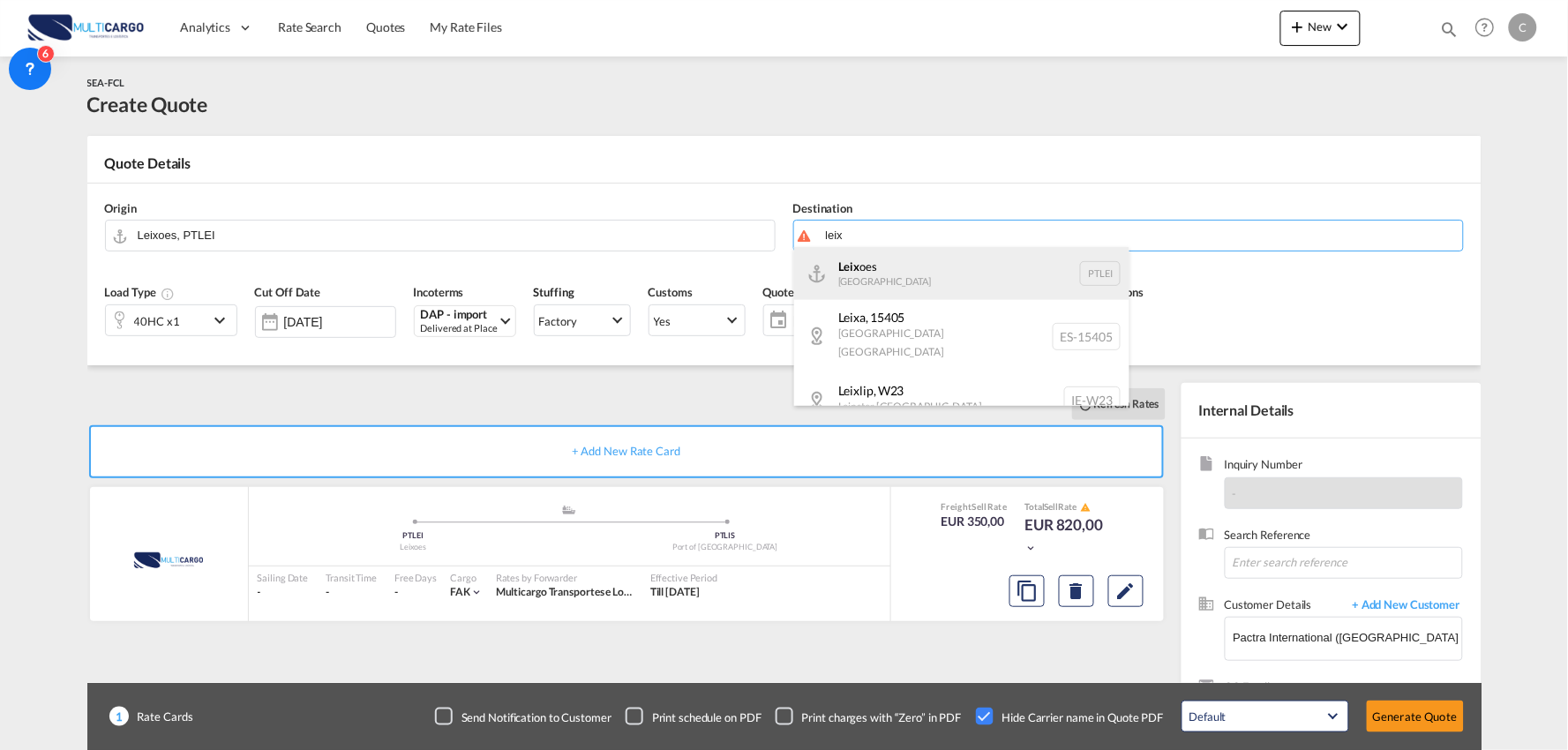
click at [856, 273] on div "Leix oes [GEOGRAPHIC_DATA] PTLEI" at bounding box center [962, 273] width 336 height 53
type input "Leixoes, PTLEI"
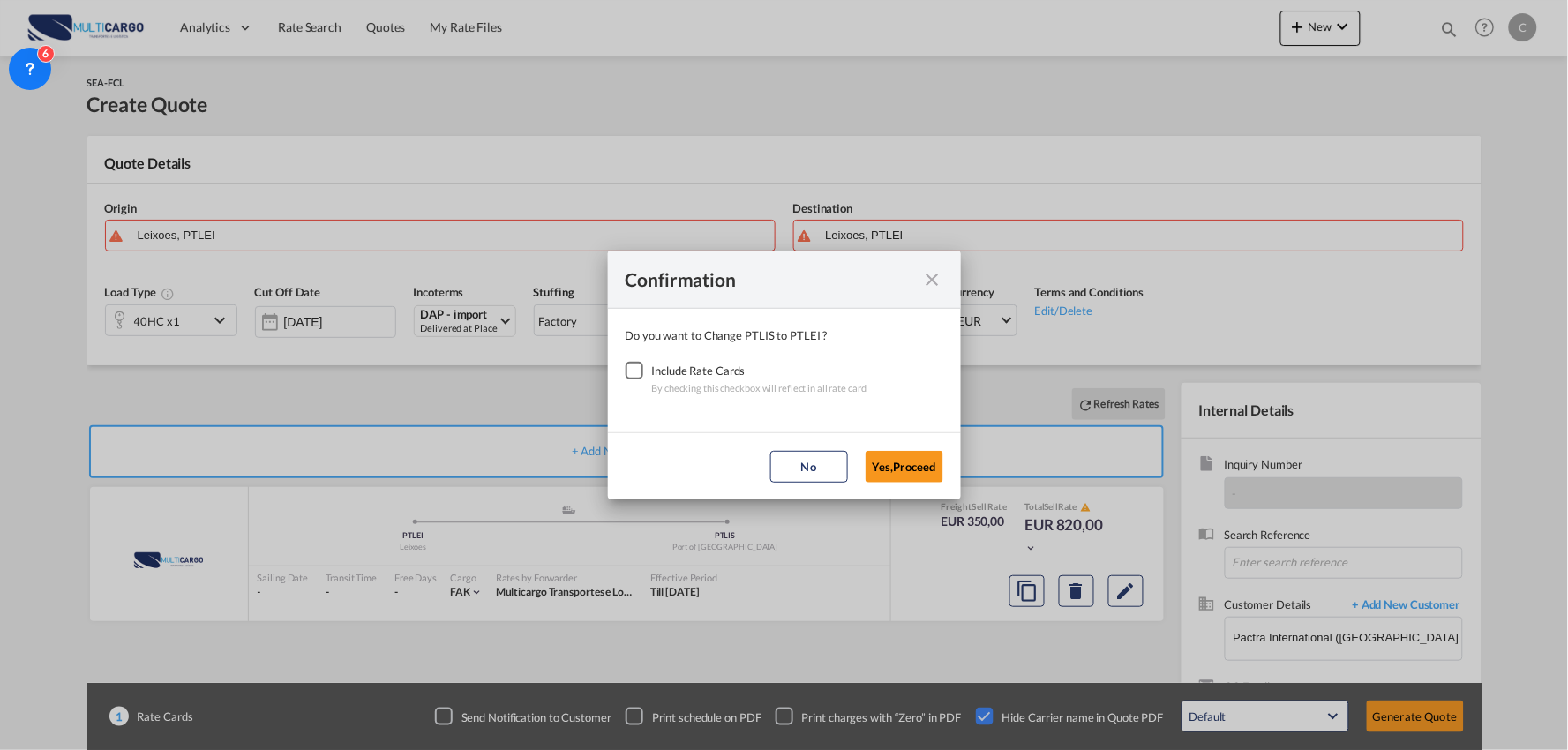
click at [636, 363] on div "Checkbox No Ink" at bounding box center [635, 371] width 18 height 18
click at [909, 456] on button "Yes,Proceed" at bounding box center [904, 467] width 78 height 32
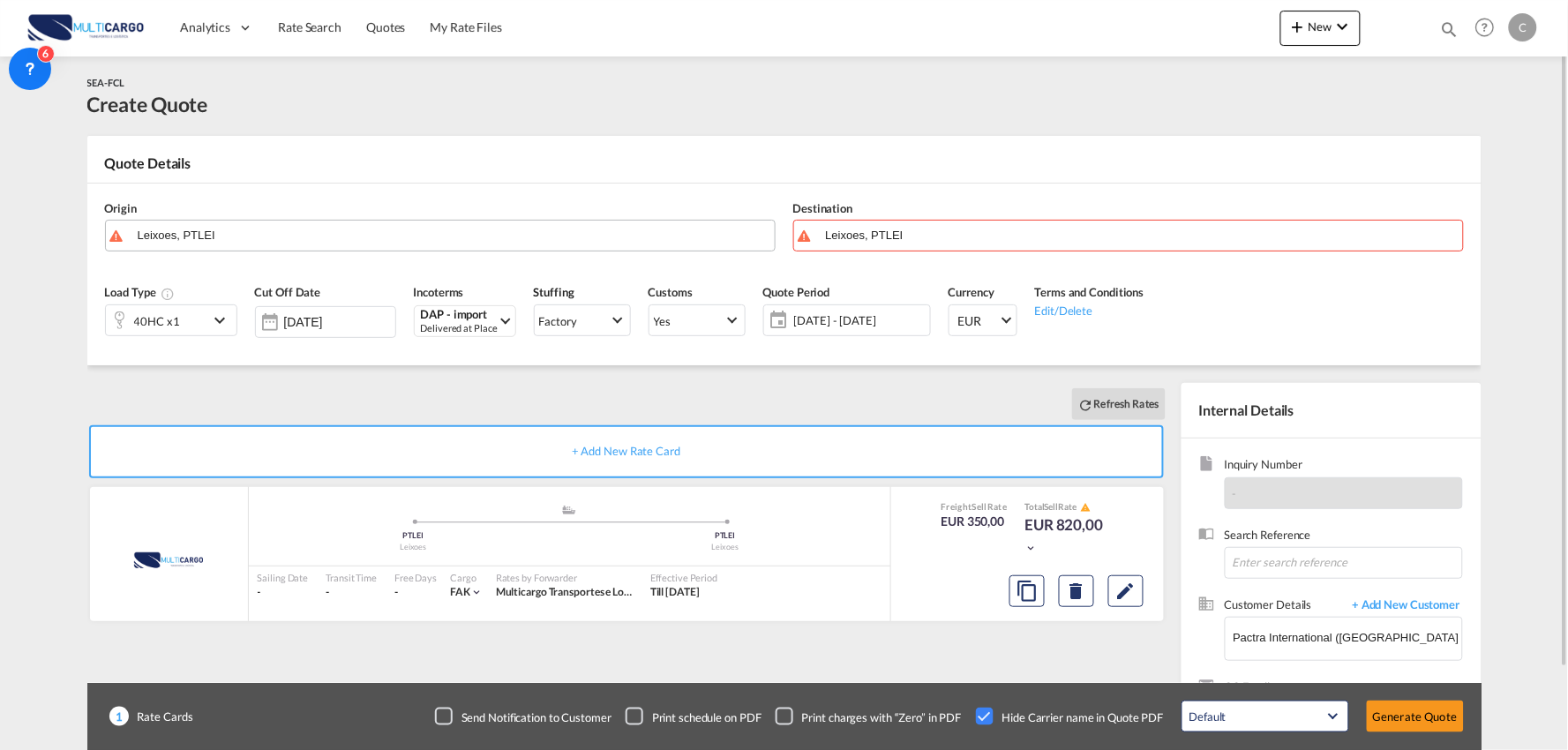
click at [212, 236] on input "Leixoes, PTLEI" at bounding box center [452, 235] width 628 height 31
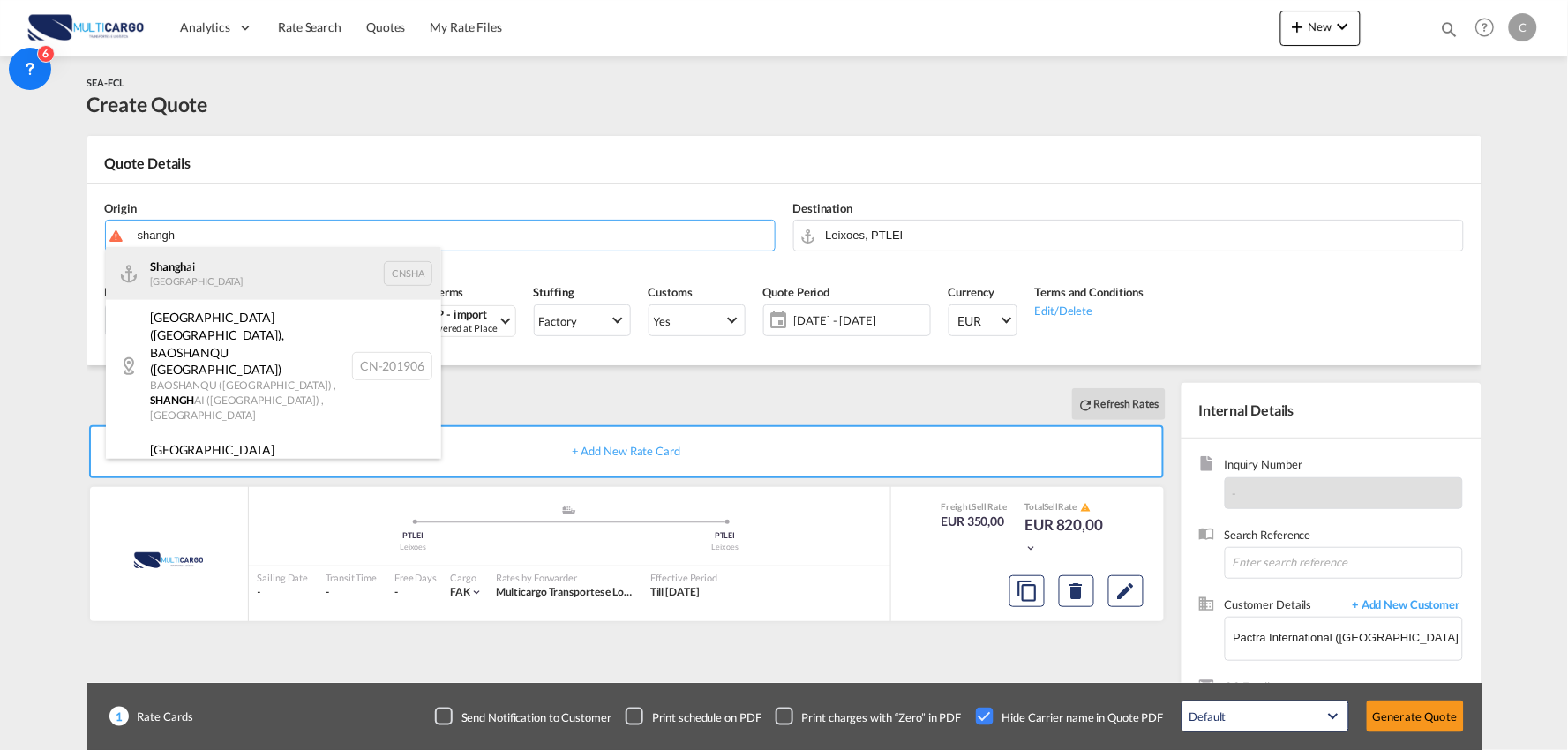
click at [208, 257] on div "Shangh ai China CNSHA" at bounding box center [273, 273] width 336 height 53
type input "[GEOGRAPHIC_DATA], [GEOGRAPHIC_DATA]"
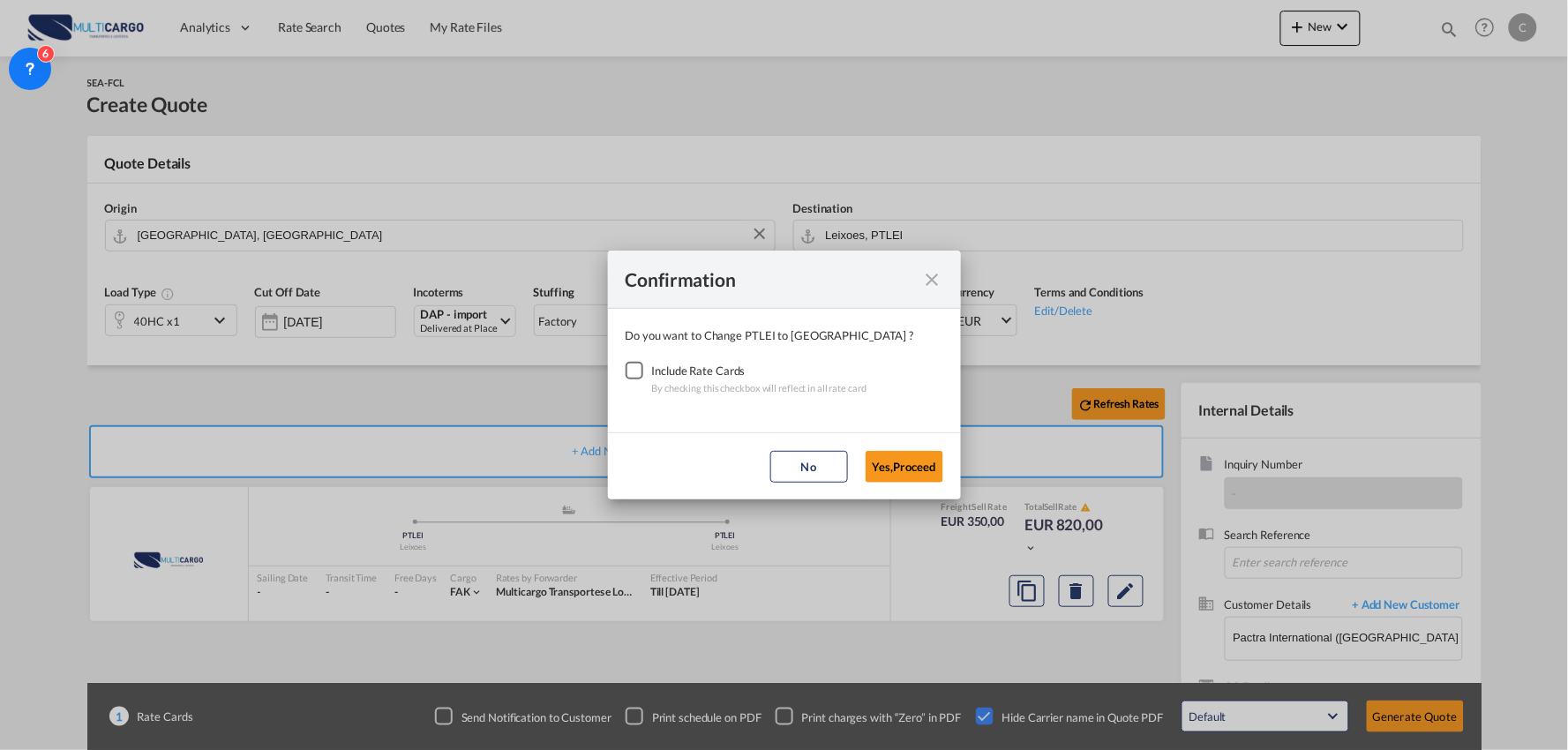
click at [637, 369] on div "Checkbox No Ink" at bounding box center [635, 371] width 18 height 18
click at [860, 479] on md-dialog-actions "No Yes,Proceed" at bounding box center [784, 465] width 353 height 67
click at [890, 466] on button "Yes,Proceed" at bounding box center [904, 467] width 78 height 32
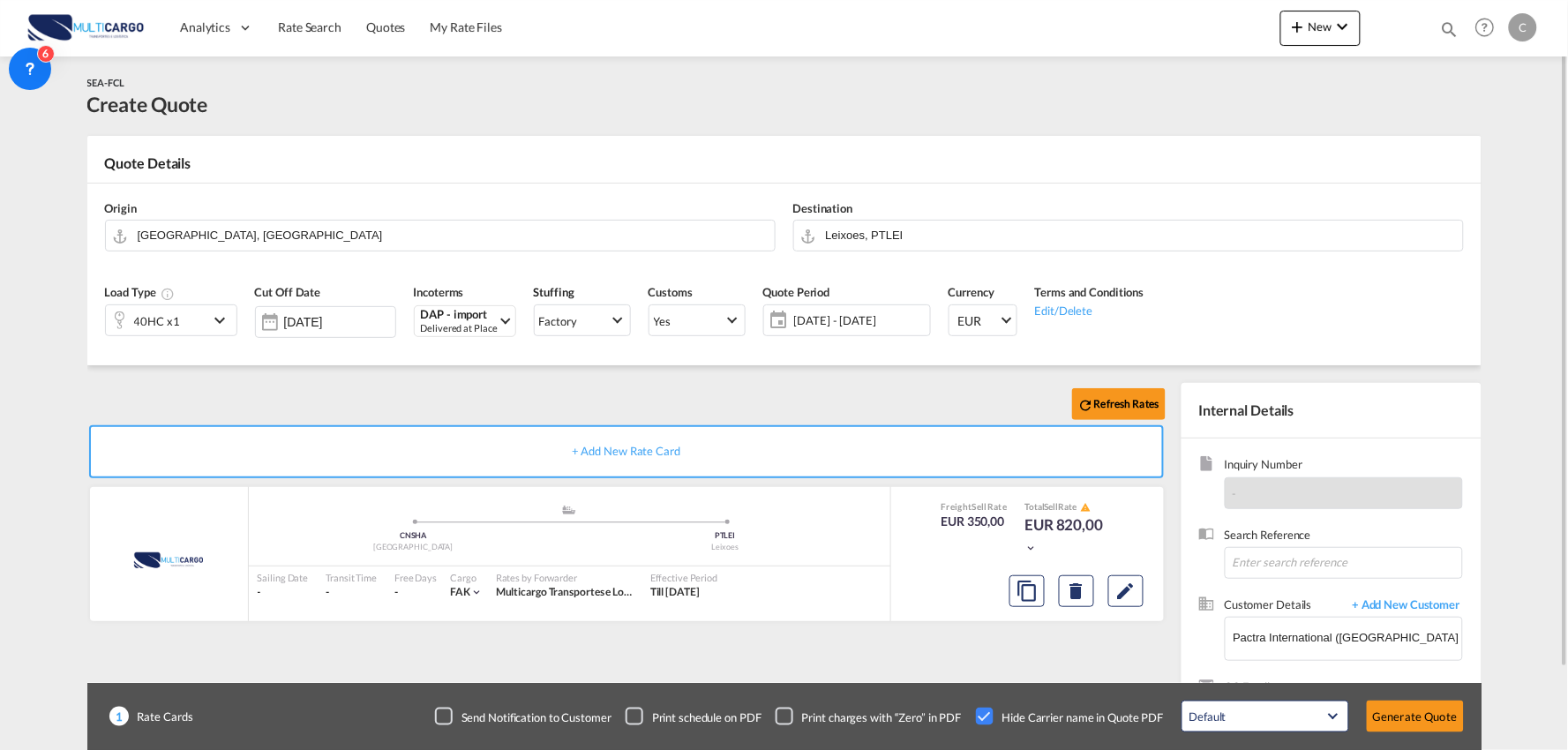
click at [799, 394] on div "Refresh Rates" at bounding box center [630, 404] width 1086 height 43
click at [1423, 711] on button "Generate Quote" at bounding box center [1416, 717] width 97 height 32
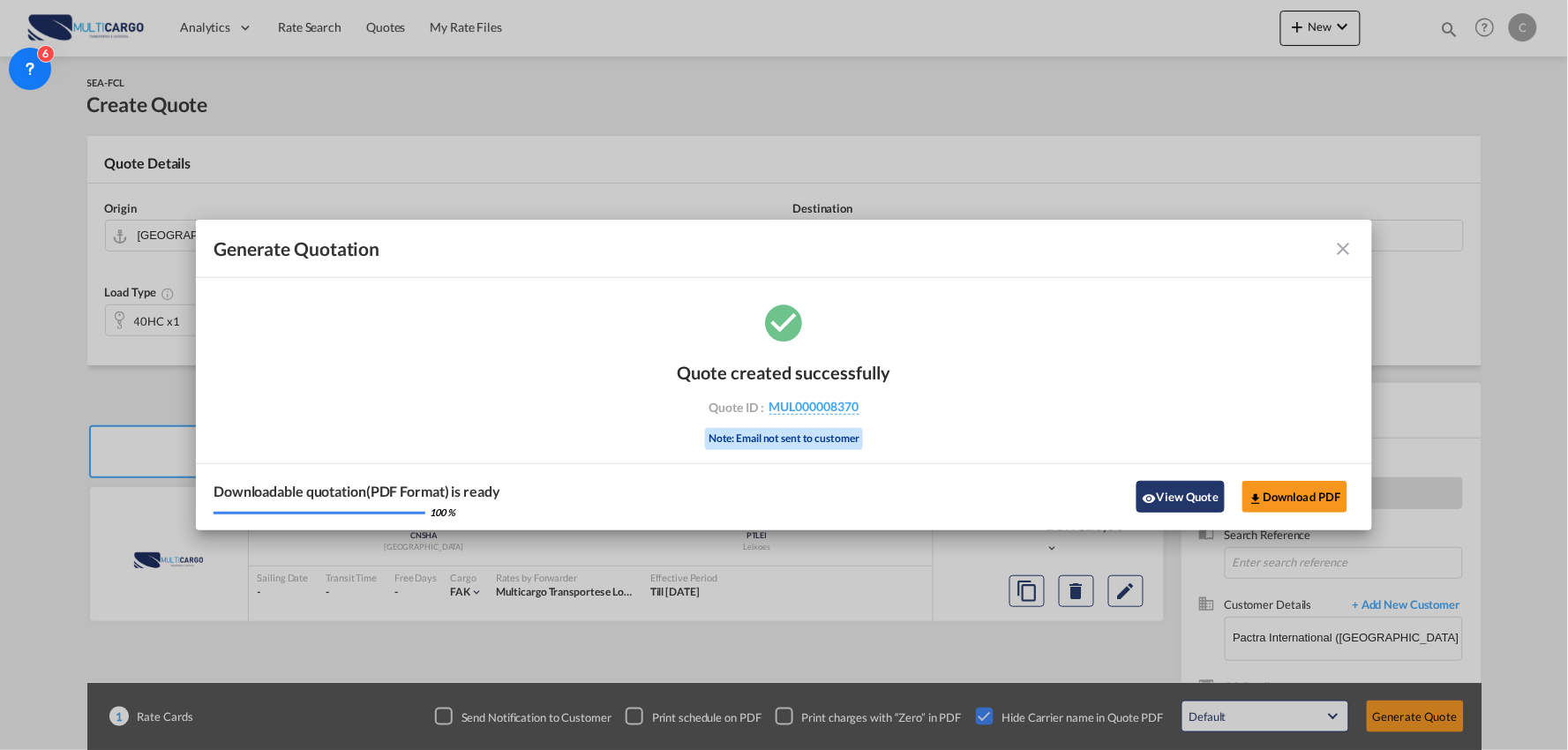
click at [1170, 508] on button "View Quote" at bounding box center [1180, 497] width 88 height 32
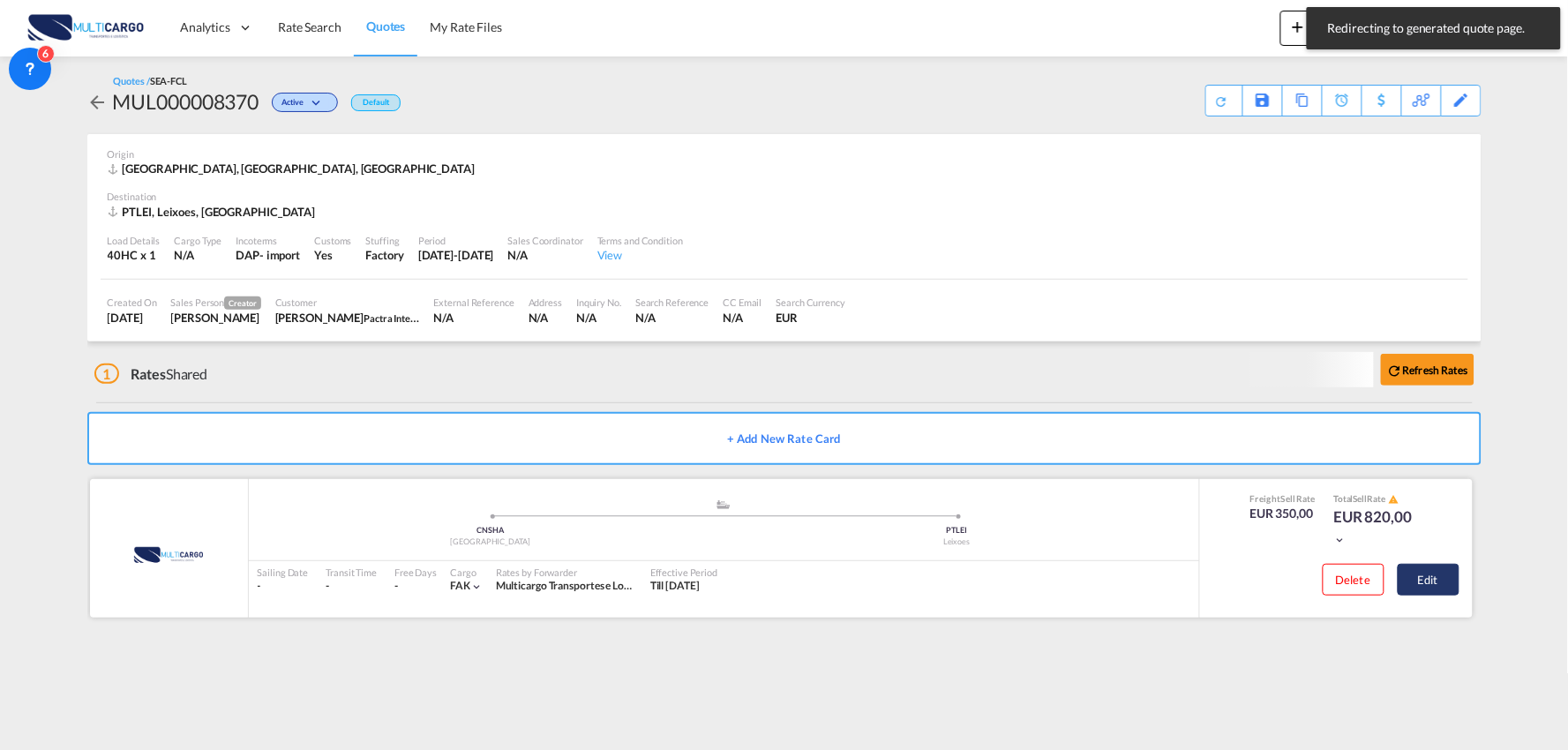
click at [1441, 570] on button "Edit" at bounding box center [1428, 580] width 61 height 32
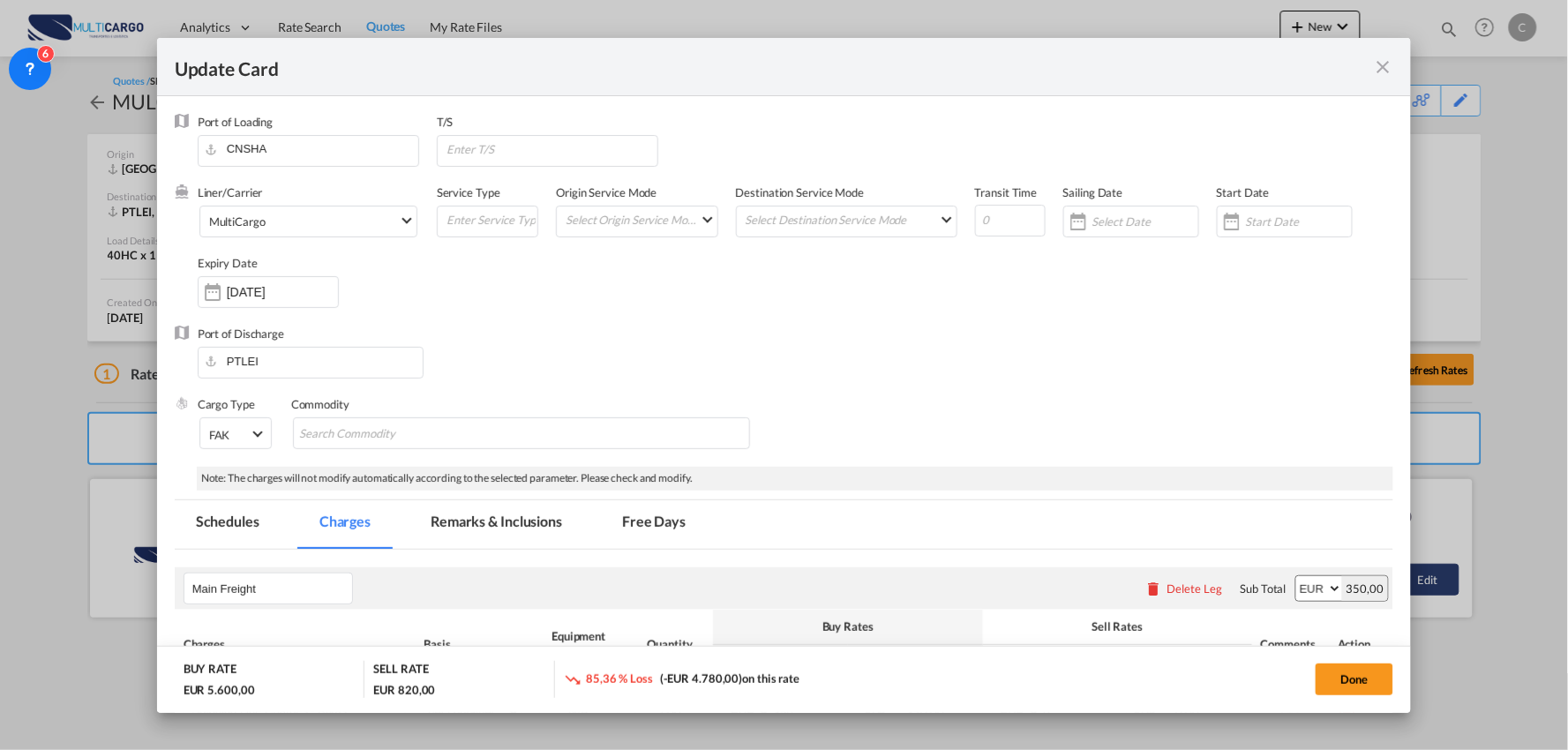
select select "per container"
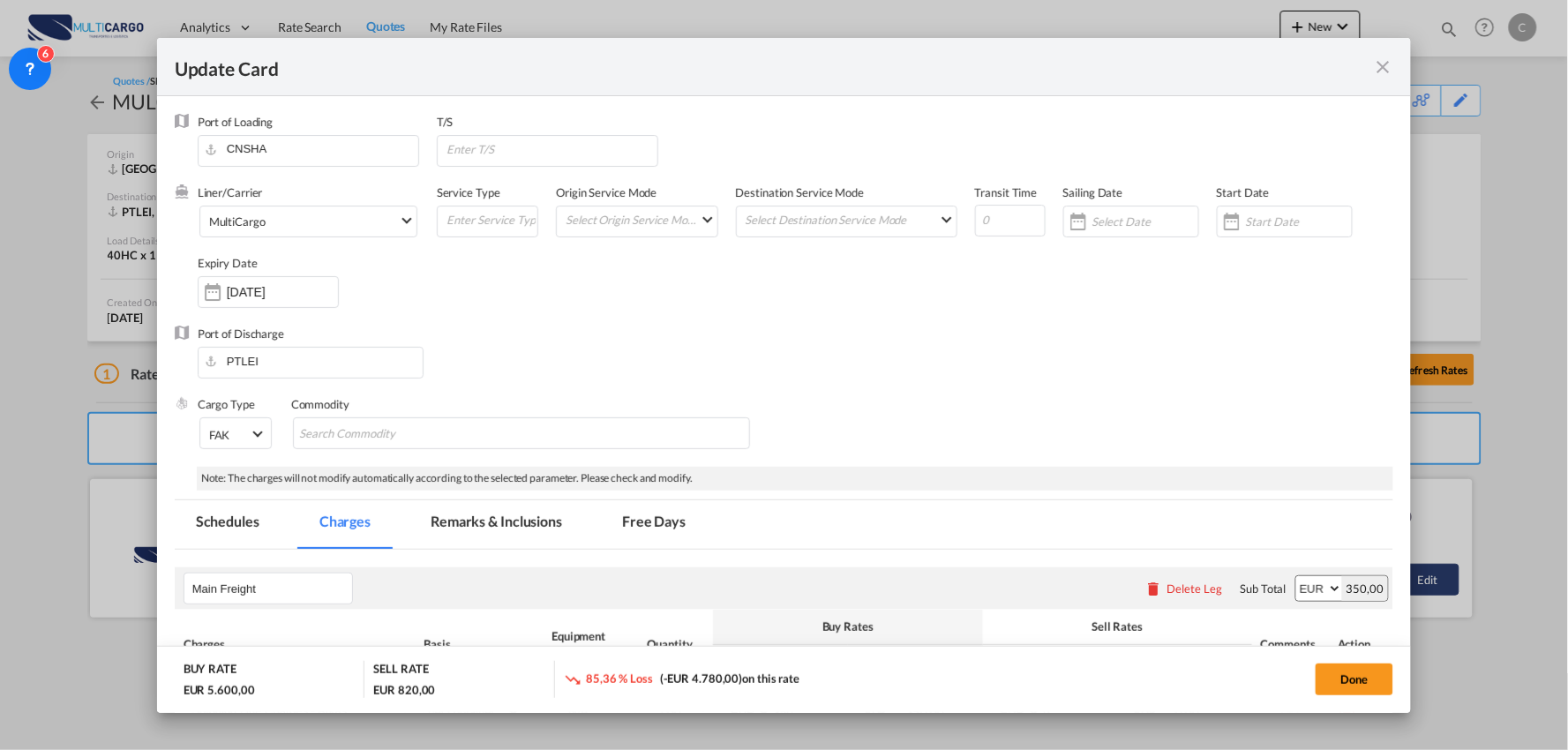
select select "per container"
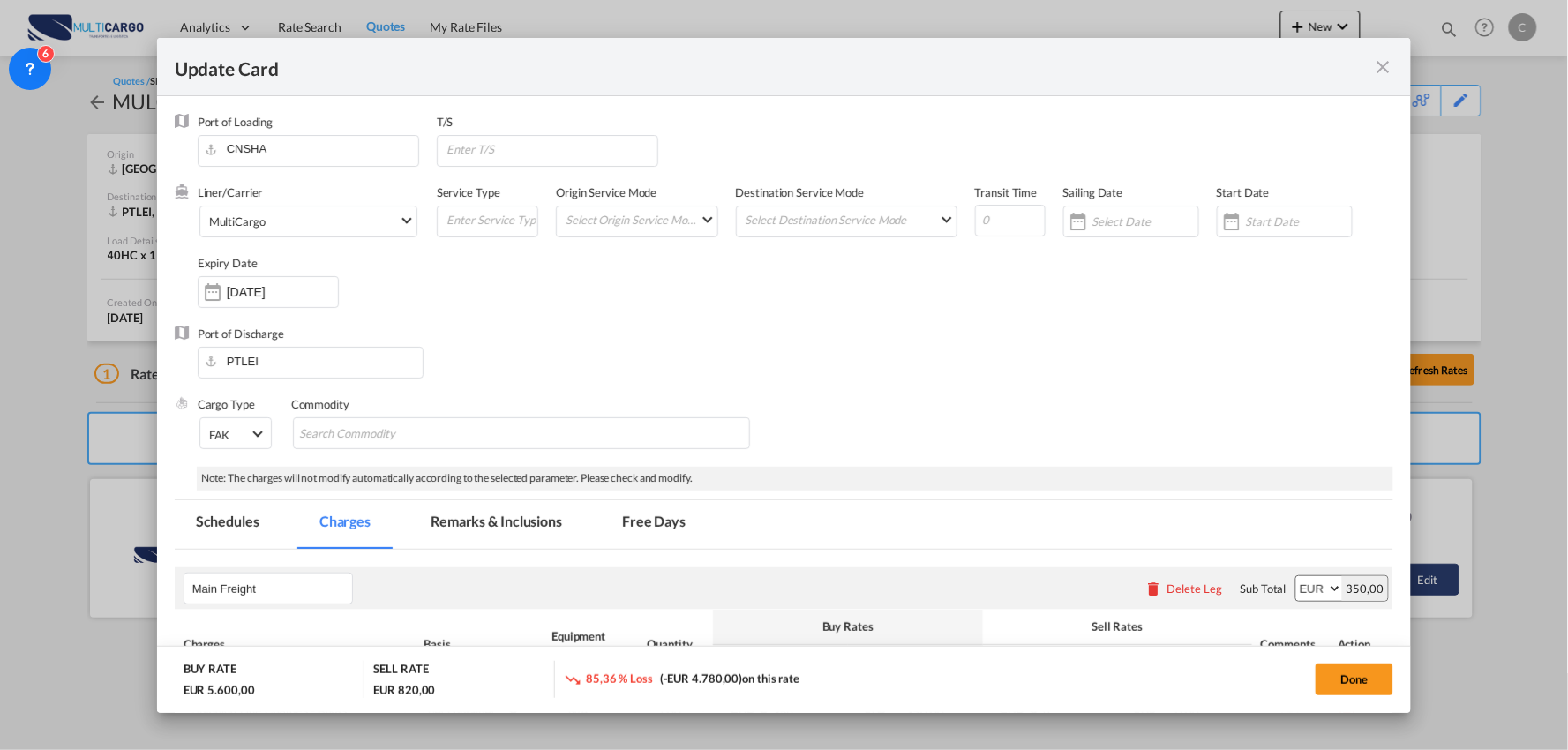
select select "per container"
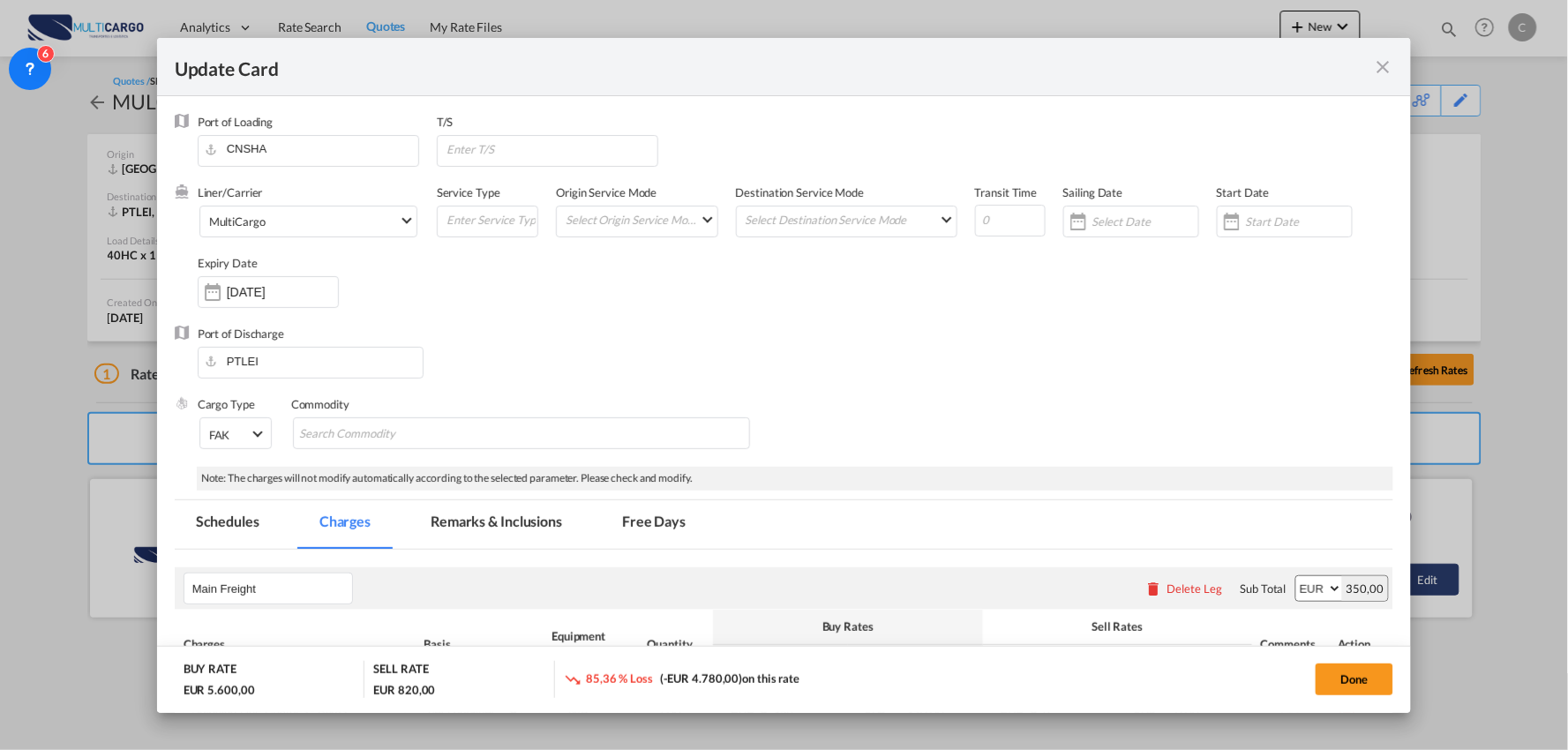
select select "per B/L"
select select "per container"
select select "per B/L"
select select "per container"
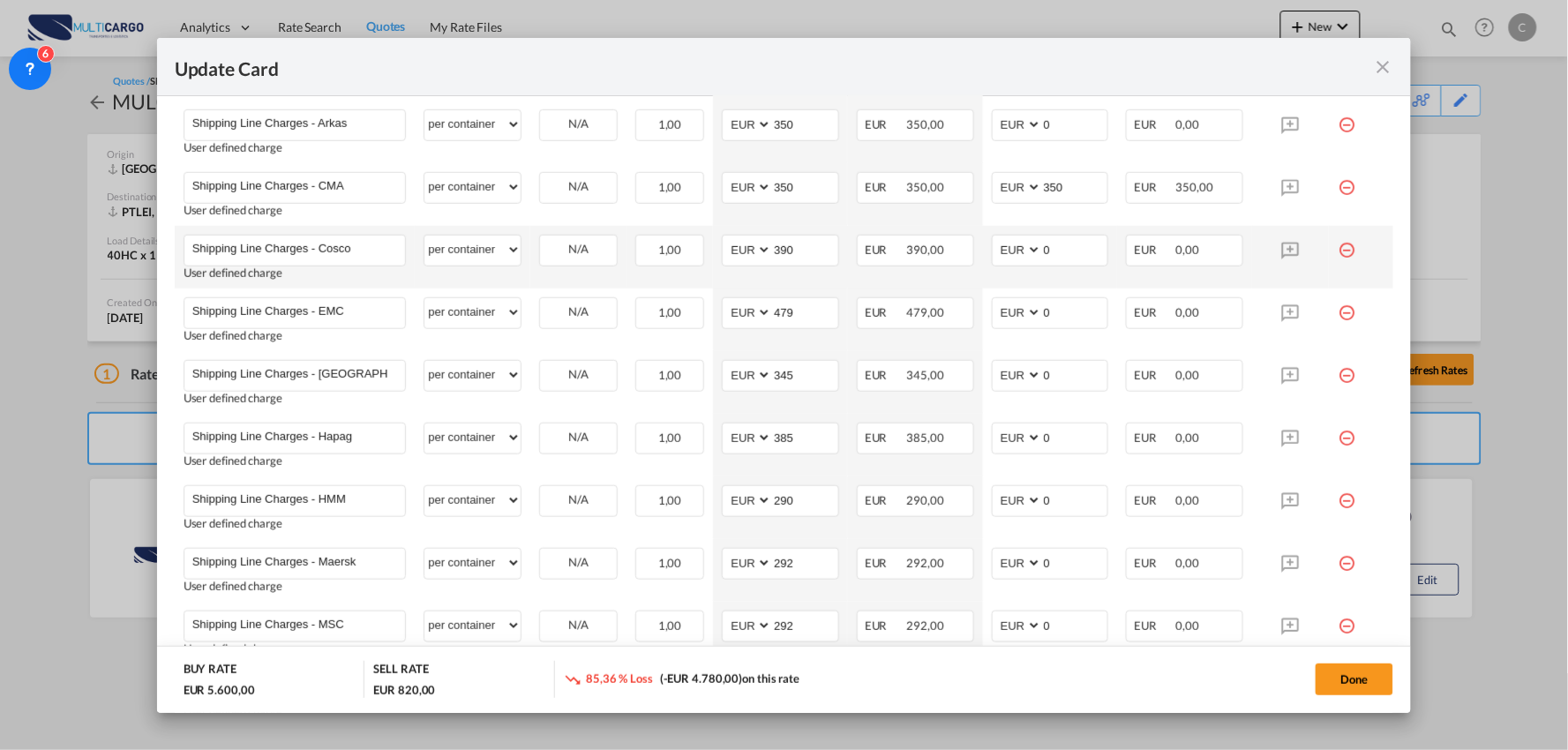
scroll to position [294, 0]
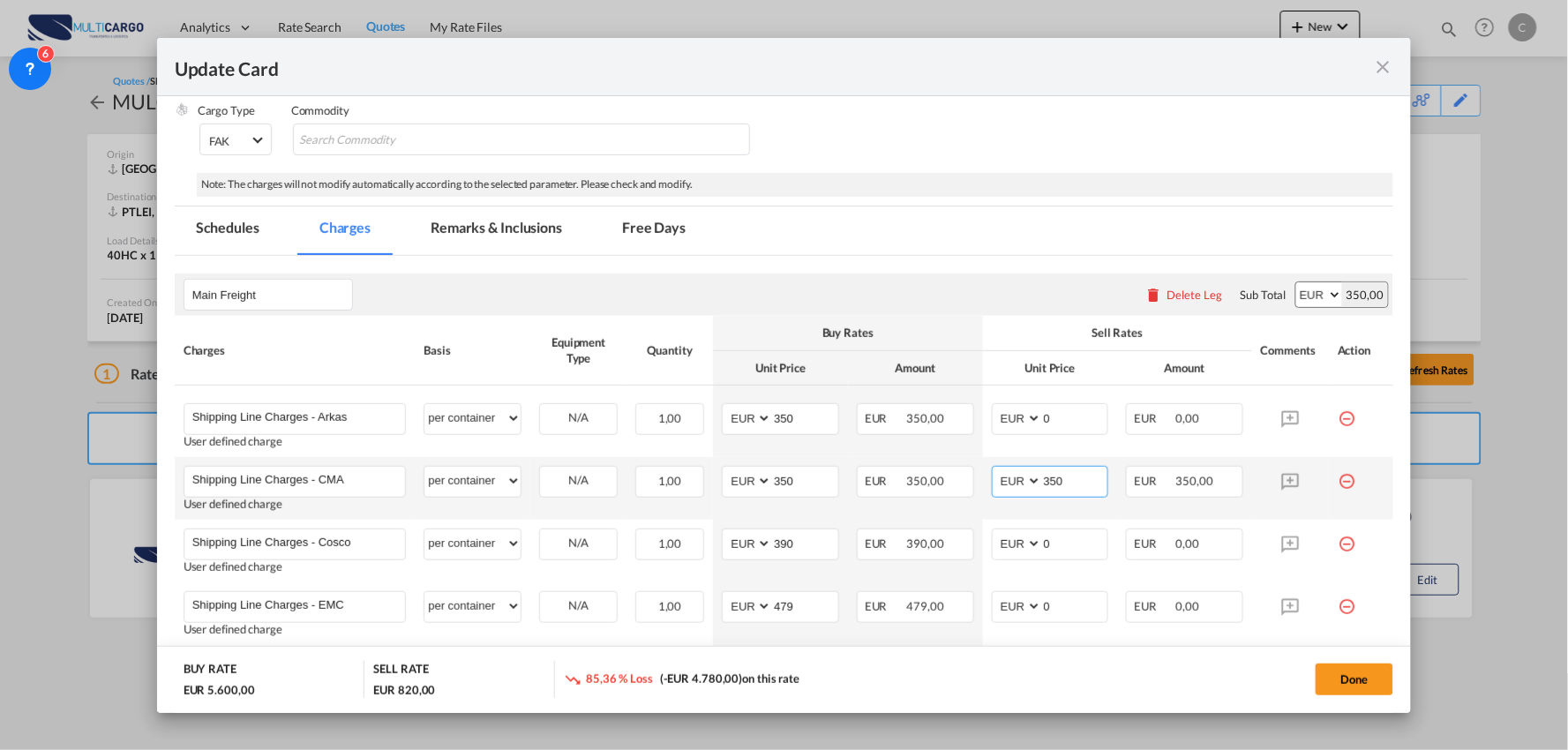
drag, startPoint x: 1023, startPoint y: 482, endPoint x: 1002, endPoint y: 483, distance: 21.0
click at [1003, 483] on md-input-container "AED AFN ALL AMD ANG AOA ARS AUD AWG AZN BAM BBD BDT BGN BHD BIF BMD BND [PERSON…" at bounding box center [1051, 482] width 117 height 32
type input "0"
click at [1182, 301] on div "Delete Leg" at bounding box center [1210, 294] width 56 height 14
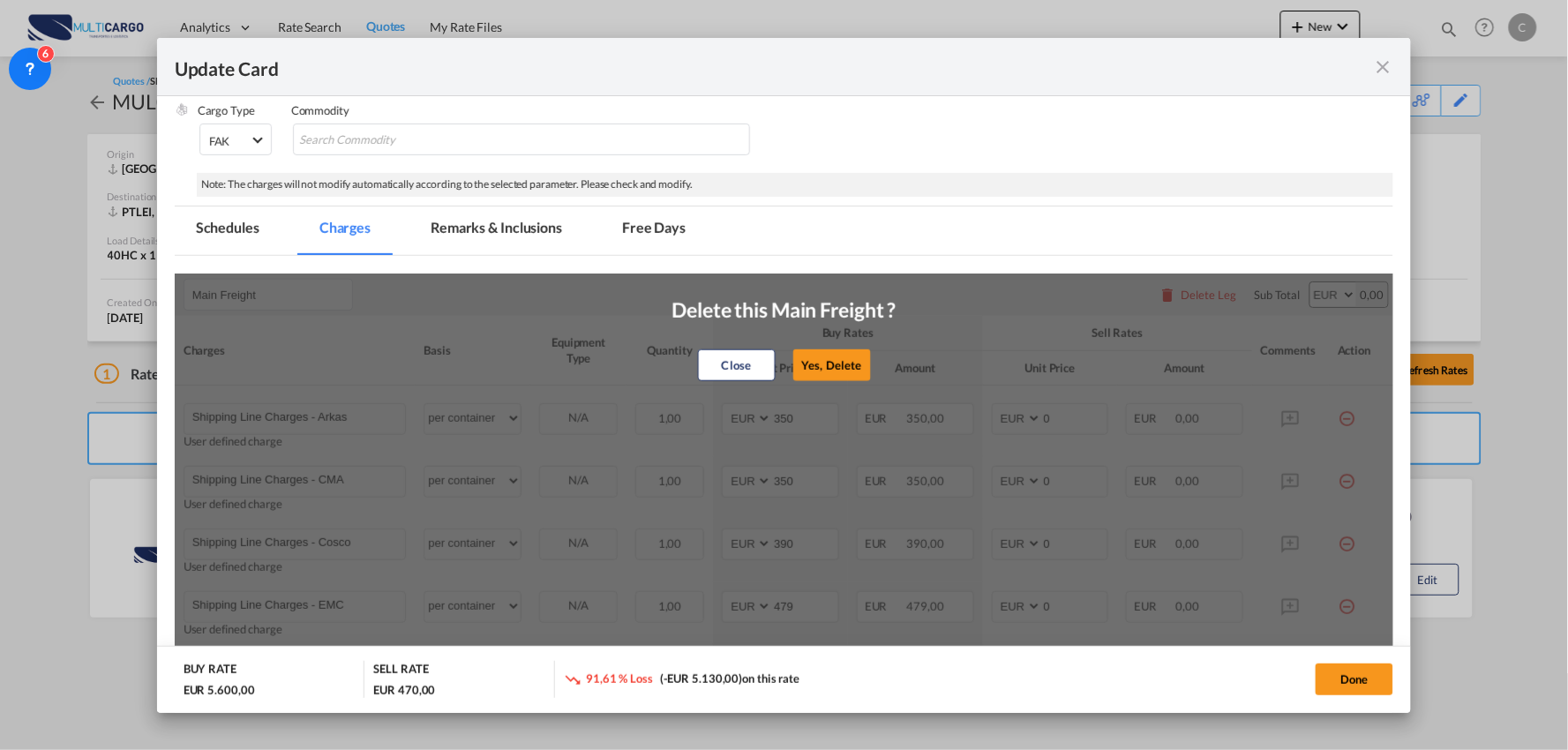
click at [801, 357] on button "Yes, Delete" at bounding box center [832, 366] width 78 height 32
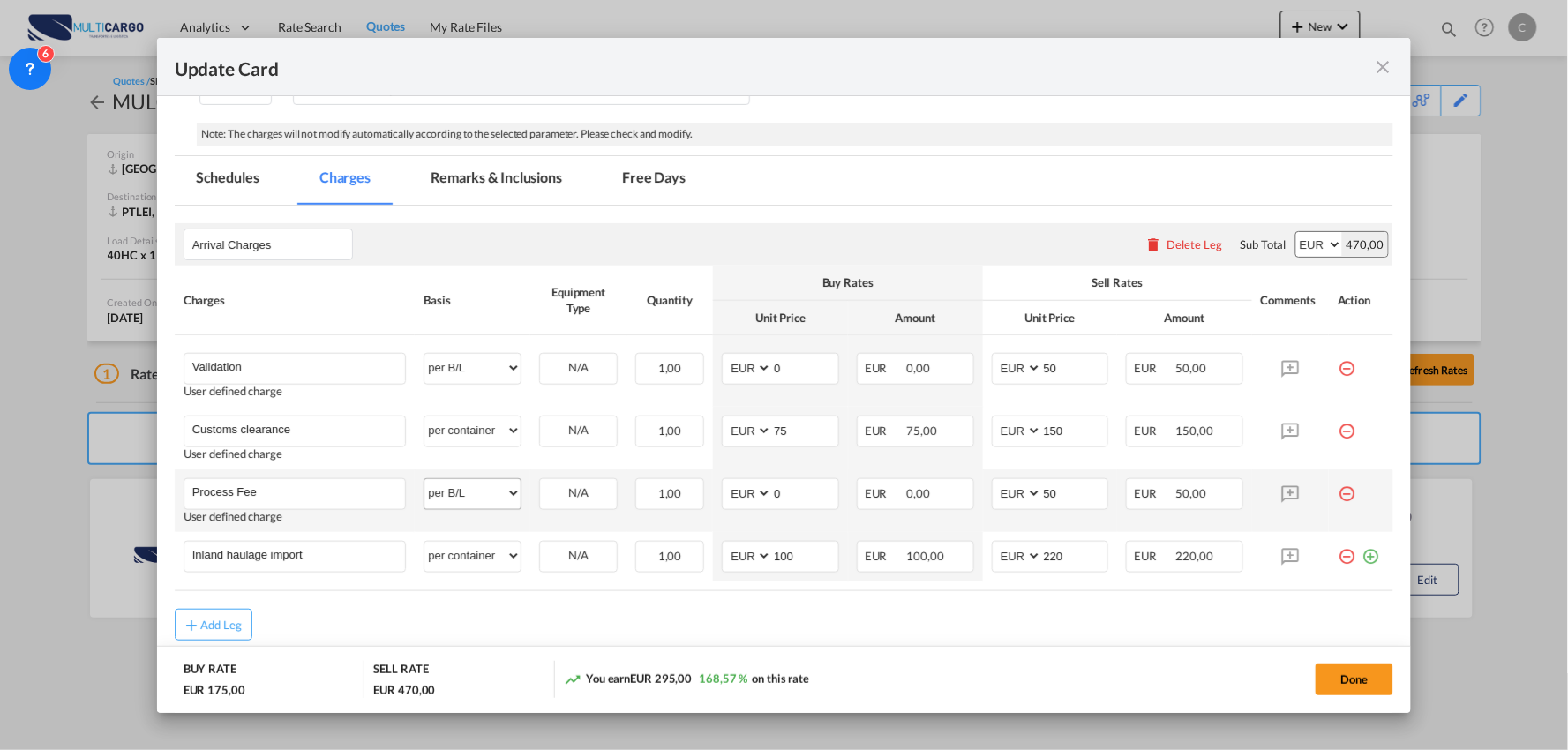
scroll to position [392, 0]
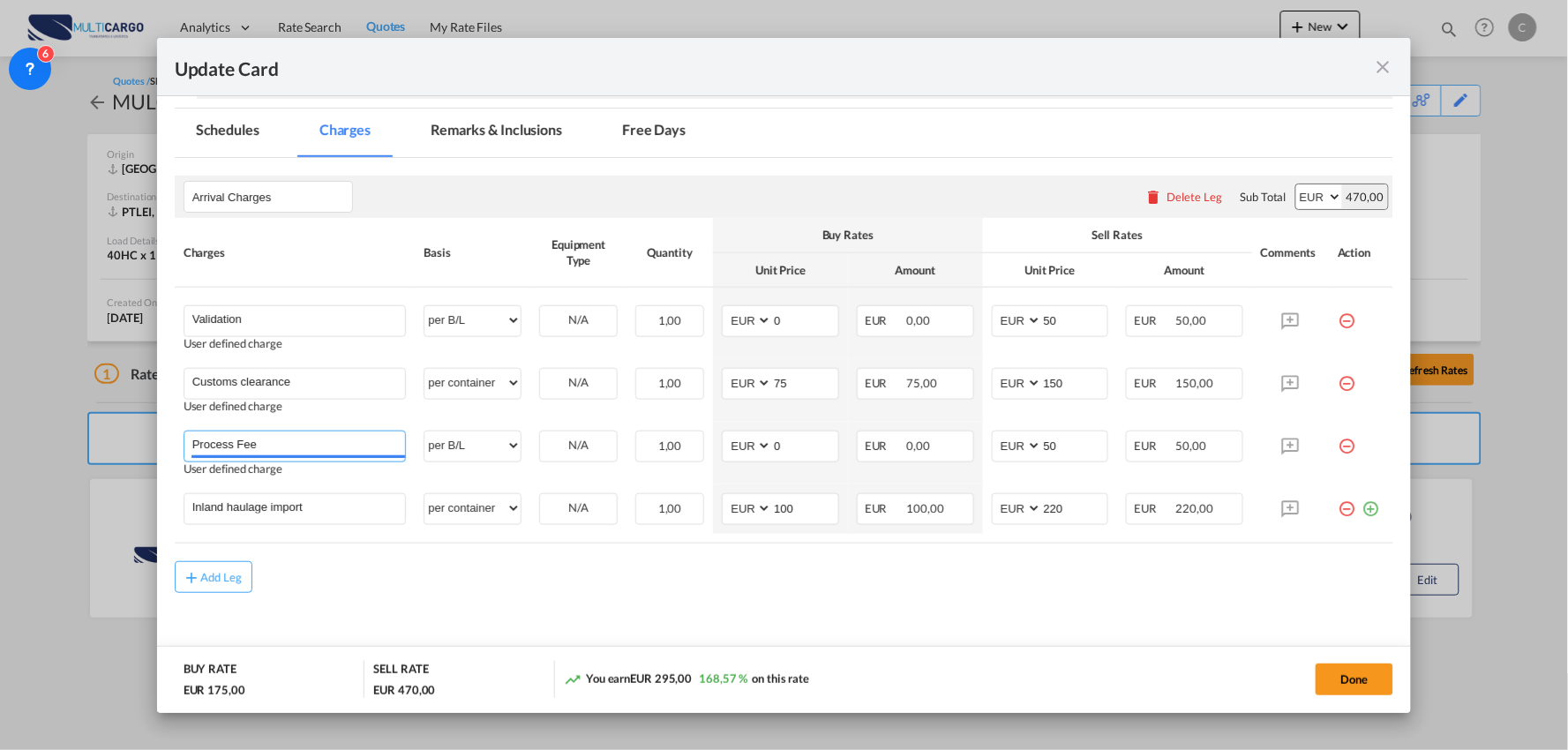
drag, startPoint x: 201, startPoint y: 438, endPoint x: 120, endPoint y: 436, distance: 81.0
click at [120, 436] on div "Update Card Port of [GEOGRAPHIC_DATA] [GEOGRAPHIC_DATA] T/S Liner/Carrier Multi…" at bounding box center [784, 375] width 1568 height 750
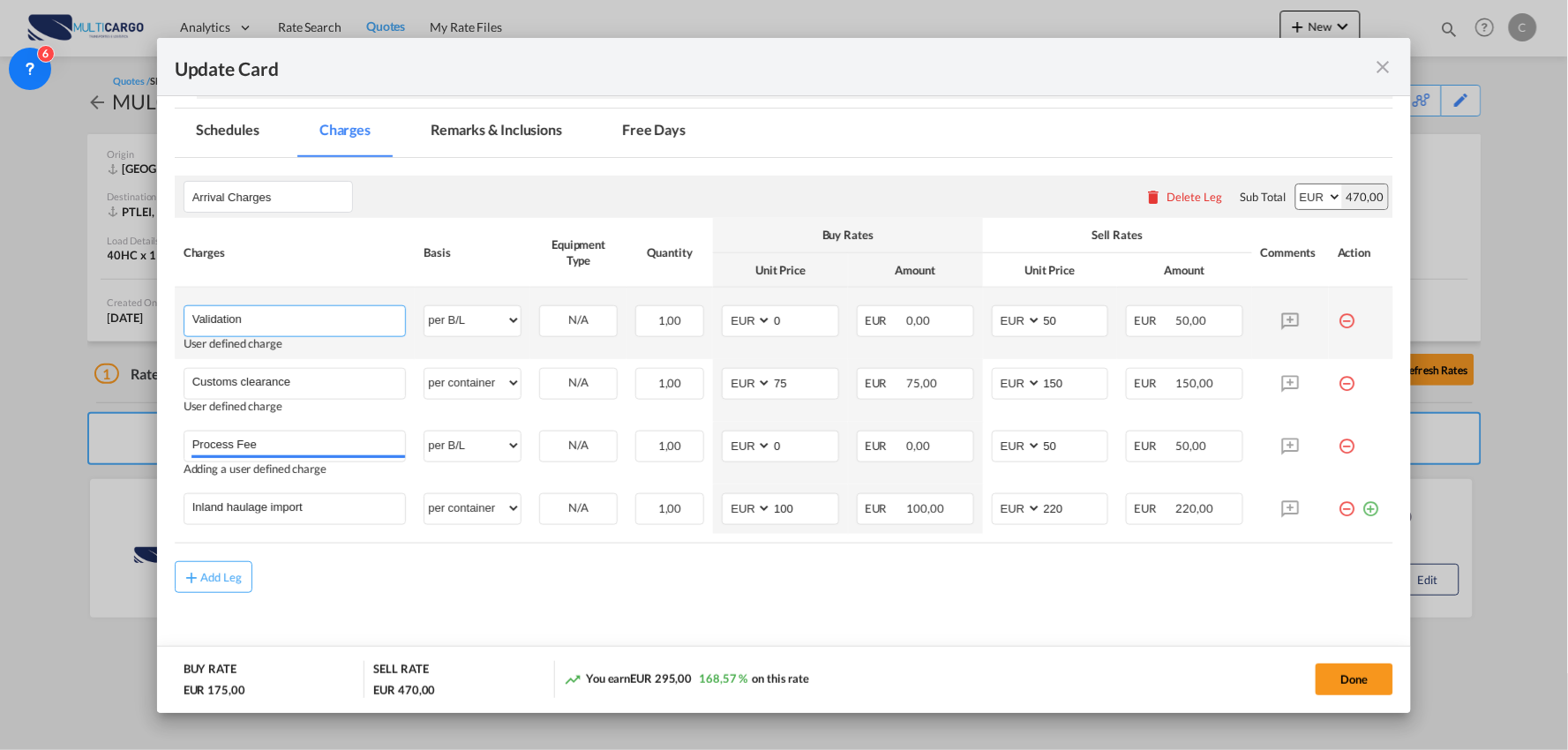
click at [297, 313] on input "Validation" at bounding box center [299, 320] width 214 height 26
paste input "Process Fee"
type input "Validation + Process Fee"
drag, startPoint x: 1055, startPoint y: 323, endPoint x: 972, endPoint y: 323, distance: 83.0
click at [984, 323] on td "AED AFN ALL AMD ANG AOA ARS AUD AWG AZN BAM BBD BDT BGN BHD BIF BMD BND [PERSON…" at bounding box center [1051, 323] width 135 height 72
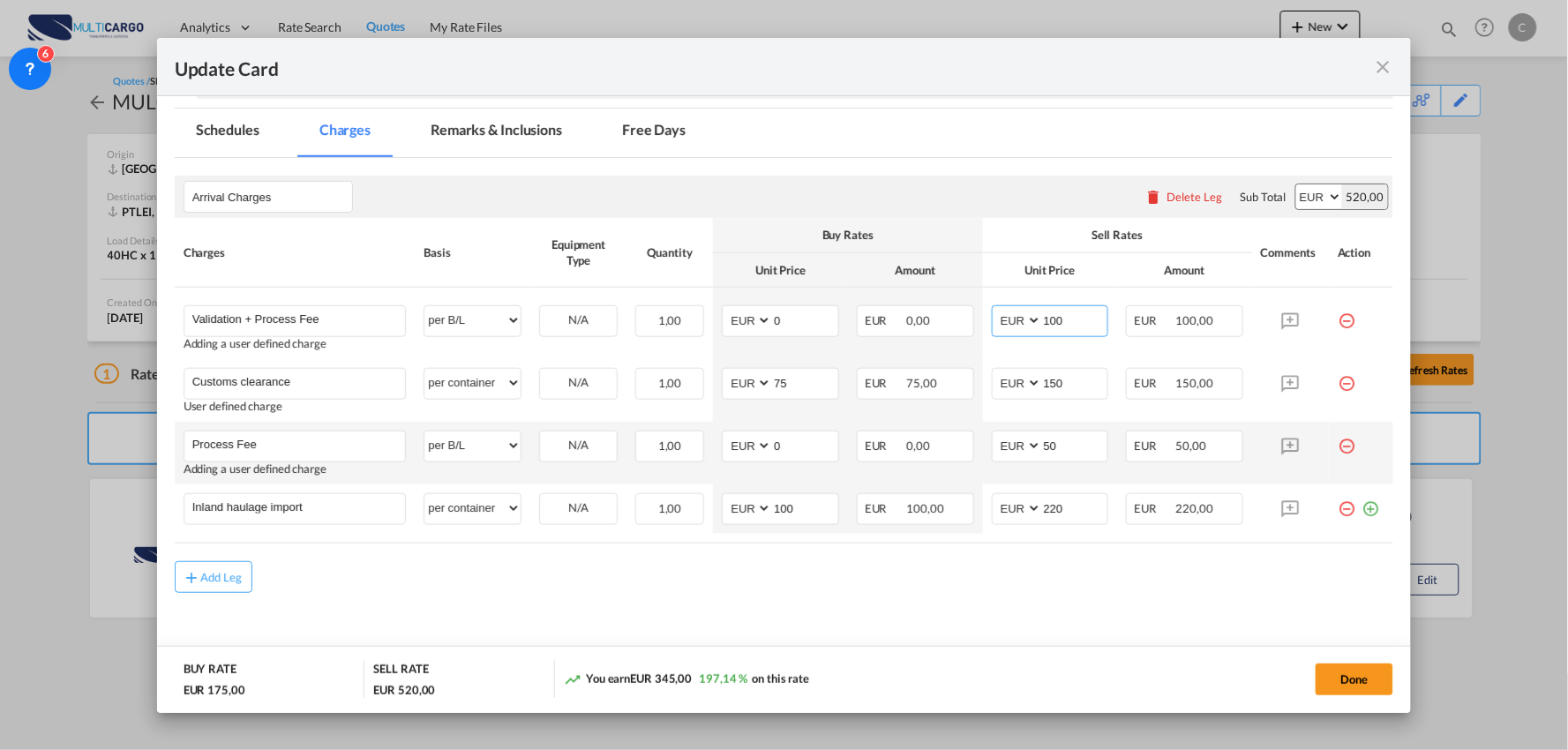
type input "100"
click at [1338, 443] on md-icon "icon-minus-circle-outline red-400-fg" at bounding box center [1347, 439] width 18 height 18
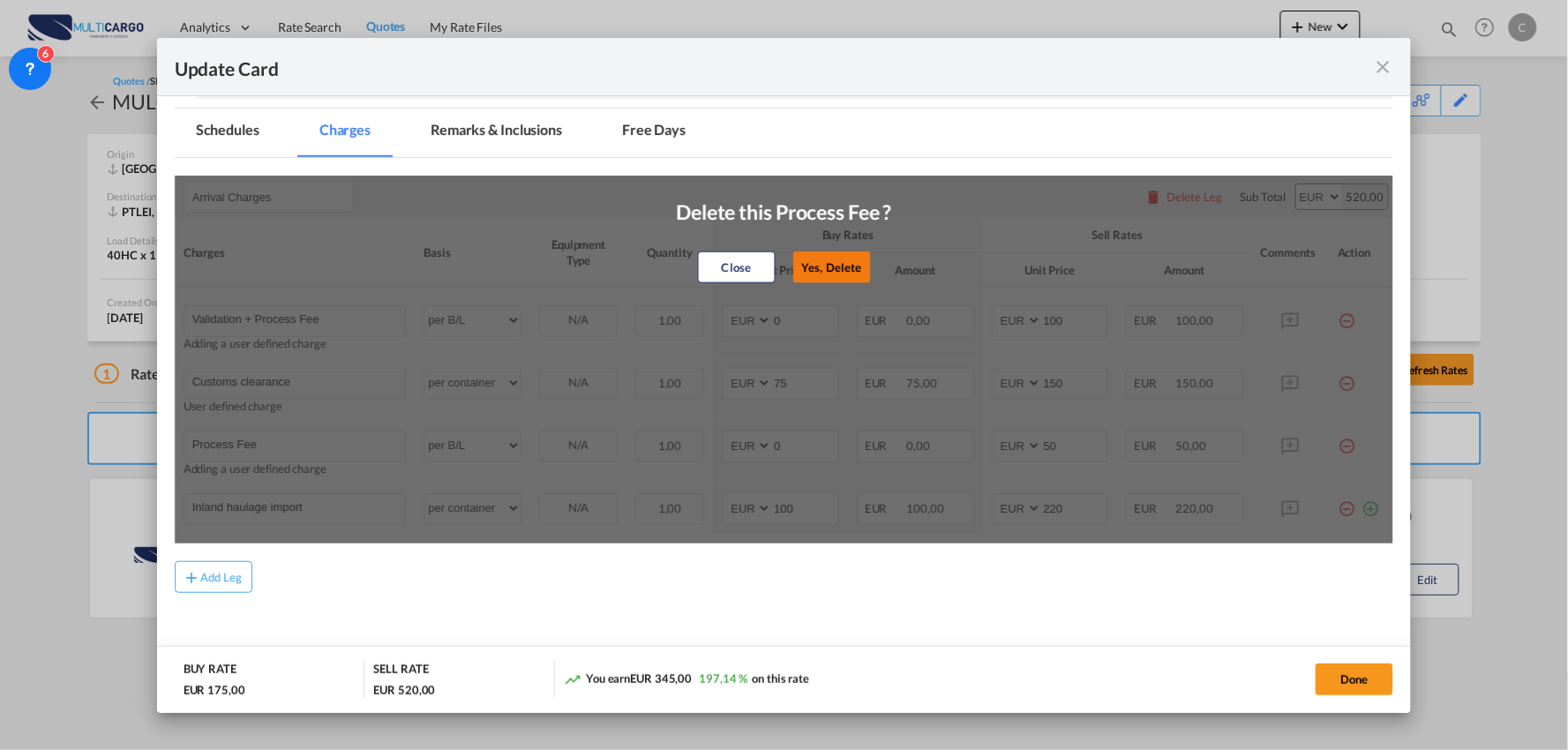
click at [818, 270] on button "Yes, Delete" at bounding box center [831, 268] width 78 height 32
type input "Inland haulage import"
select select "per container"
type input "100"
type input "220"
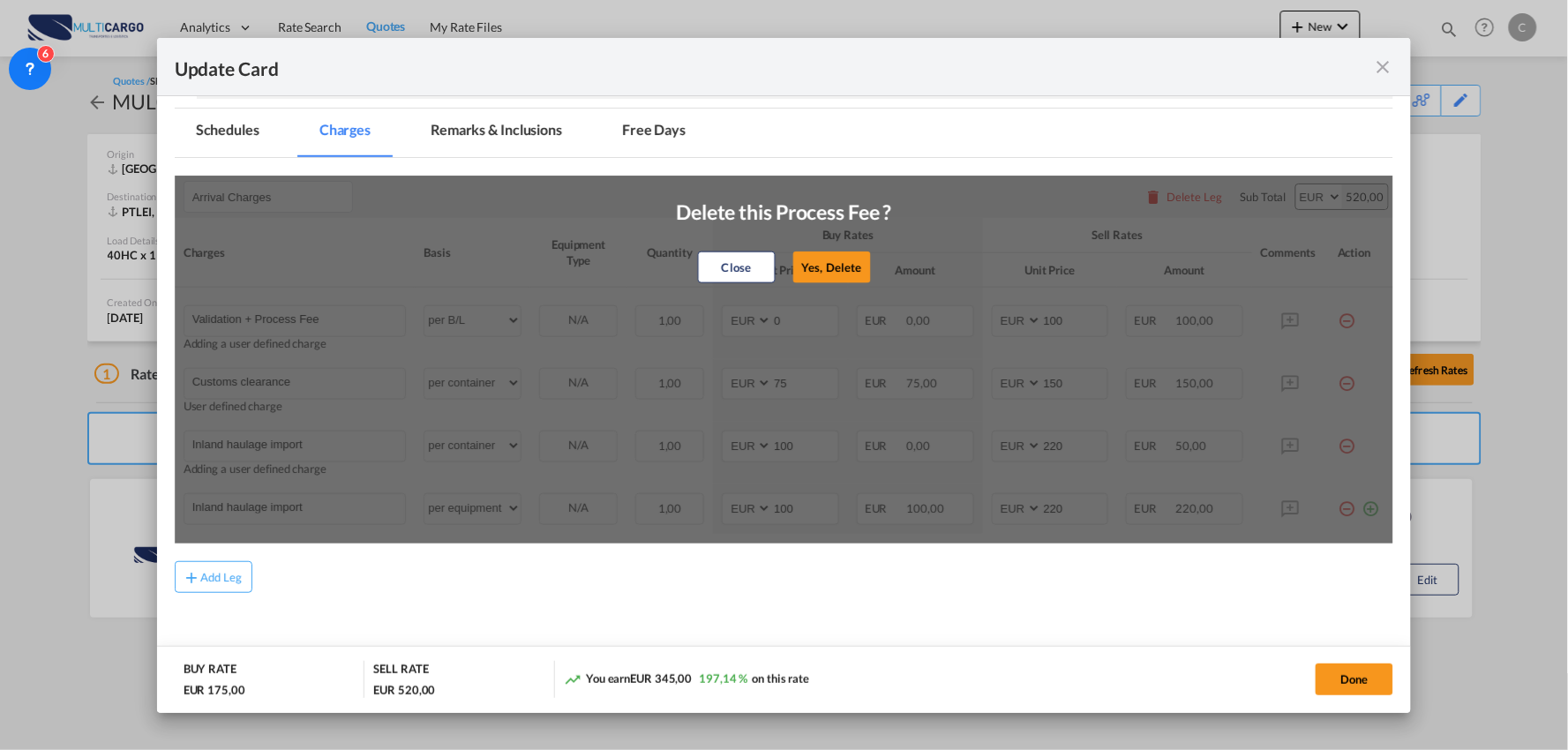
scroll to position [338, 0]
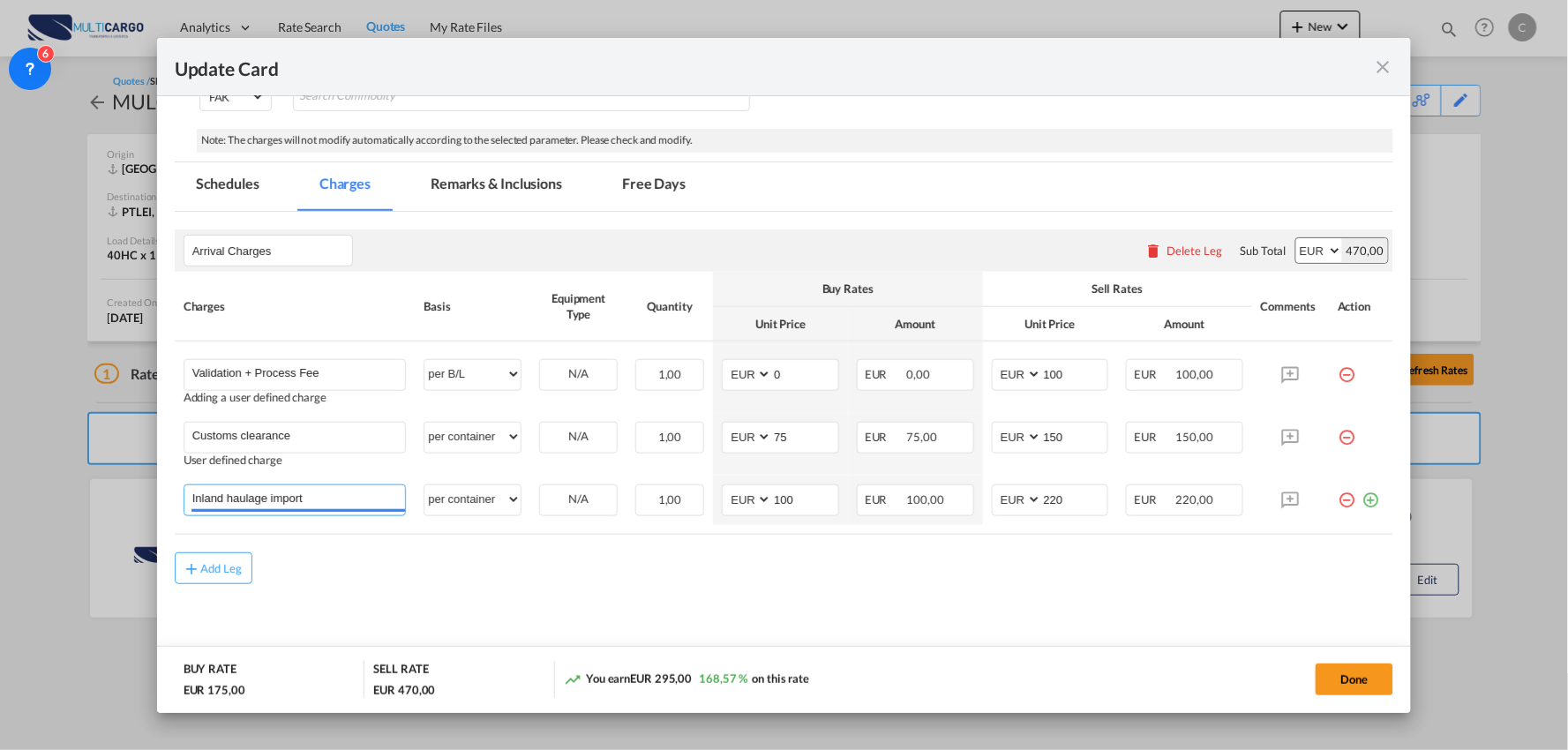
drag, startPoint x: 263, startPoint y: 497, endPoint x: -23, endPoint y: 497, distance: 286.0
click at [0, 497] on html "Analytics Reports Dashboard Rate Search Quotes My Rate Files" at bounding box center [784, 375] width 1568 height 750
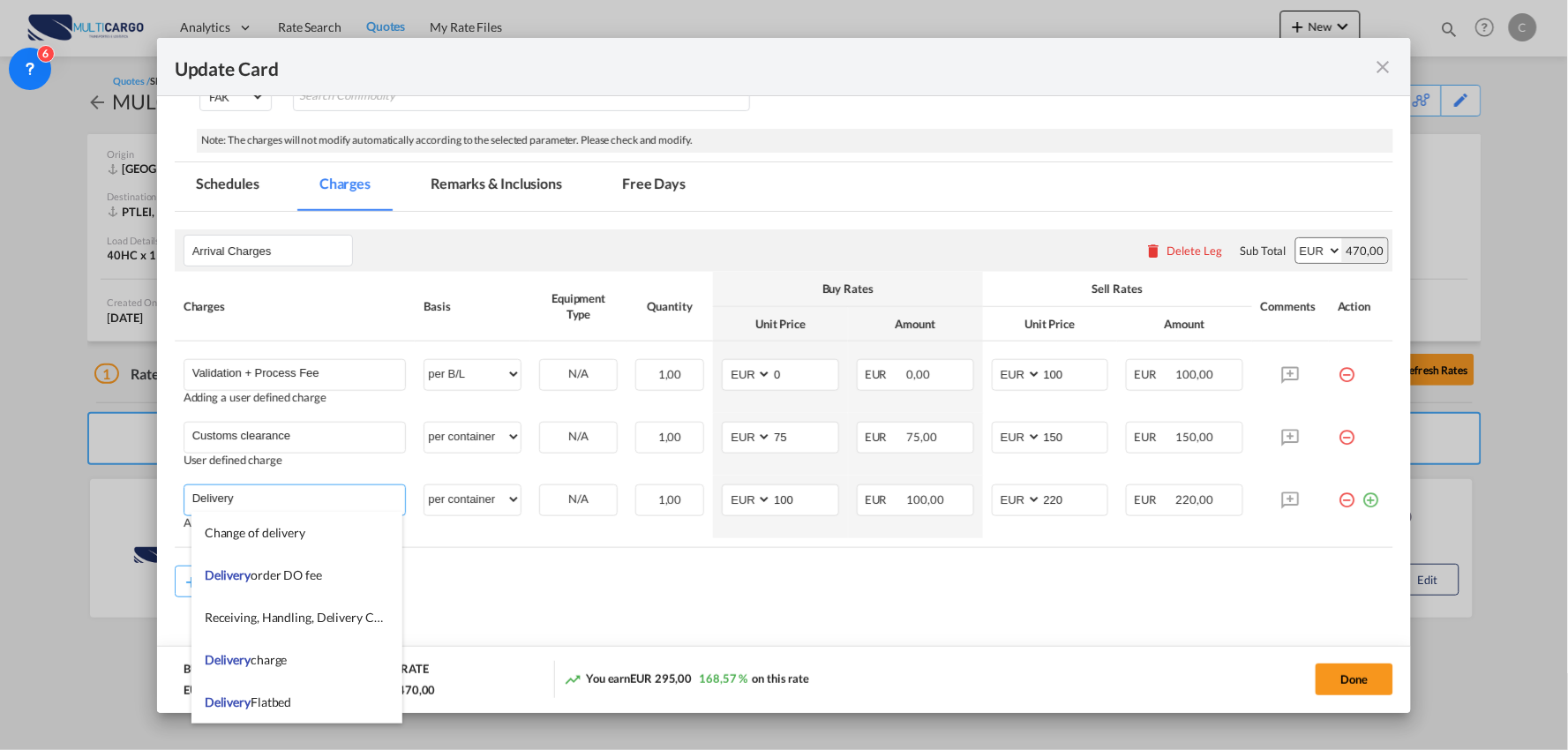
type input "Delivery"
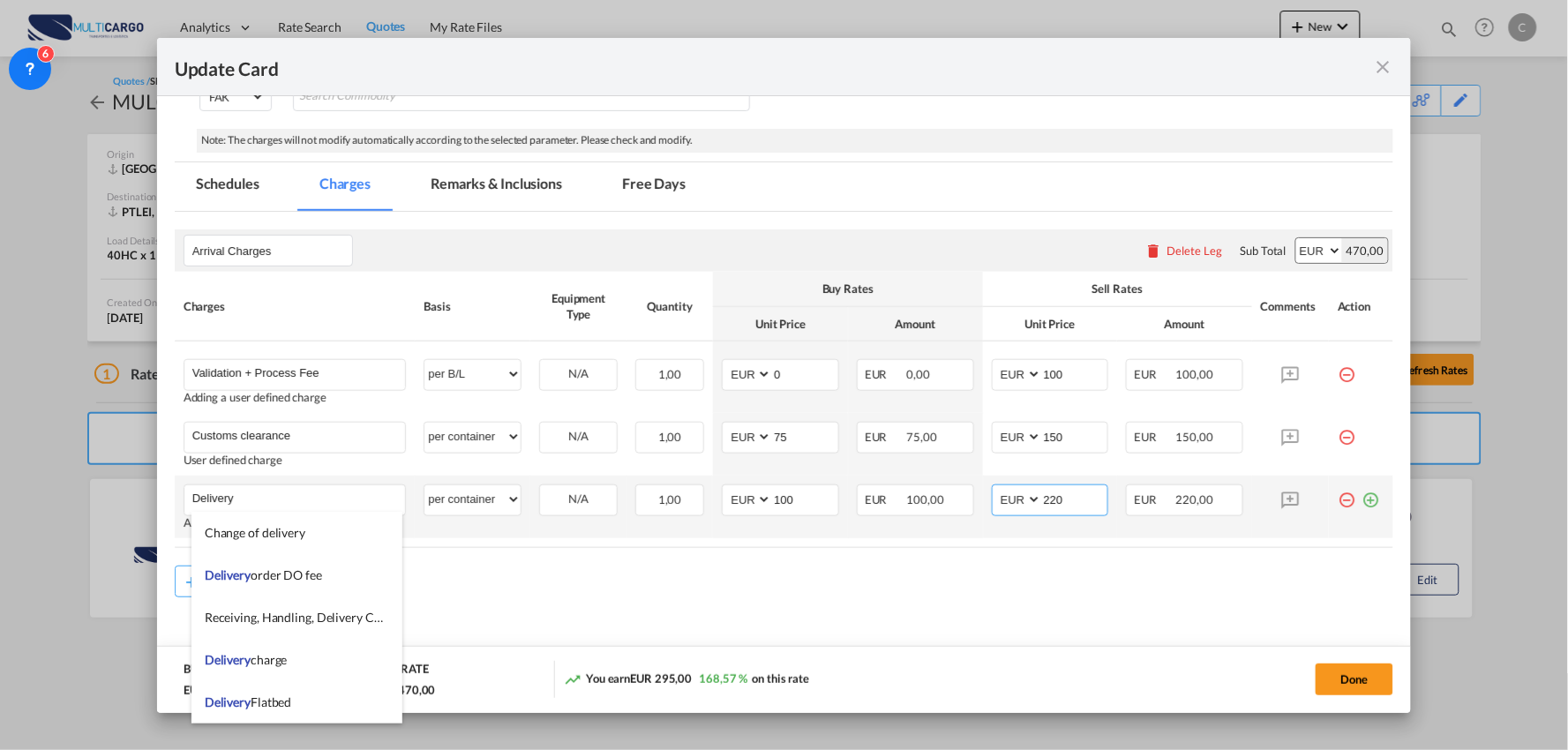
drag, startPoint x: 1019, startPoint y: 499, endPoint x: 985, endPoint y: 503, distance: 34.2
click at [992, 503] on md-input-container "AED AFN ALL AMD ANG AOA ARS AUD AWG AZN BAM BBD BDT BGN BHD BIF BMD BND [PERSON…" at bounding box center [1051, 500] width 117 height 32
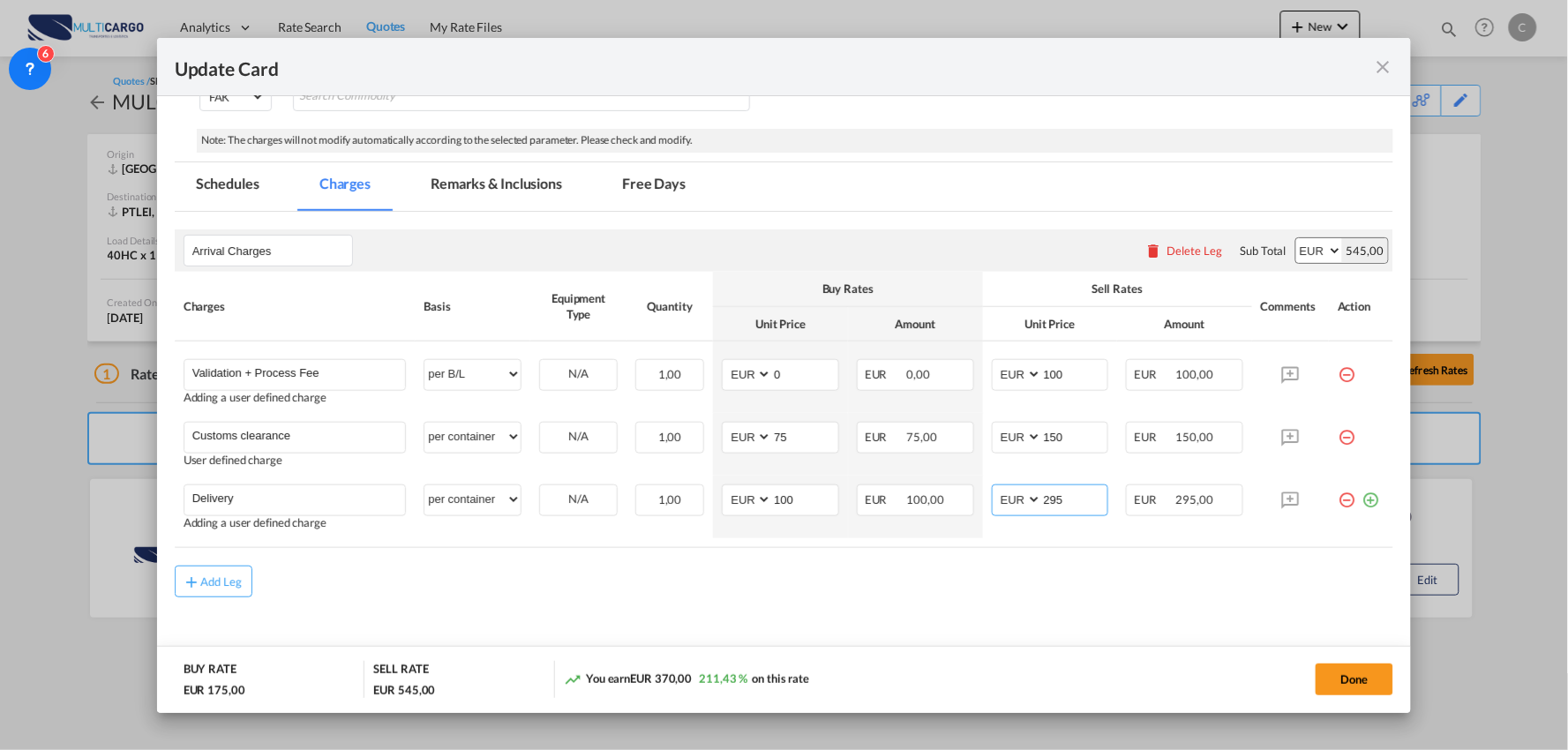
type input "295"
drag, startPoint x: 941, startPoint y: 599, endPoint x: 950, endPoint y: 593, distance: 10.8
click at [941, 599] on md-content "Arrival Charges Please enter leg name Leg Name Already Exists Delete Leg Sub To…" at bounding box center [785, 446] width 1220 height 470
click at [833, 570] on div "Add Leg" at bounding box center [785, 582] width 1220 height 32
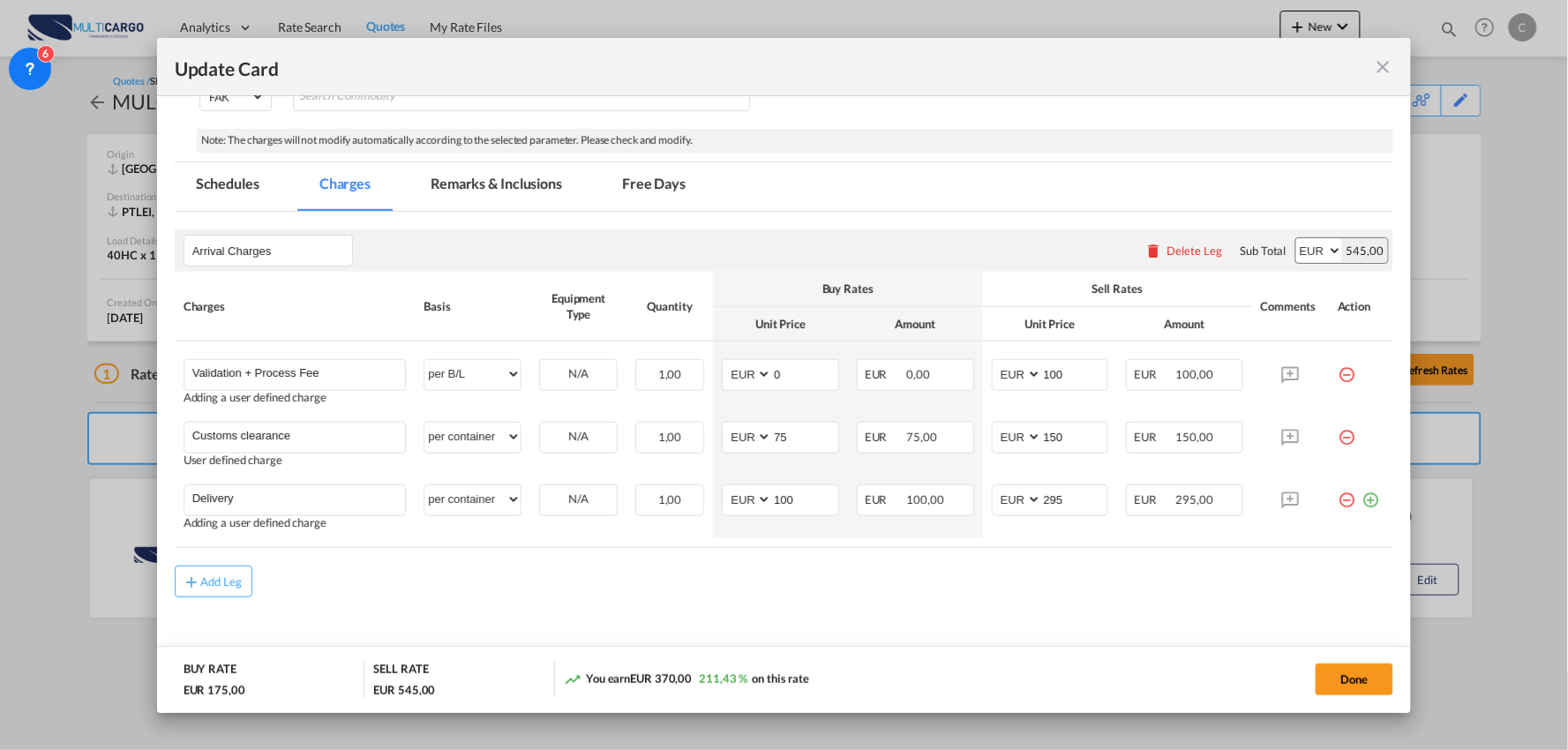
click at [483, 598] on md-content "Arrival Charges Please enter leg name Leg Name Already Exists Delete Leg Sub To…" at bounding box center [785, 446] width 1220 height 470
click at [745, 611] on md-content "Arrival Charges Please enter leg name Leg Name Already Exists Delete Leg Sub To…" at bounding box center [785, 446] width 1220 height 470
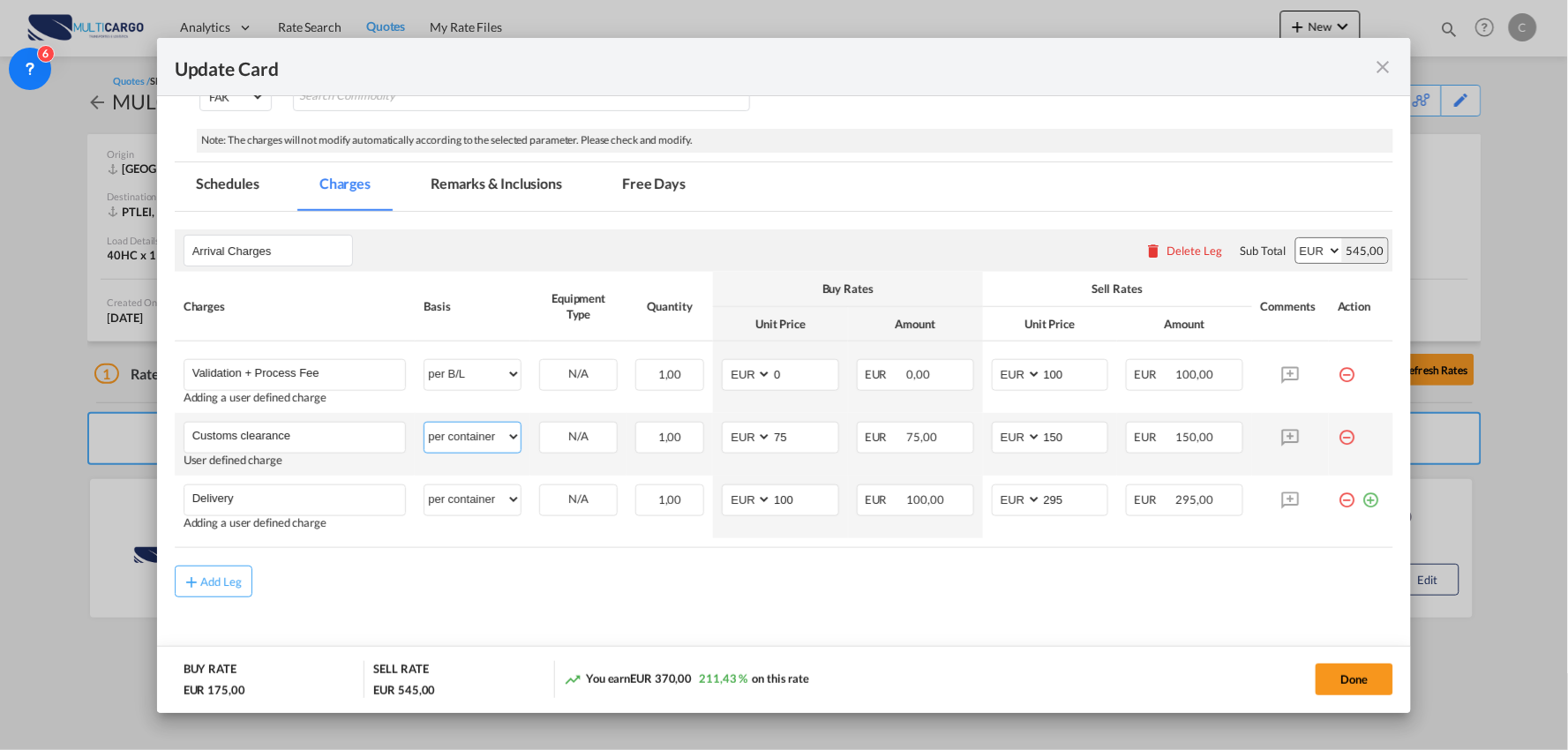
click at [474, 434] on select "per equipment per container per B/L per shipping bill per shipment per pallet p…" at bounding box center [473, 437] width 96 height 28
select select "per_document"
click at [425, 423] on select "per equipment per container per B/L per shipping bill per shipment per pallet p…" at bounding box center [473, 437] width 96 height 28
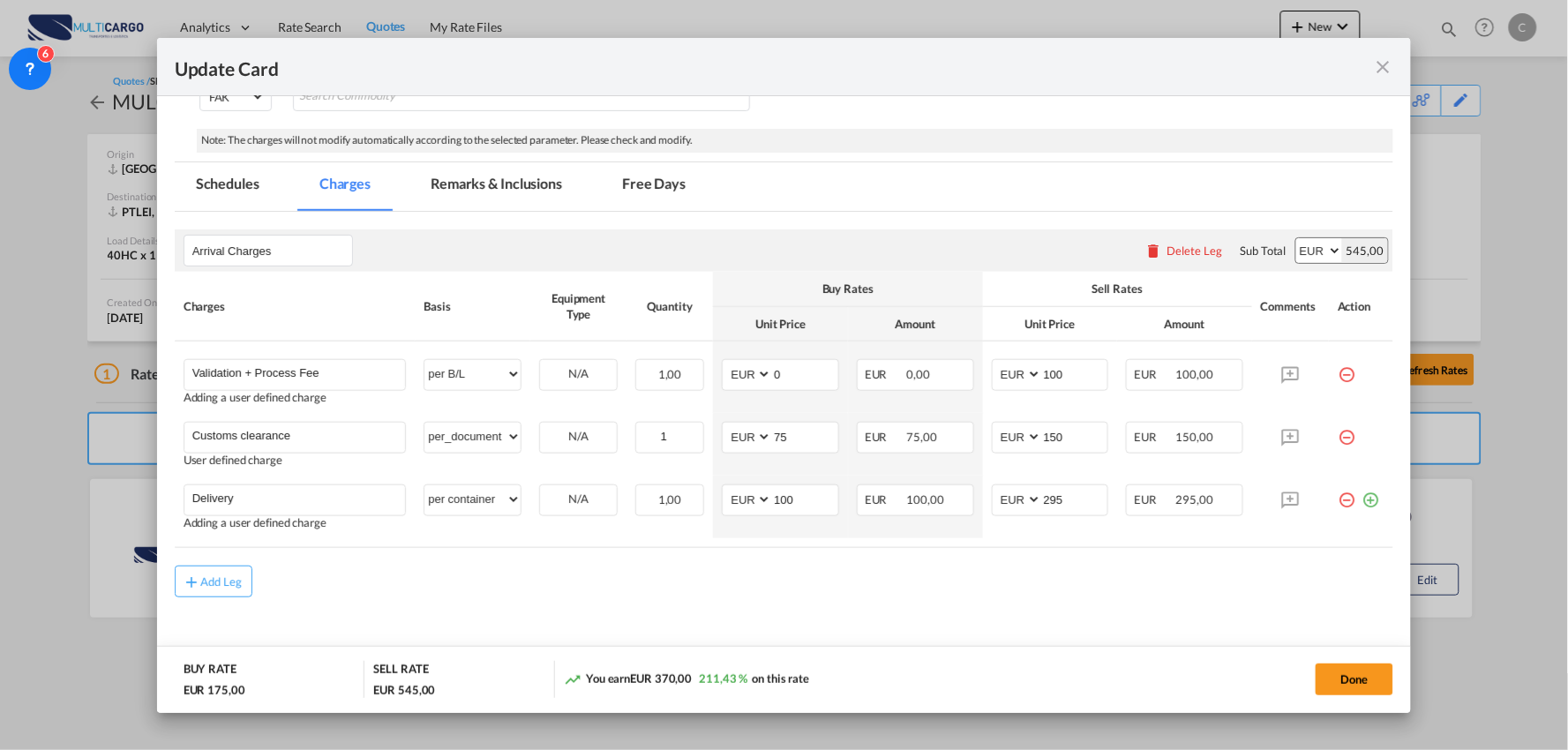
click at [627, 594] on div "Add Leg" at bounding box center [785, 582] width 1220 height 32
click at [1351, 674] on button "Done" at bounding box center [1354, 680] width 78 height 32
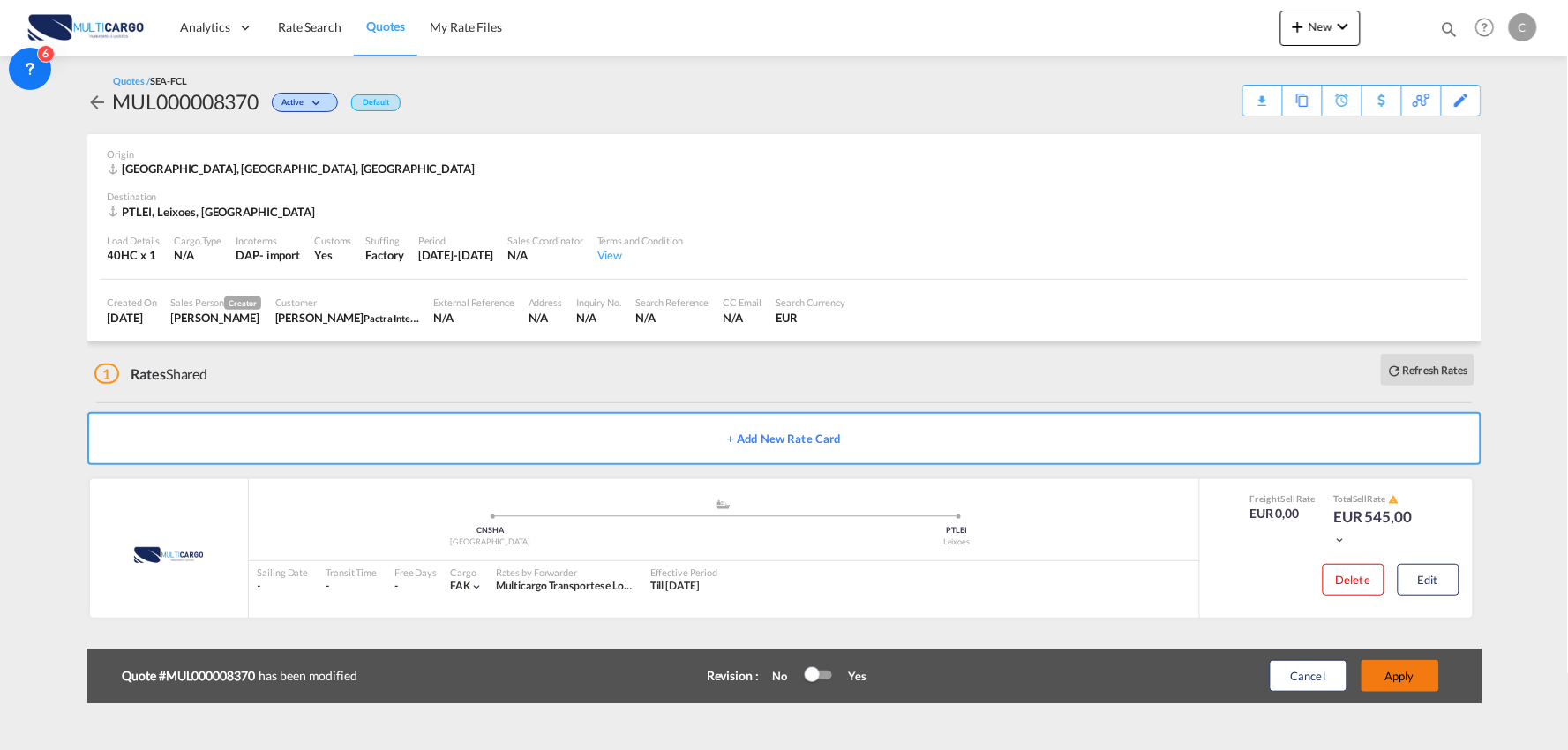
click at [1419, 677] on button "Apply" at bounding box center [1401, 676] width 78 height 32
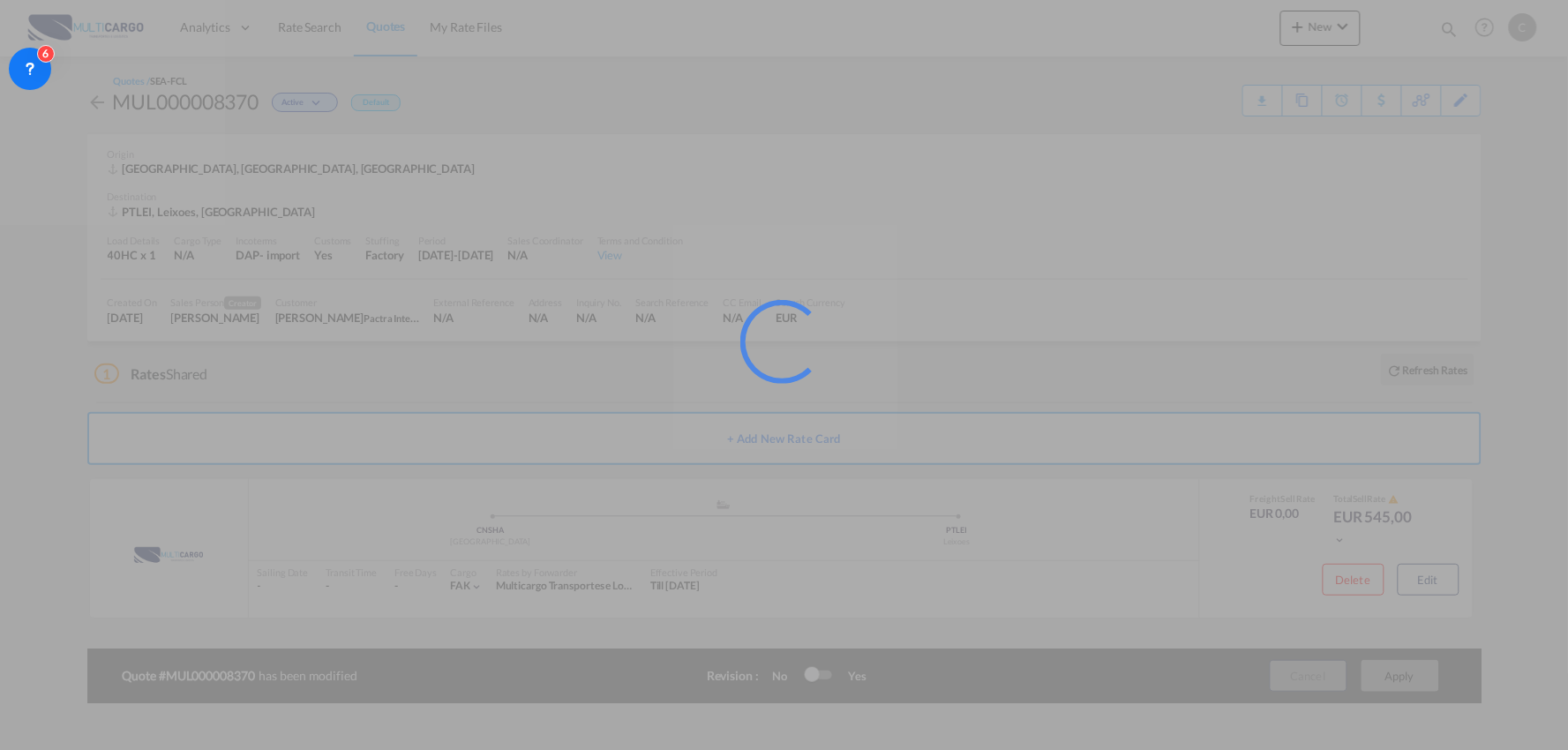
click at [558, 393] on div at bounding box center [784, 375] width 1568 height 750
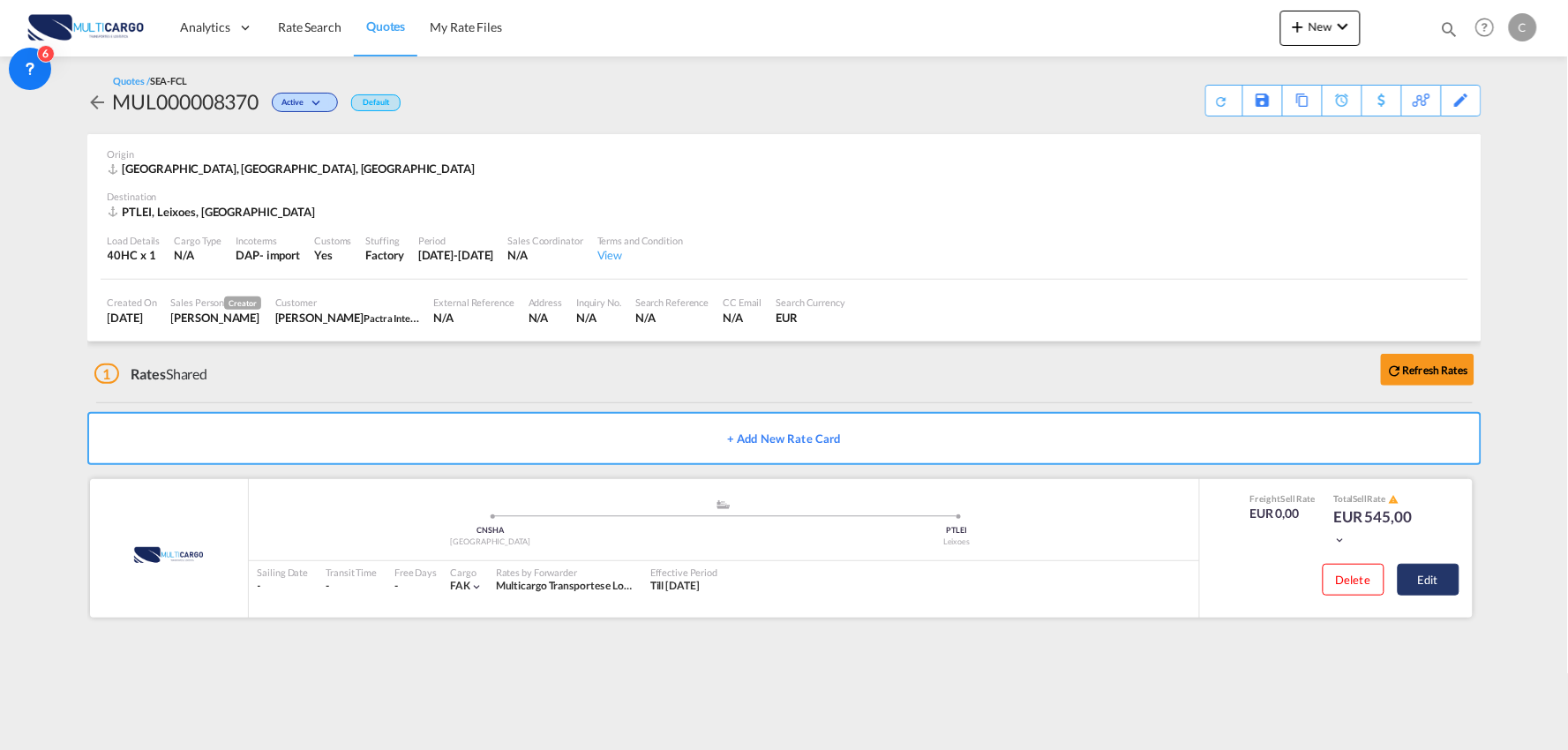
click at [1443, 575] on button "Edit" at bounding box center [1428, 580] width 61 height 32
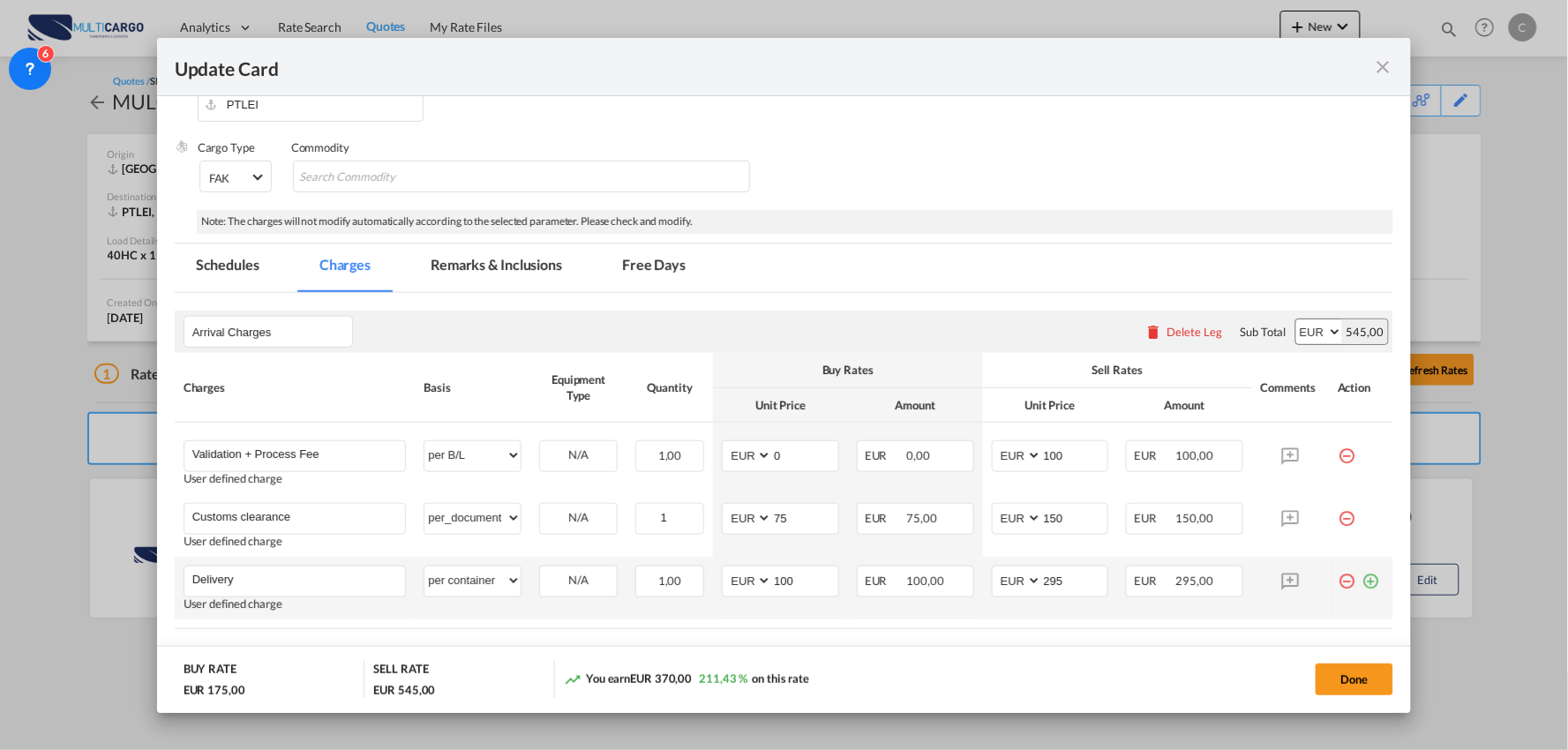
scroll to position [253, 0]
click at [1362, 585] on md-icon "icon-plus-circle-outline green-400-fg" at bounding box center [1370, 579] width 18 height 18
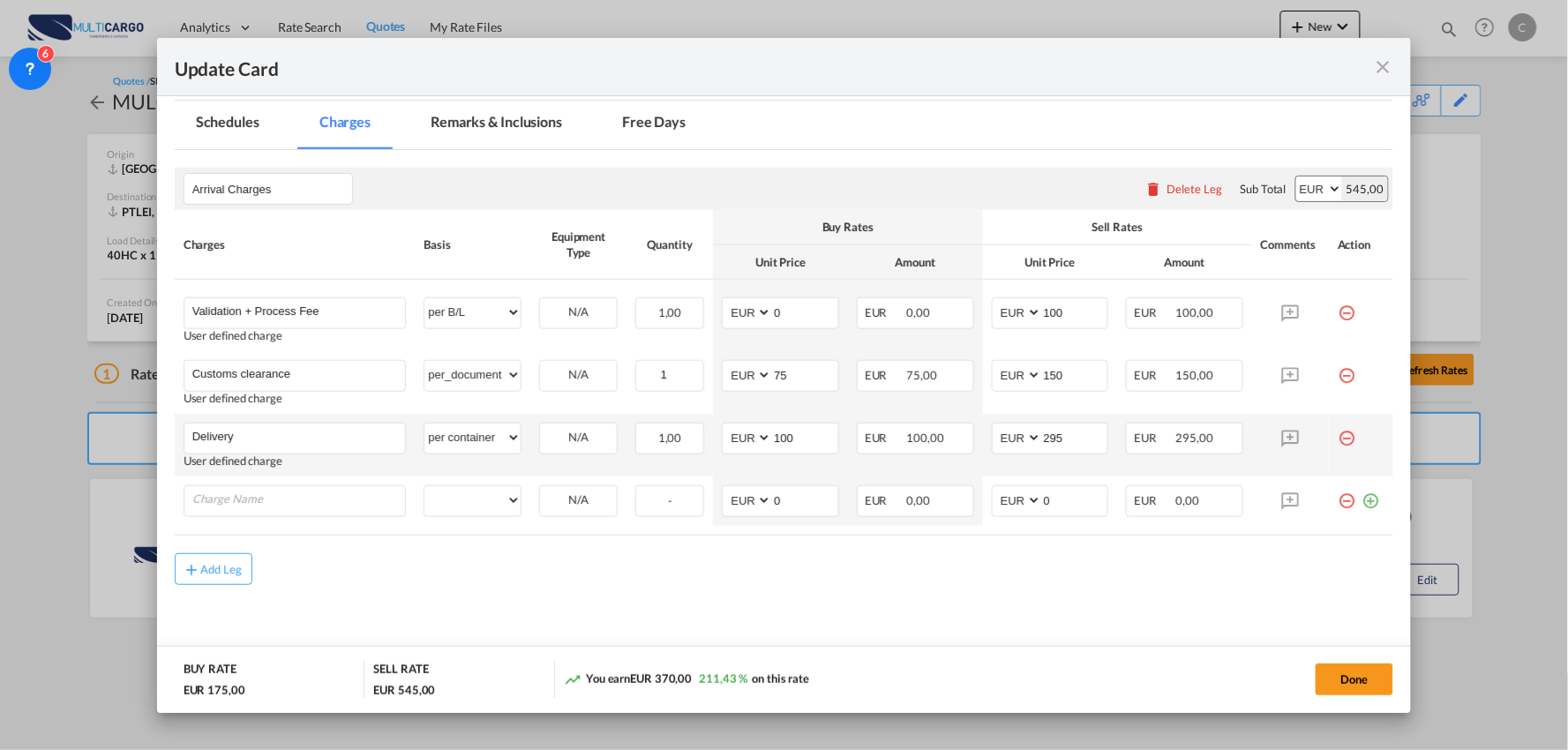
scroll to position [401, 0]
click at [1362, 499] on md-icon "icon-plus-circle-outline green-400-fg" at bounding box center [1370, 493] width 18 height 18
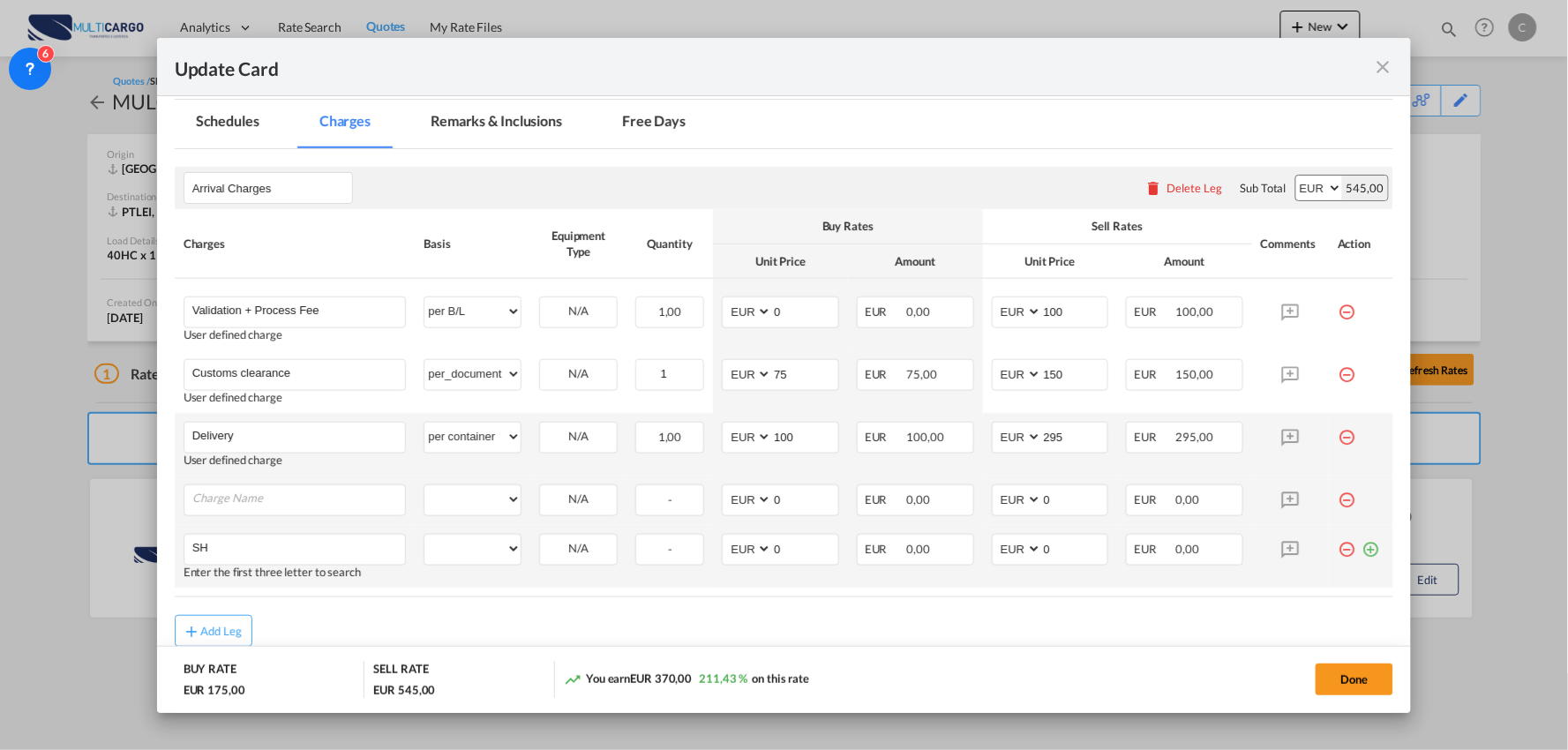
type input "SH"
click at [1338, 549] on md-icon "icon-minus-circle-outline red-400-fg" at bounding box center [1347, 543] width 18 height 18
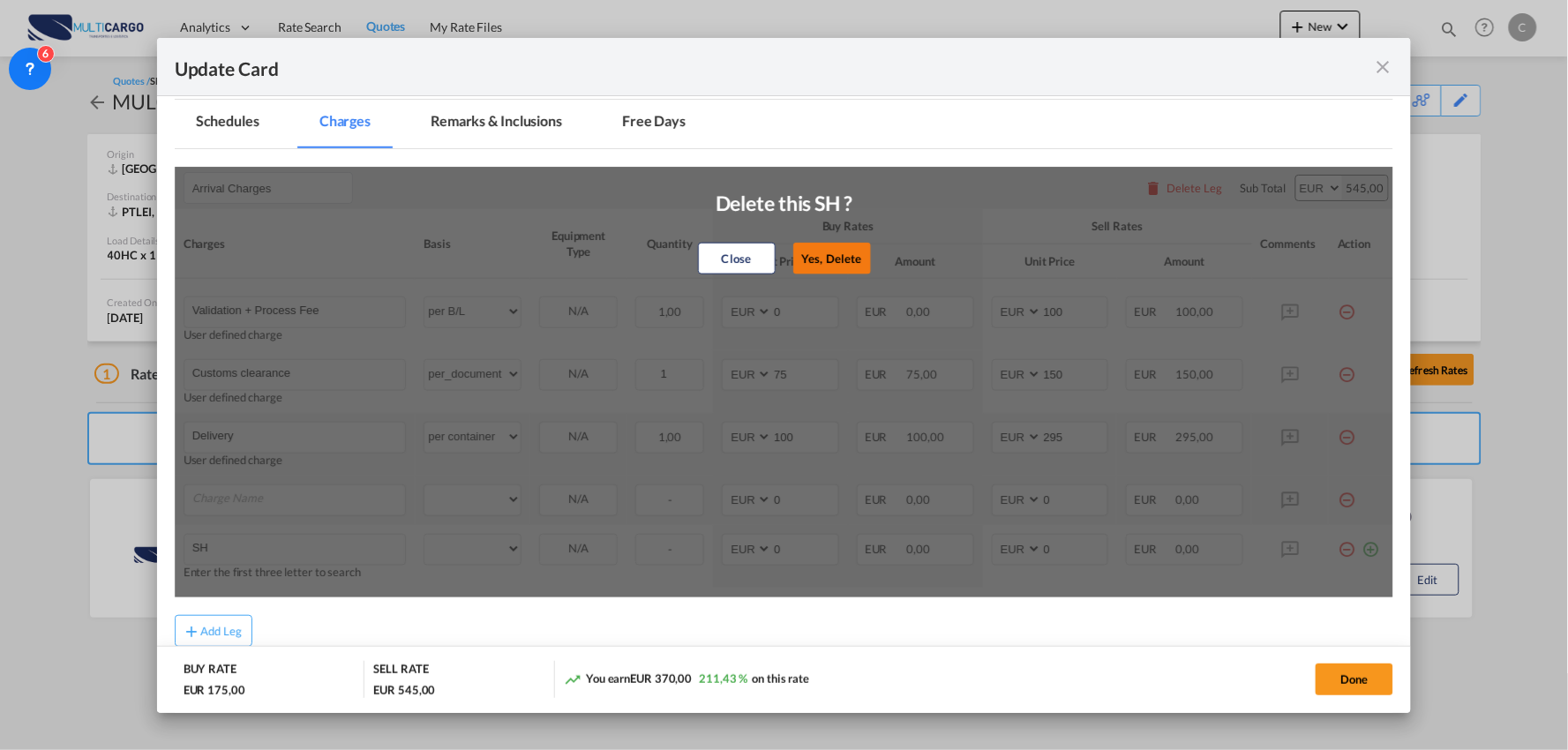
click at [829, 270] on button "Yes, Delete" at bounding box center [832, 259] width 78 height 32
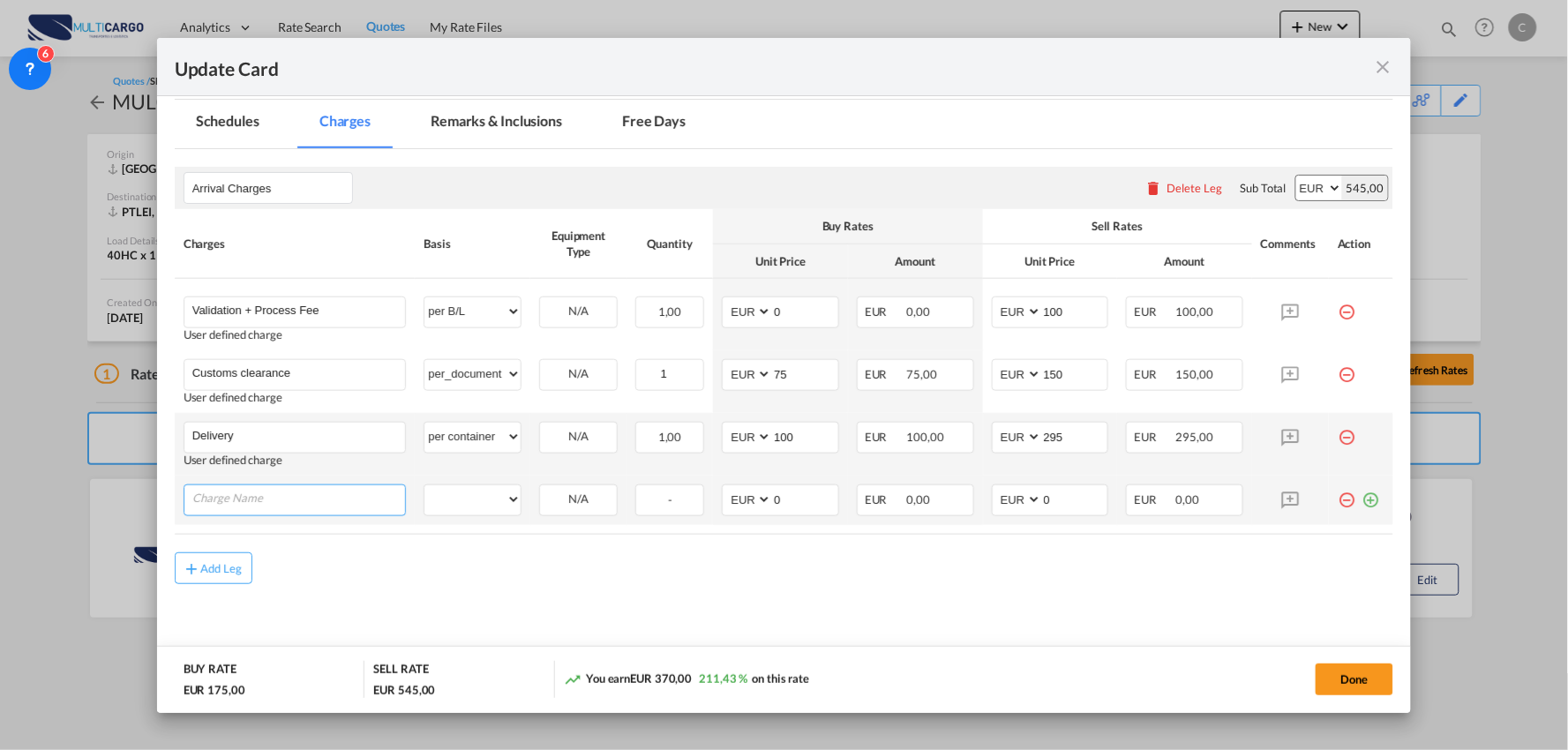
click at [287, 491] on input "Charge Name" at bounding box center [299, 498] width 214 height 26
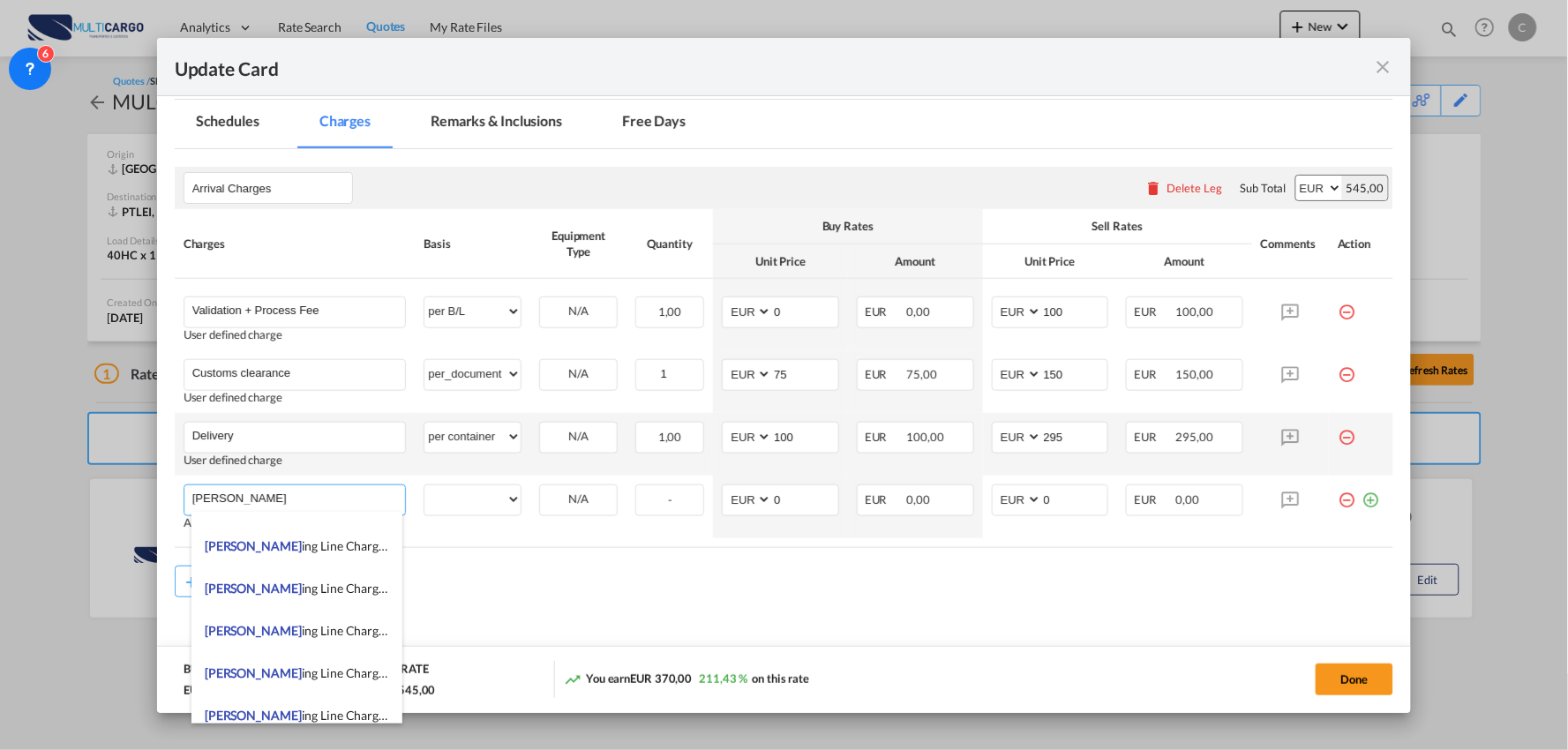
scroll to position [588, 0]
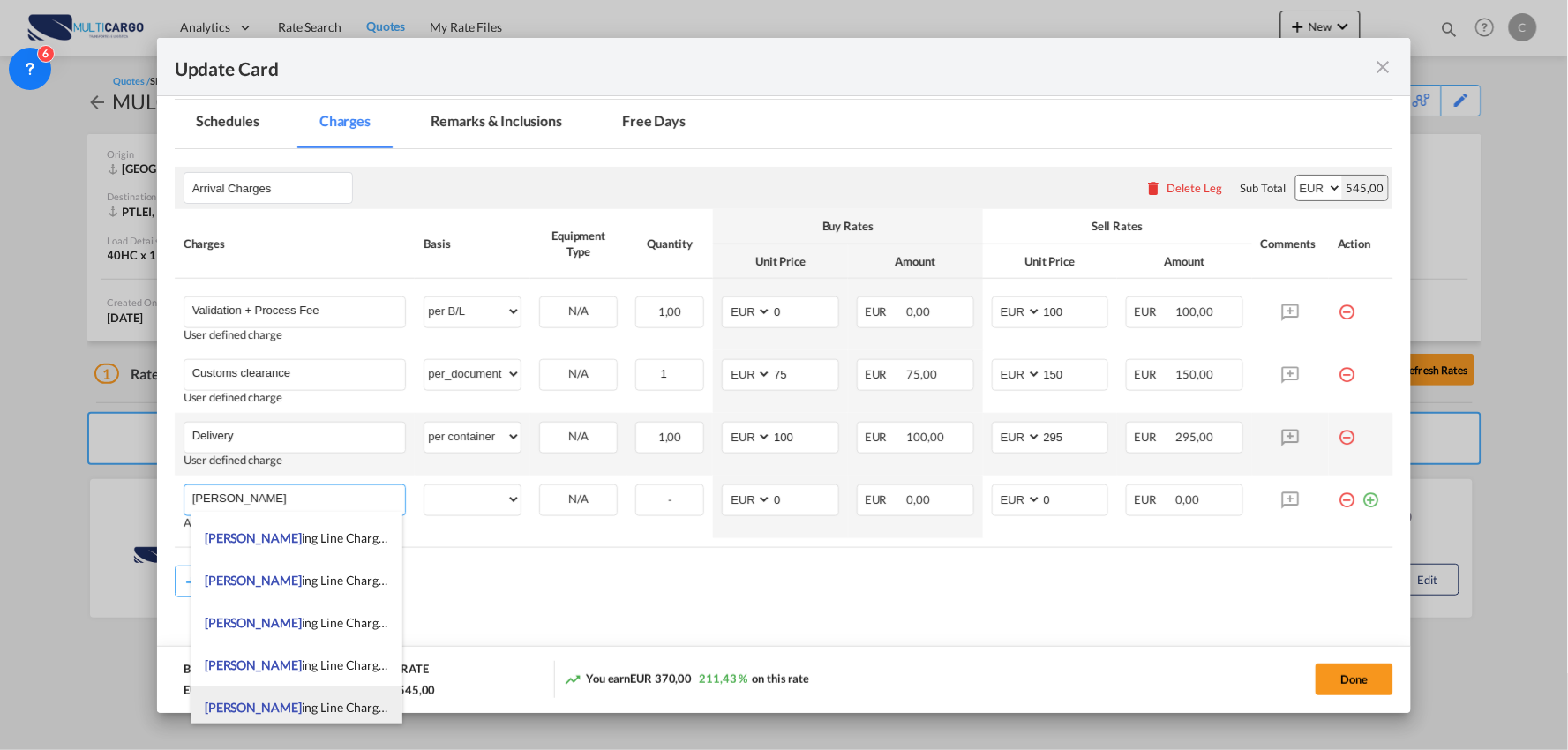
click at [328, 707] on span "[PERSON_NAME] ing Line Charges - ONE" at bounding box center [315, 707] width 221 height 15
type input "Shipping Line Charges - ONE"
select select "per container"
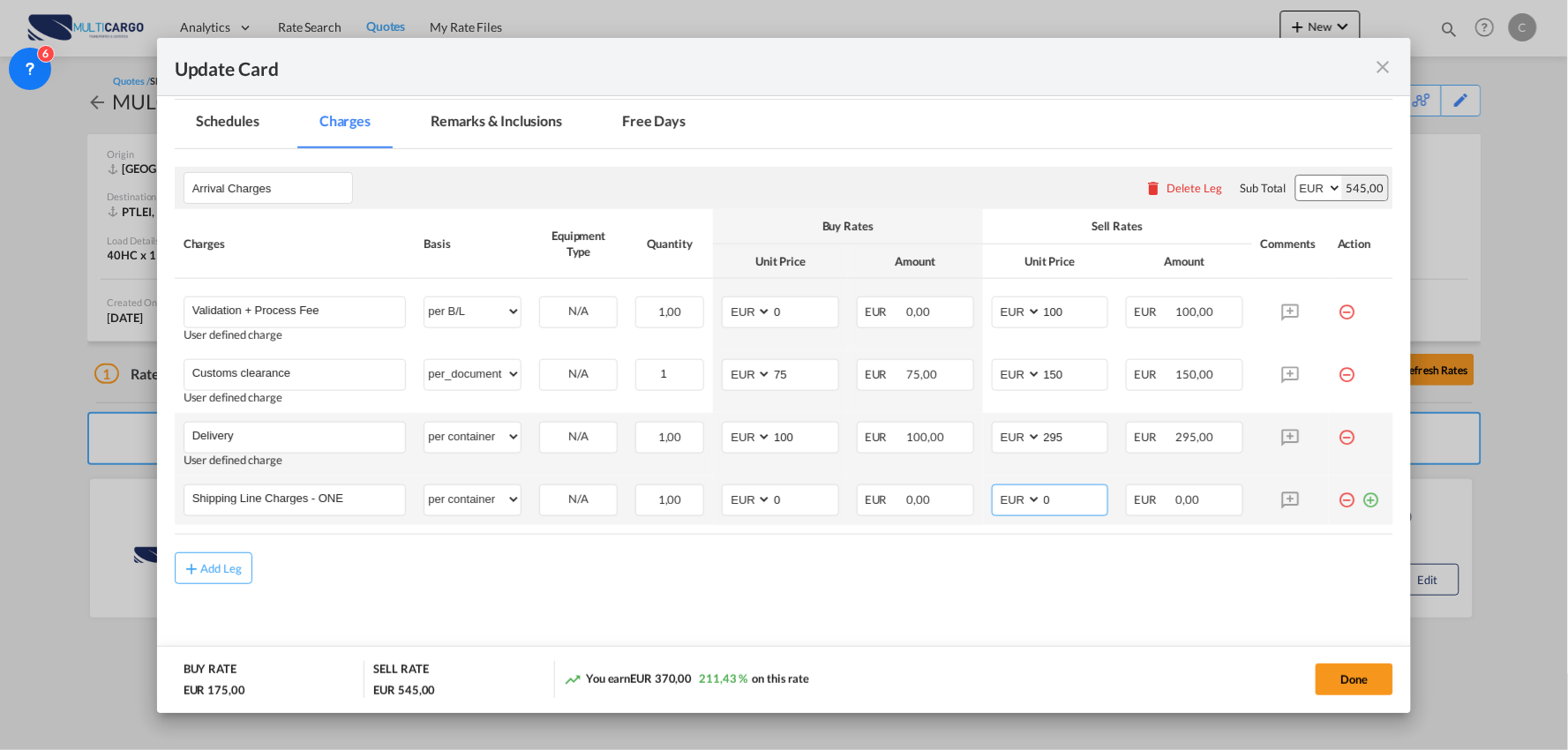
drag, startPoint x: 1042, startPoint y: 497, endPoint x: 1003, endPoint y: 496, distance: 39.0
click at [1015, 497] on md-input-container "AED AFN ALL AMD ANG AOA ARS AUD AWG AZN BAM BBD BDT BGN BHD BIF BMD BND BOB BRL…" at bounding box center [1051, 500] width 117 height 32
type input "402"
drag, startPoint x: 778, startPoint y: 503, endPoint x: 735, endPoint y: 498, distance: 43.3
click at [735, 498] on md-input-container "AED AFN ALL AMD ANG AOA ARS AUD AWG AZN BAM BBD BDT BGN BHD BIF BMD BND BOB BRL…" at bounding box center [780, 500] width 117 height 32
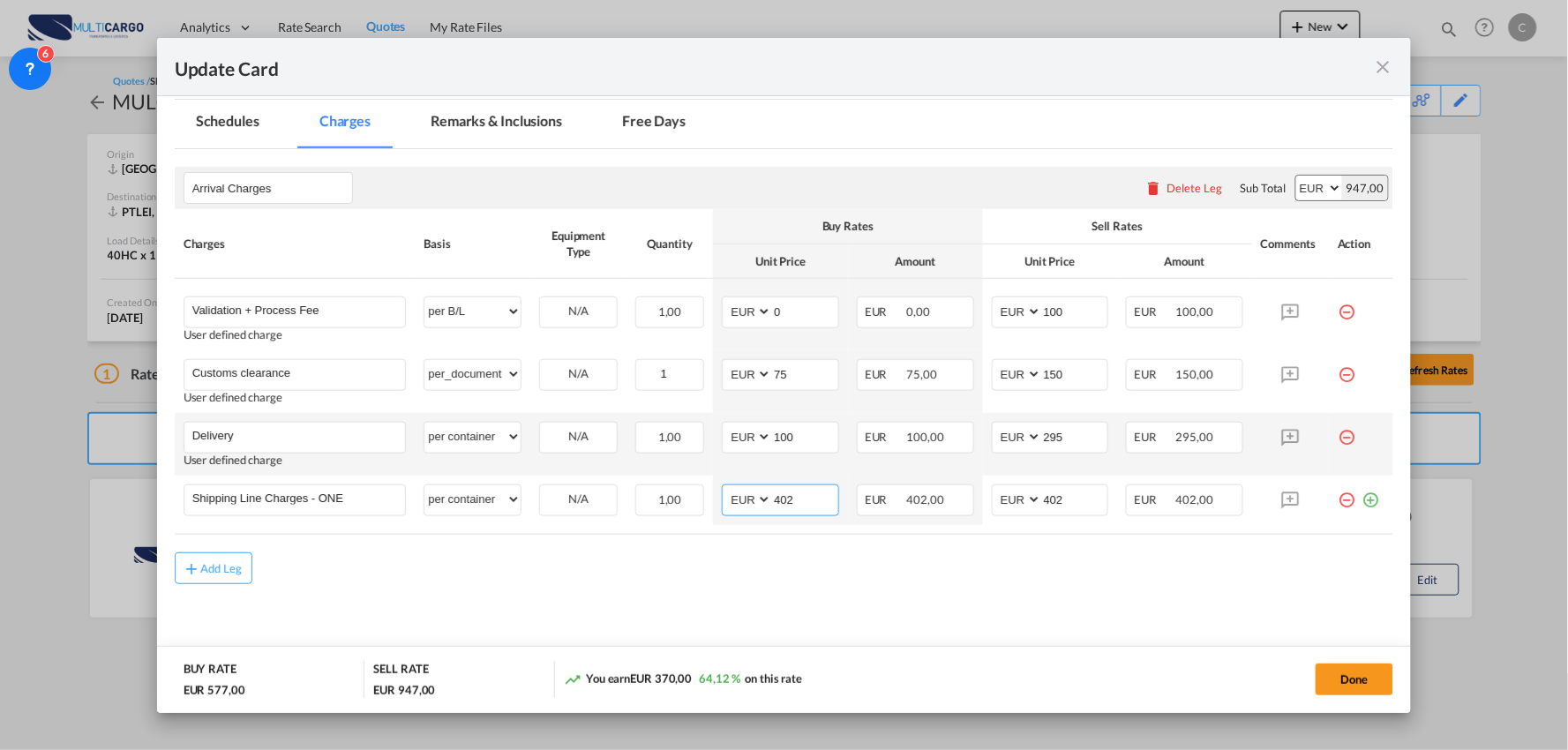
type input "402"
drag, startPoint x: 720, startPoint y: 595, endPoint x: 735, endPoint y: 517, distance: 79.4
click at [720, 597] on md-content "Arrival Charges Please enter leg name Leg Name Already Exists Delete Leg Sub To…" at bounding box center [785, 410] width 1220 height 520
drag, startPoint x: 804, startPoint y: 445, endPoint x: 754, endPoint y: 445, distance: 50.0
click at [754, 445] on md-input-container "AED AFN ALL AMD ANG AOA ARS AUD AWG AZN BAM BBD BDT BGN BHD BIF BMD BND [PERSON…" at bounding box center [780, 438] width 117 height 32
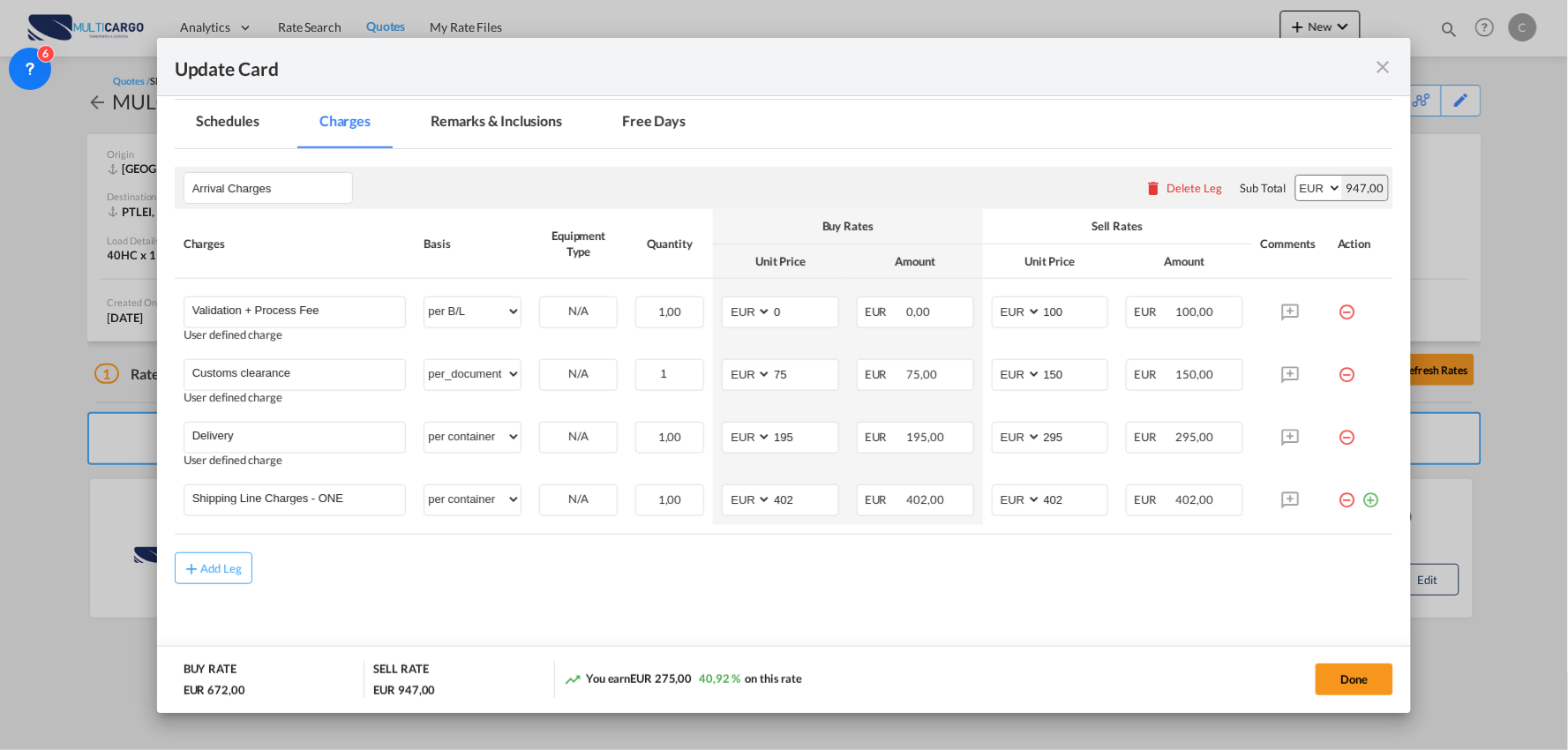
click at [835, 585] on md-content "Arrival Charges Please enter leg name Leg Name Already Exists Delete Leg Sub To…" at bounding box center [785, 410] width 1220 height 520
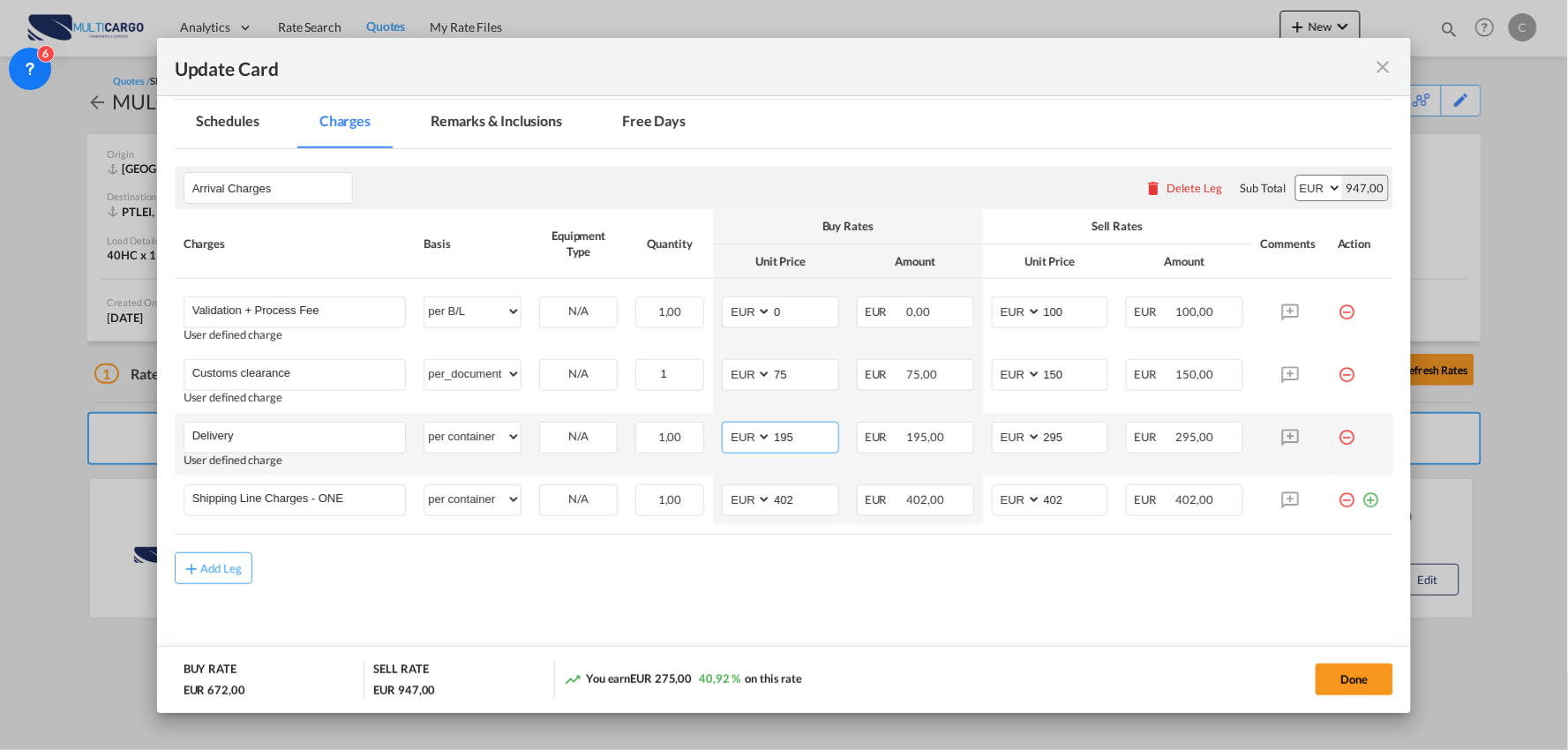
drag, startPoint x: 804, startPoint y: 428, endPoint x: 746, endPoint y: 437, distance: 58.7
click at [753, 437] on md-input-container "AED AFN ALL AMD ANG AOA ARS AUD AWG AZN BAM BBD BDT BGN BHD BIF BMD BND [PERSON…" at bounding box center [780, 438] width 117 height 32
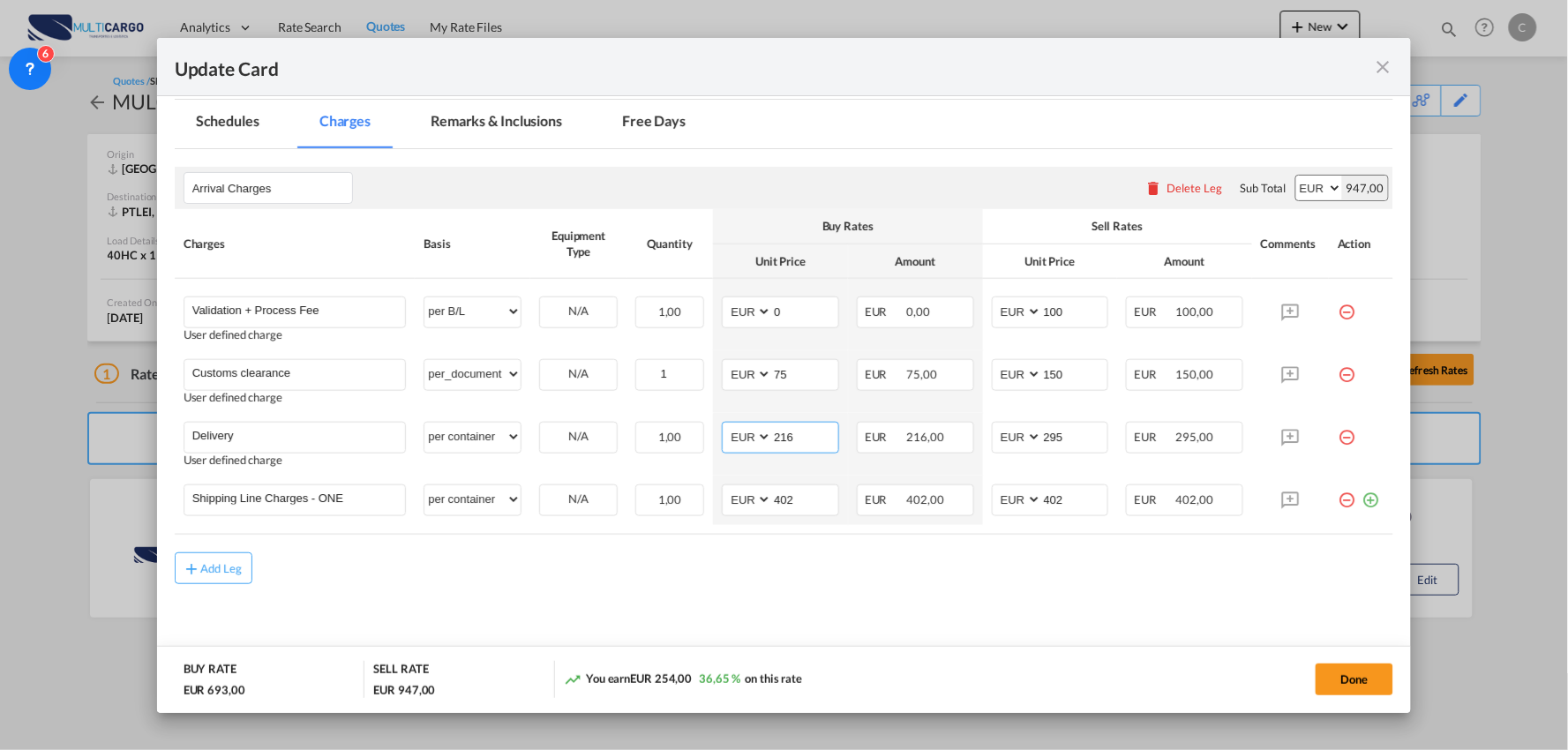
type input "216"
click at [807, 609] on md-content "Arrival Charges Please enter leg name Leg Name Already Exists Delete Leg Sub To…" at bounding box center [785, 410] width 1220 height 520
click at [766, 588] on md-content "Arrival Charges Please enter leg name Leg Name Already Exists Delete Leg Sub To…" at bounding box center [785, 410] width 1220 height 520
click at [1370, 680] on button "Done" at bounding box center [1354, 680] width 78 height 32
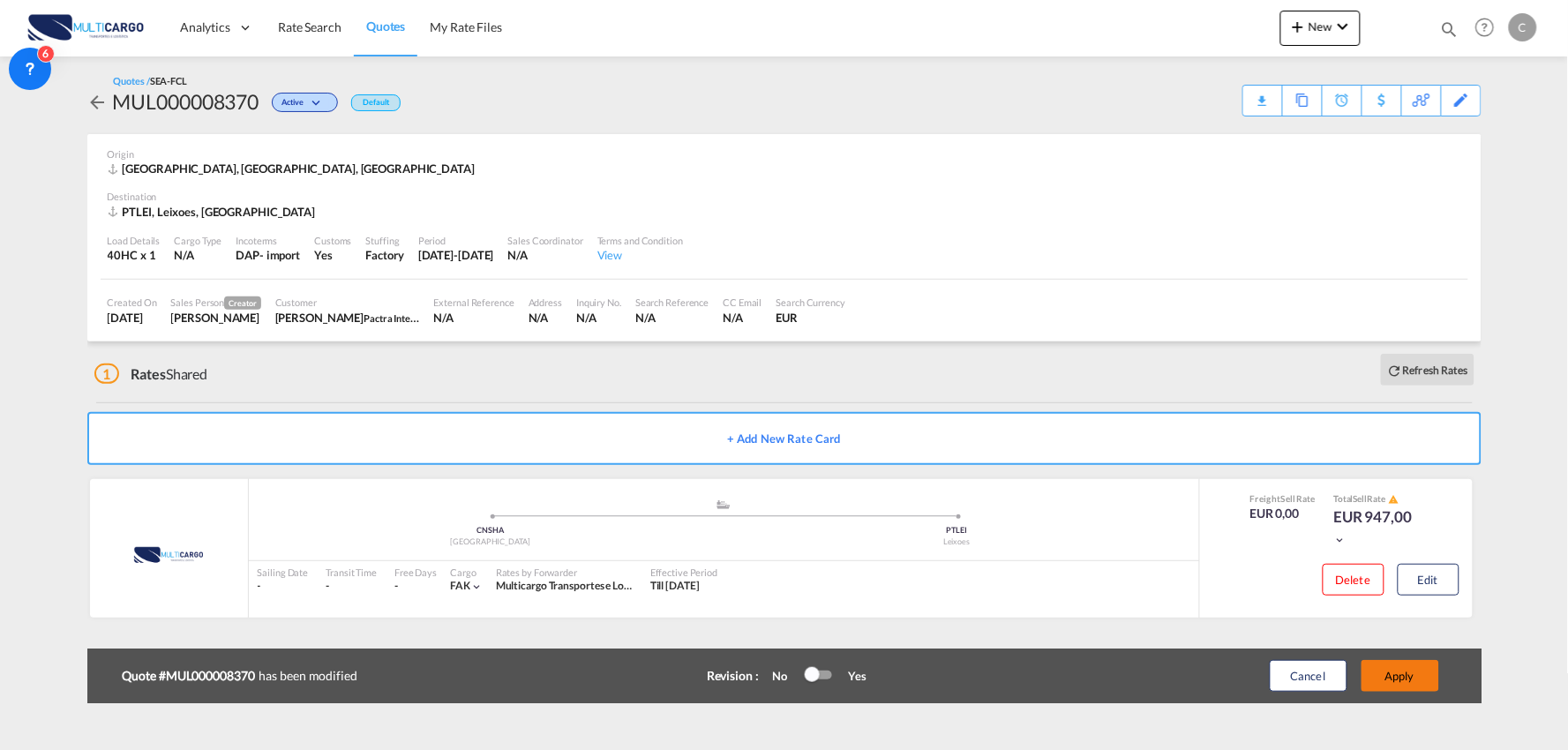
click at [1391, 675] on button "Apply" at bounding box center [1401, 676] width 78 height 32
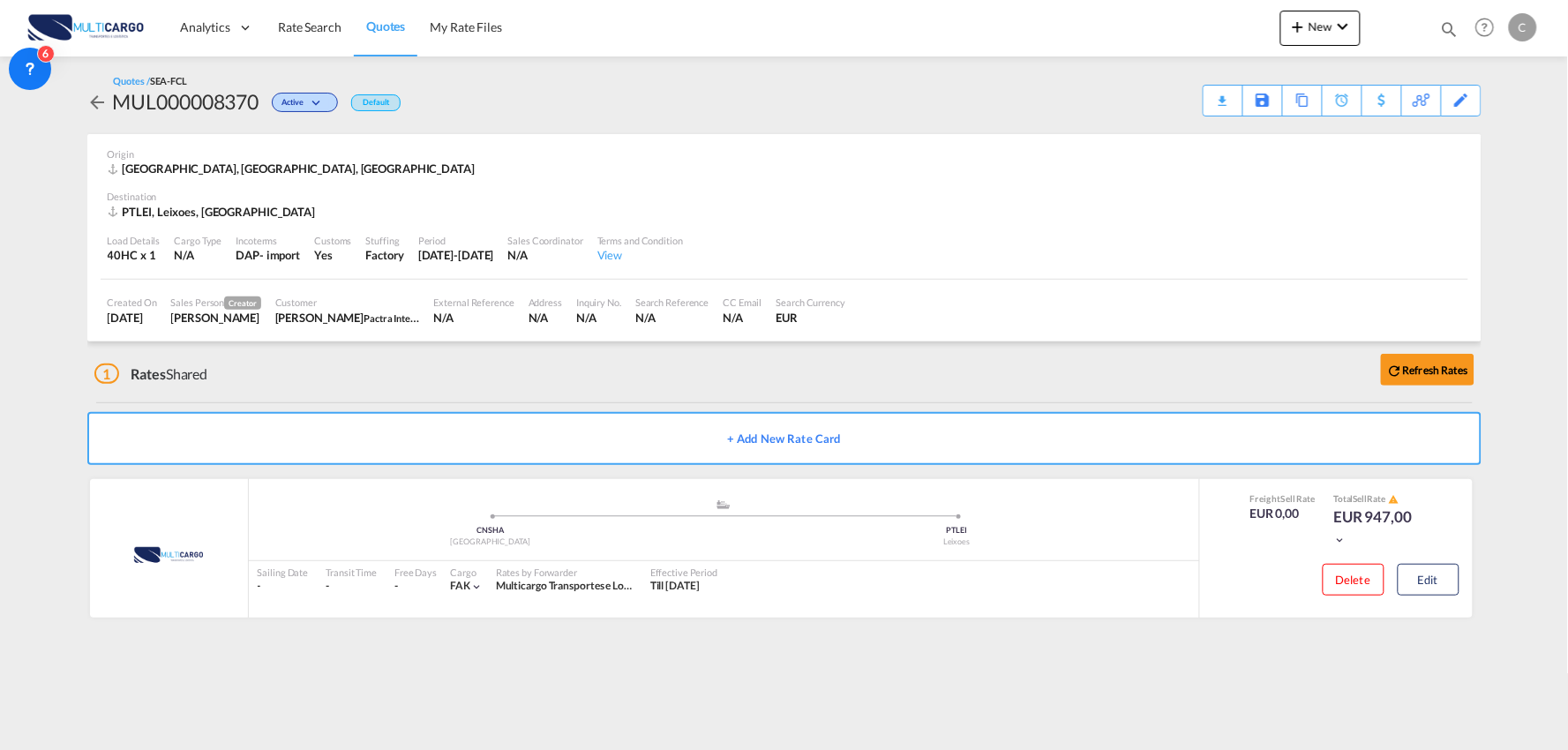
click at [999, 366] on div "1 Rates Shared Refresh Rates" at bounding box center [788, 370] width 1387 height 57
click at [1221, 96] on div "Download Quote" at bounding box center [1188, 100] width 90 height 28
click at [497, 384] on div "1 Rates Shared Refresh Rates" at bounding box center [788, 370] width 1387 height 57
click at [604, 98] on div "Quotes / SEA-FCL MUL000008370 Active Default Download Quote Save As Template Co…" at bounding box center [784, 95] width 1394 height 43
drag, startPoint x: 326, startPoint y: 382, endPoint x: 427, endPoint y: 368, distance: 102.0
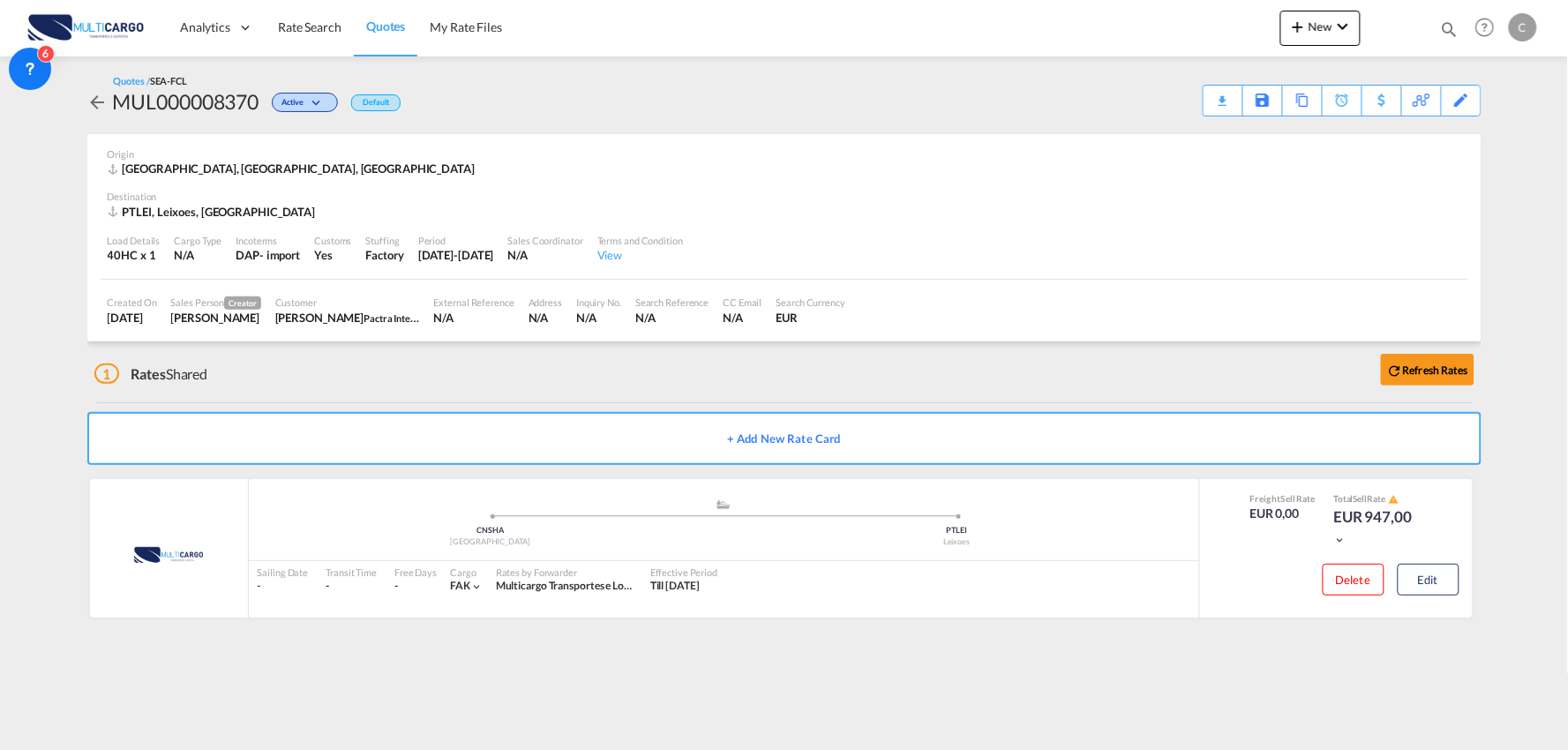
click at [326, 382] on div "1 Rates Shared Refresh Rates" at bounding box center [788, 370] width 1387 height 57
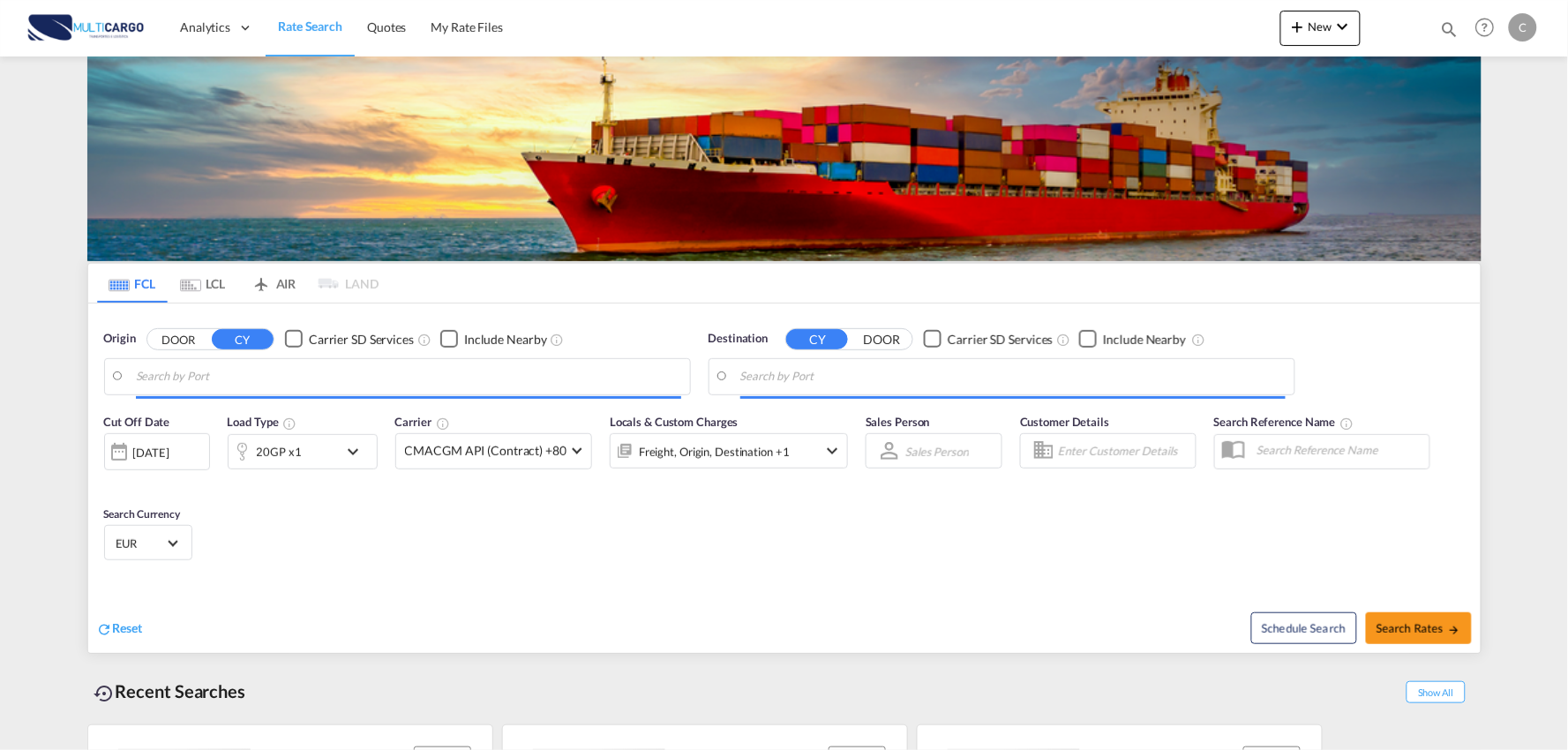
type input "Port of [GEOGRAPHIC_DATA], [GEOGRAPHIC_DATA], [GEOGRAPHIC_DATA]"
type input "Leixoes, Leixoes, PTLEI"
